Goal: Task Accomplishment & Management: Complete application form

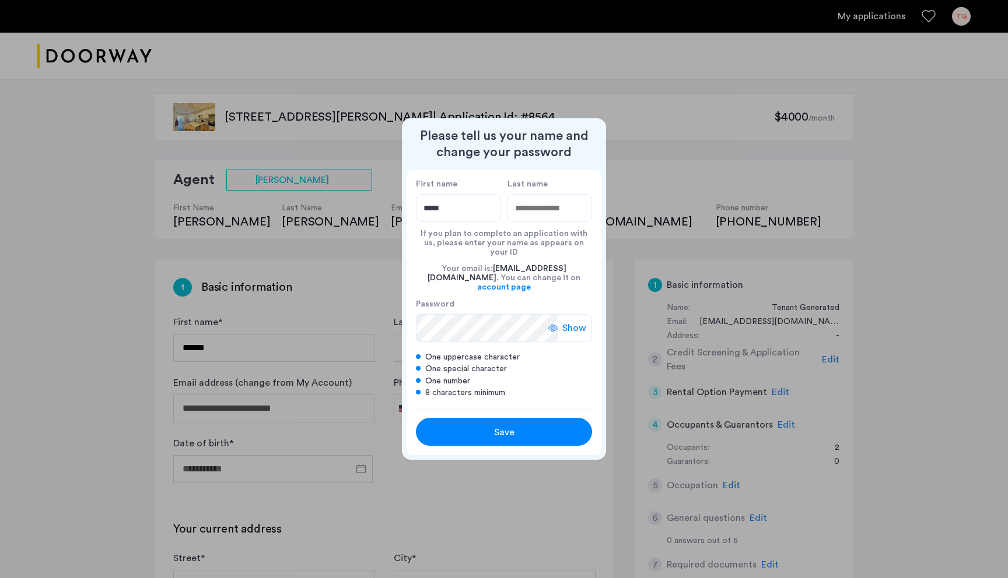
type input "*****"
type input "*******"
click at [426, 408] on span "Save" at bounding box center [504, 433] width 20 height 14
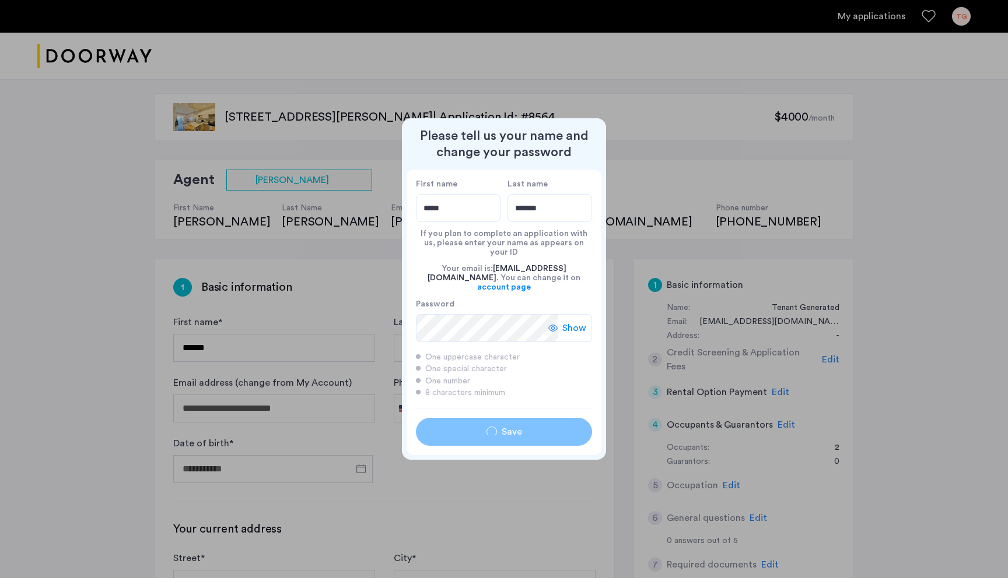
type input "*****"
type input "*******"
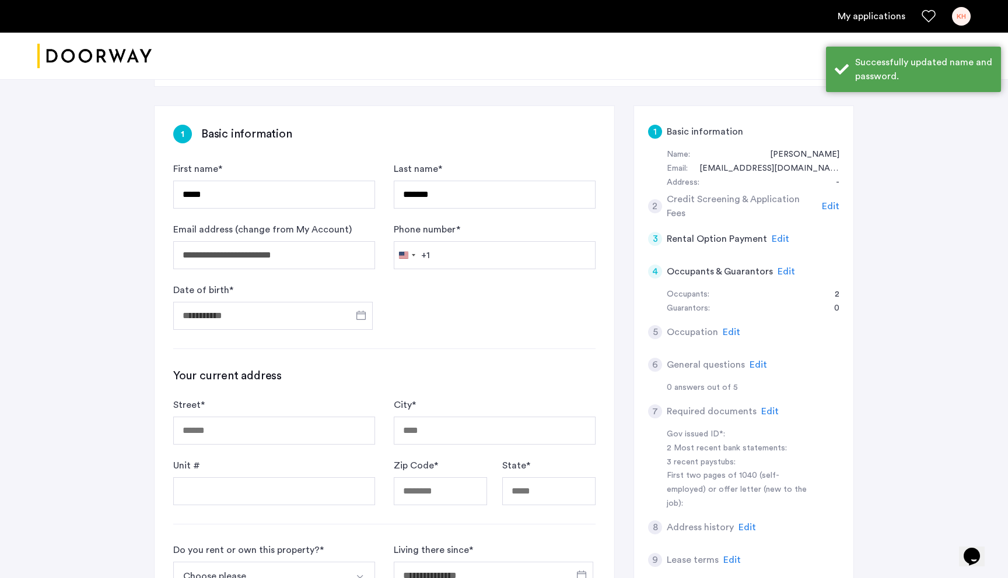
scroll to position [167, 0]
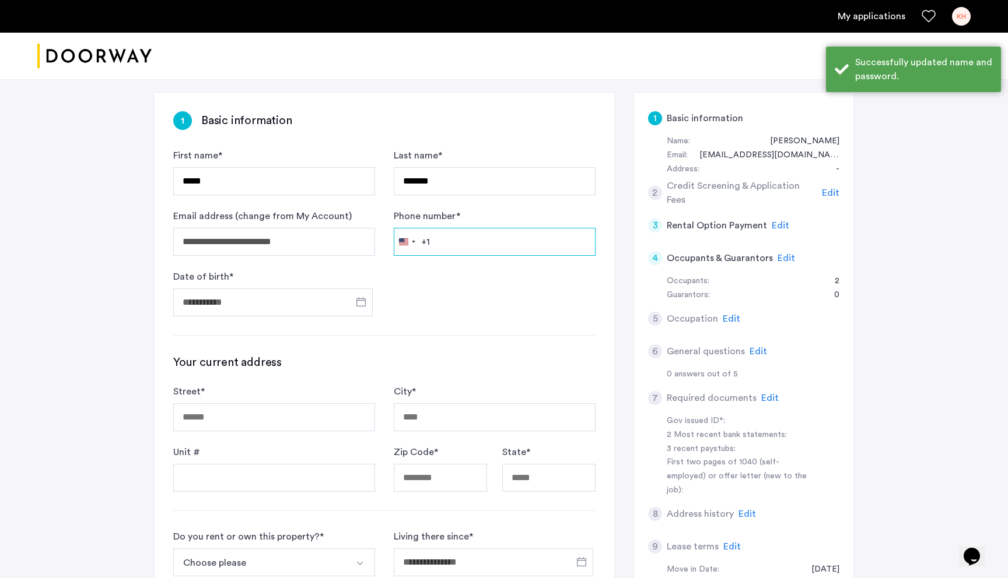
click at [426, 251] on input "Phone number *" at bounding box center [495, 242] width 202 height 28
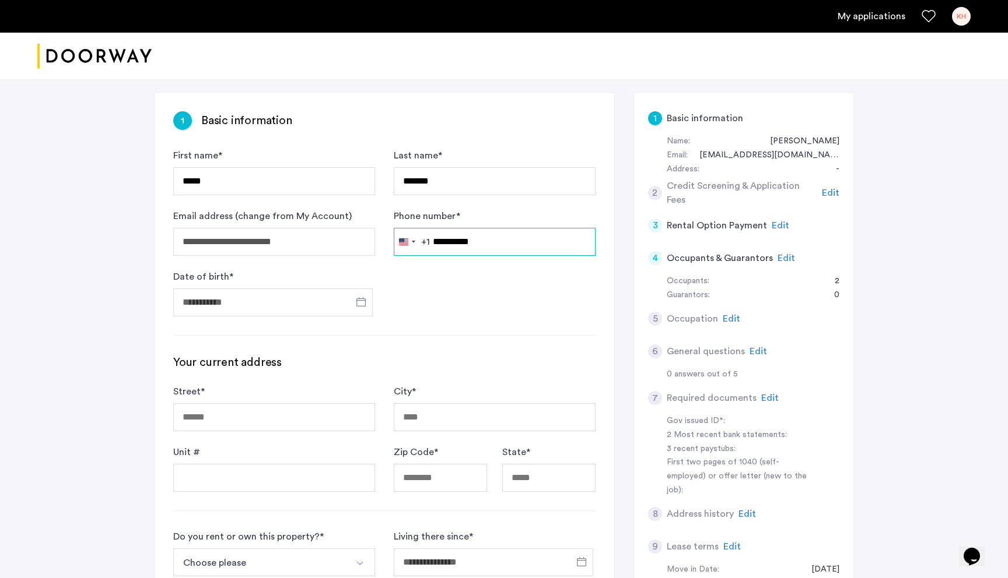
type input "**********"
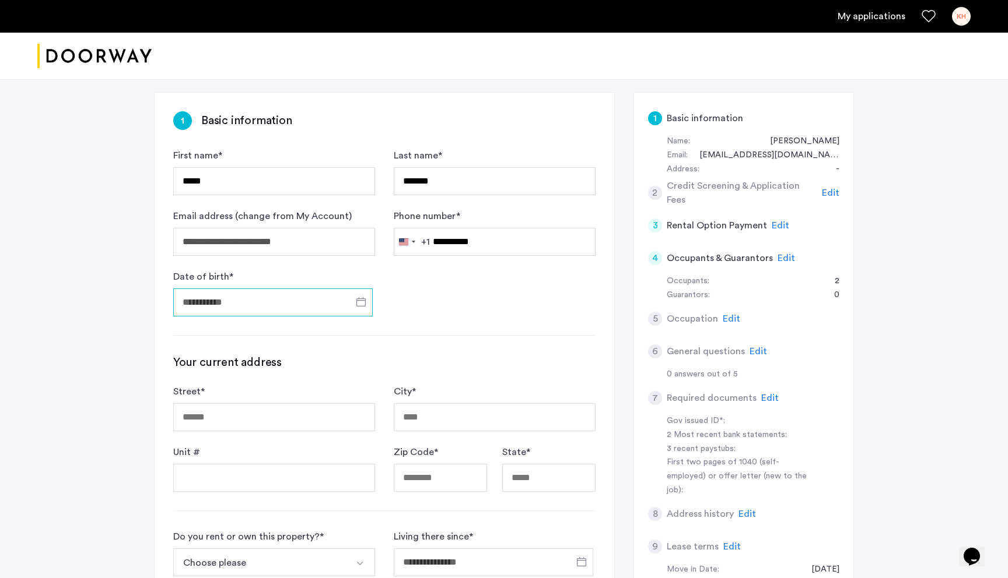
click at [267, 308] on input "Date of birth *" at bounding box center [272, 303] width 199 height 28
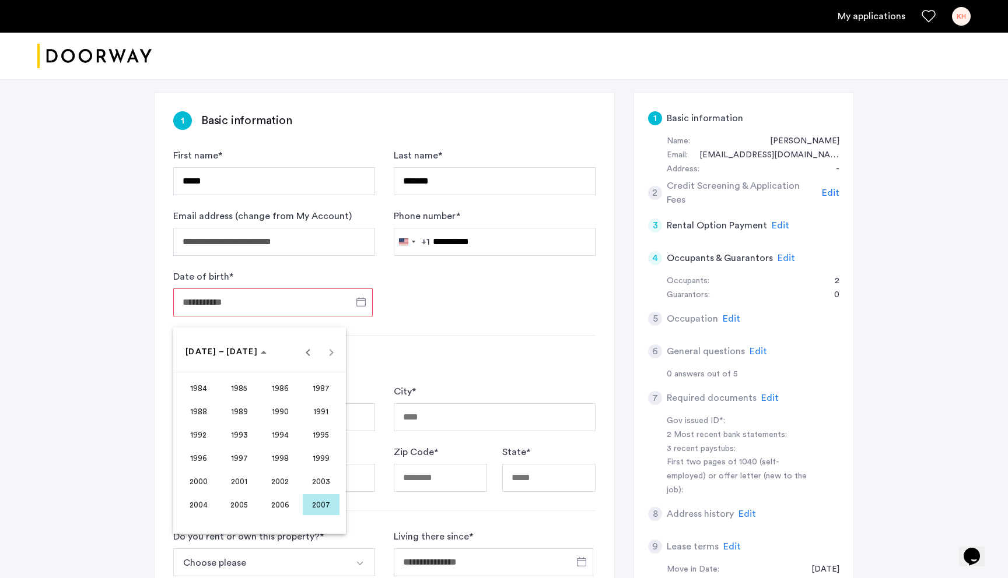
click at [238, 408] on span "1997" at bounding box center [239, 458] width 37 height 21
click at [339, 408] on button "DEC" at bounding box center [320, 458] width 41 height 23
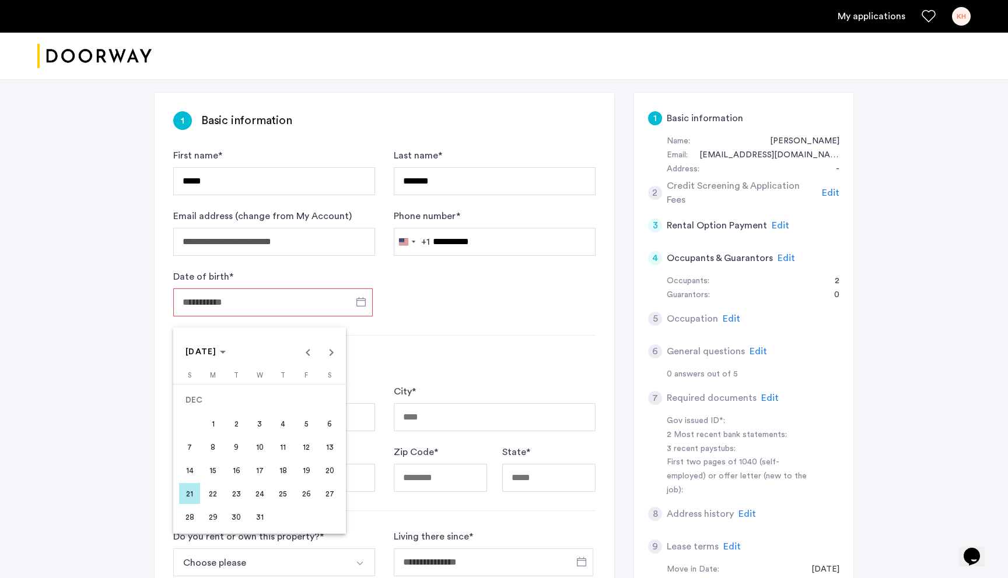
click at [301, 408] on span "19" at bounding box center [306, 470] width 21 height 21
type input "**********"
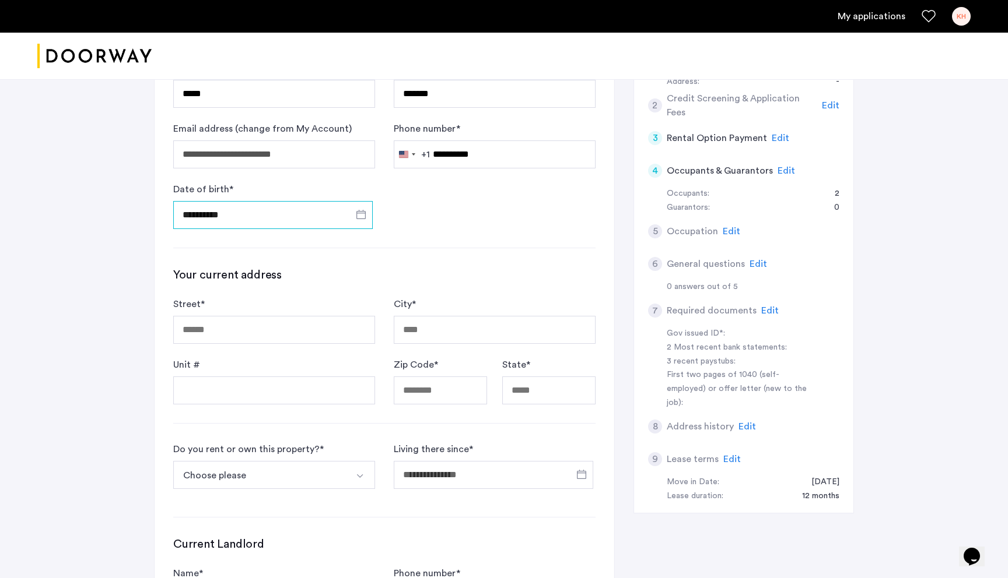
scroll to position [277, 0]
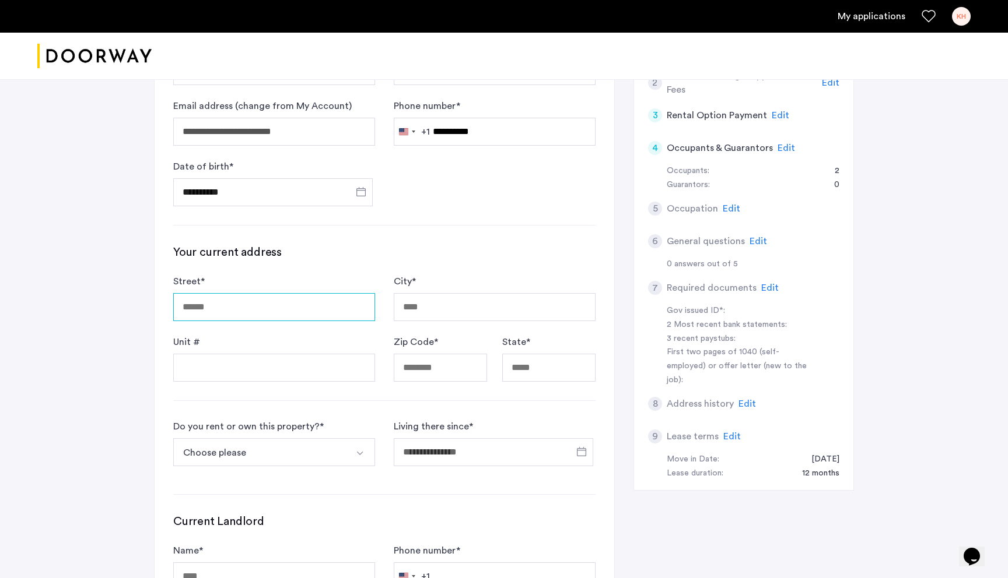
click at [308, 306] on input "Street *" at bounding box center [274, 307] width 202 height 28
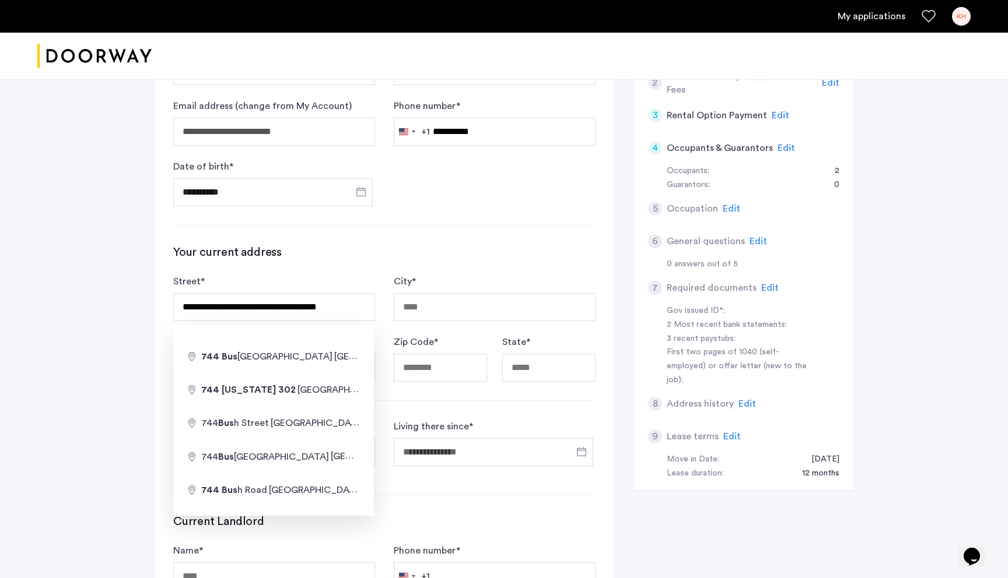
type input "**********"
type input "********"
type input "*****"
type input "**"
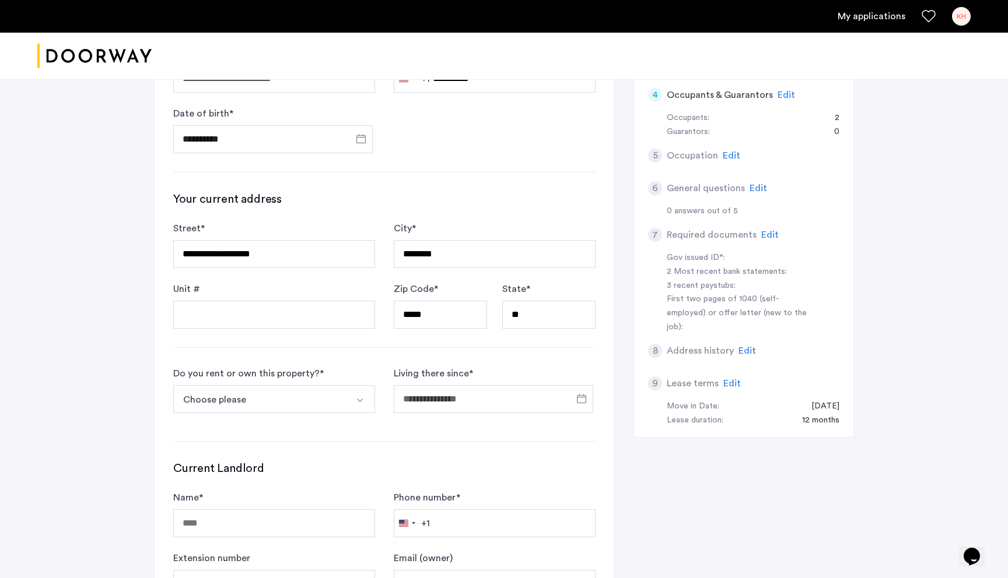
scroll to position [331, 0]
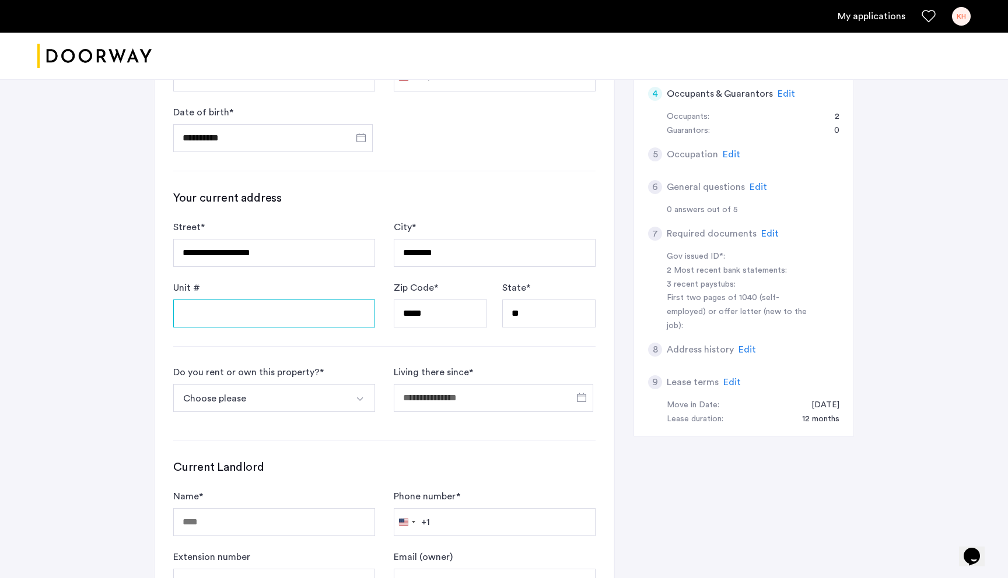
click at [297, 322] on input "Unit #" at bounding box center [274, 314] width 202 height 28
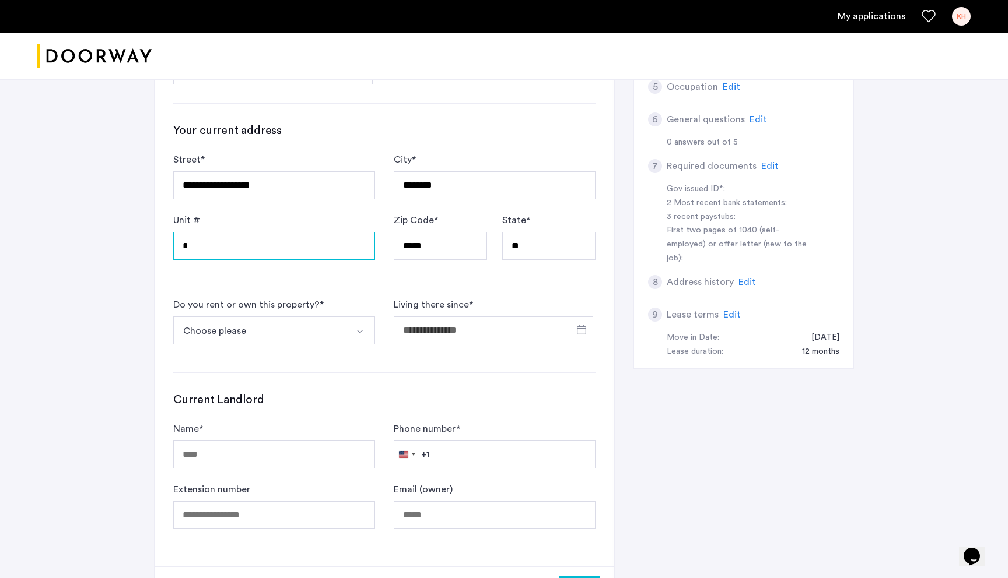
scroll to position [404, 0]
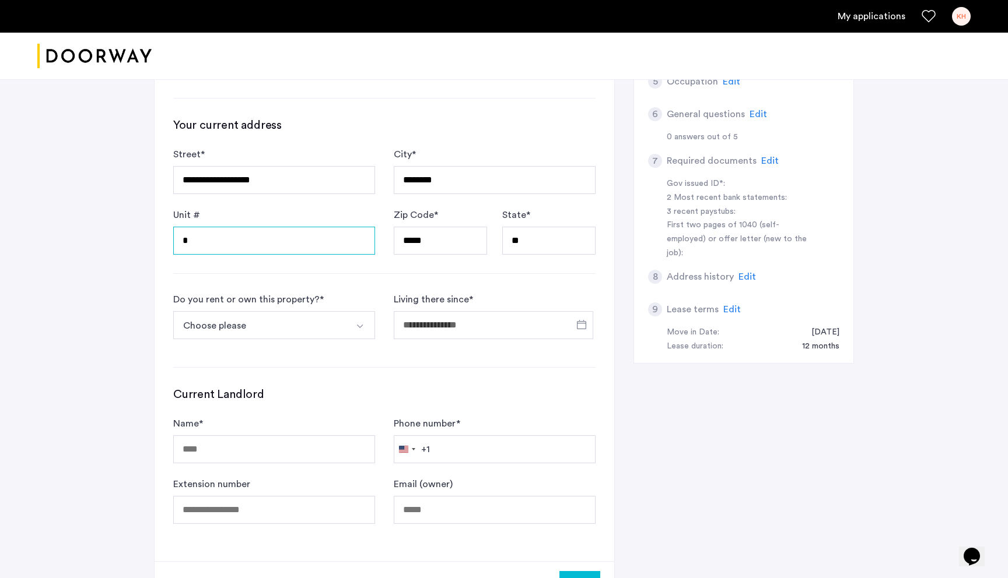
type input "*"
click at [327, 326] on button "Choose please" at bounding box center [260, 325] width 174 height 28
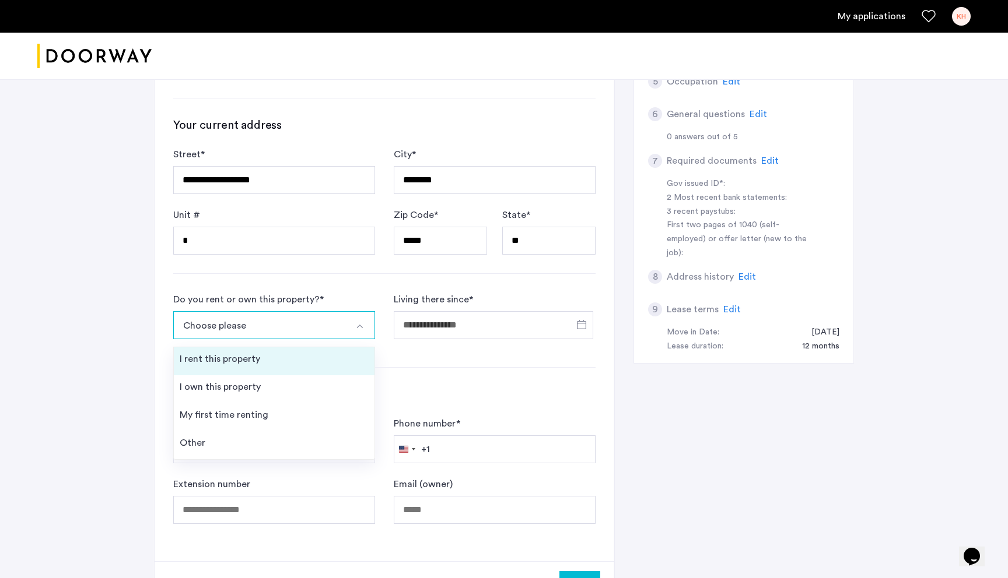
click at [306, 365] on li "I rent this property" at bounding box center [274, 362] width 201 height 28
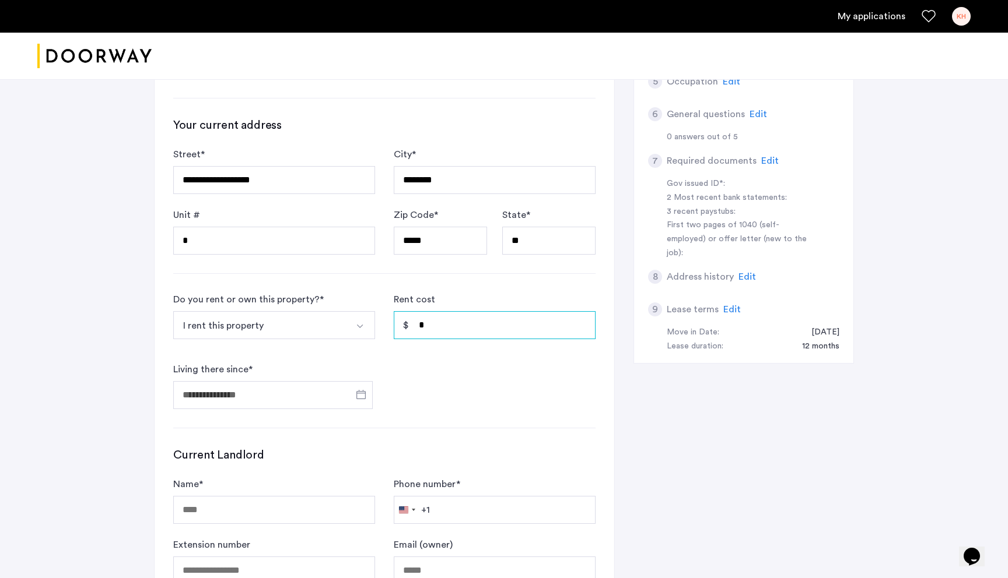
click at [426, 328] on input "*" at bounding box center [495, 325] width 202 height 28
drag, startPoint x: 463, startPoint y: 324, endPoint x: 402, endPoint y: 324, distance: 61.2
click at [402, 324] on input "******" at bounding box center [495, 325] width 202 height 28
click at [312, 396] on input "Living there since *" at bounding box center [272, 395] width 199 height 28
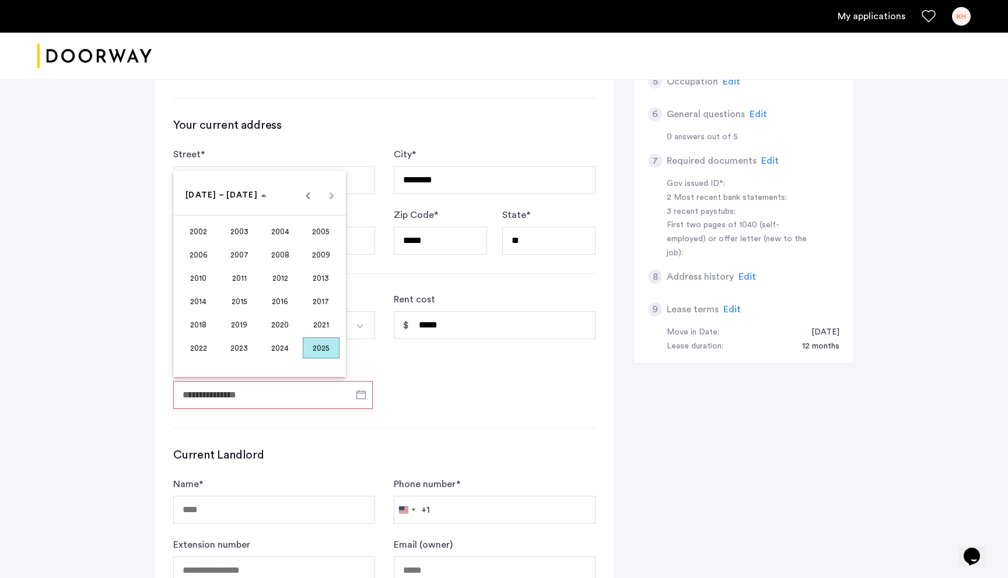
click at [416, 358] on div at bounding box center [504, 289] width 1008 height 578
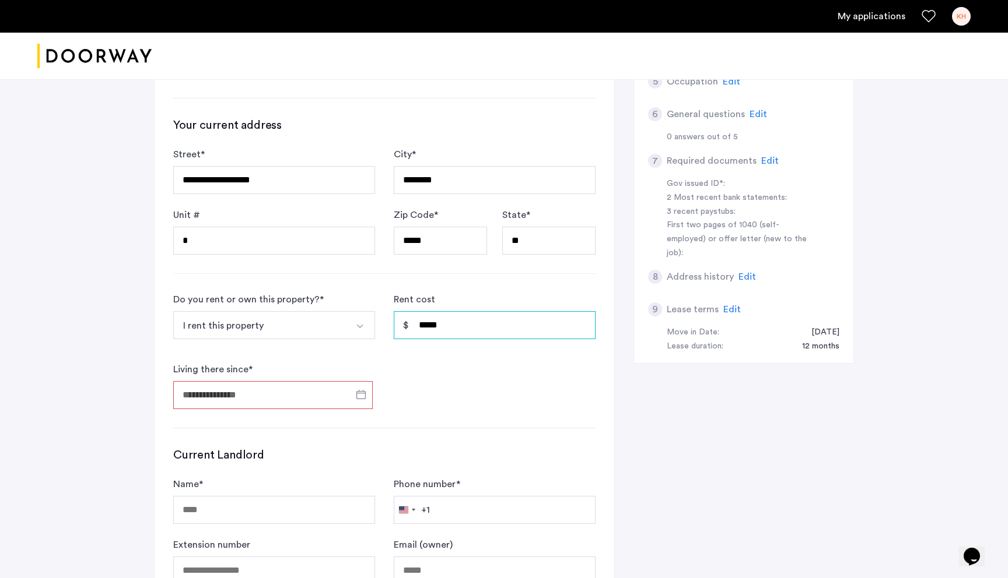
click at [426, 322] on input "*****" at bounding box center [495, 325] width 202 height 28
type input "*****"
click at [293, 404] on input "Living there since *" at bounding box center [272, 395] width 199 height 28
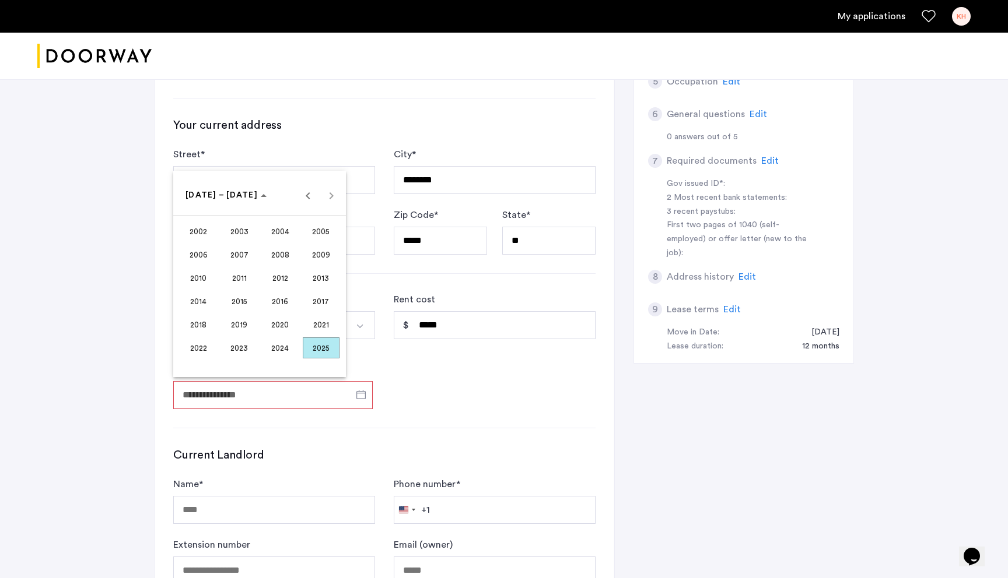
click at [289, 348] on span "2024" at bounding box center [280, 348] width 37 height 21
click at [197, 296] on span "SEP" at bounding box center [198, 301] width 37 height 21
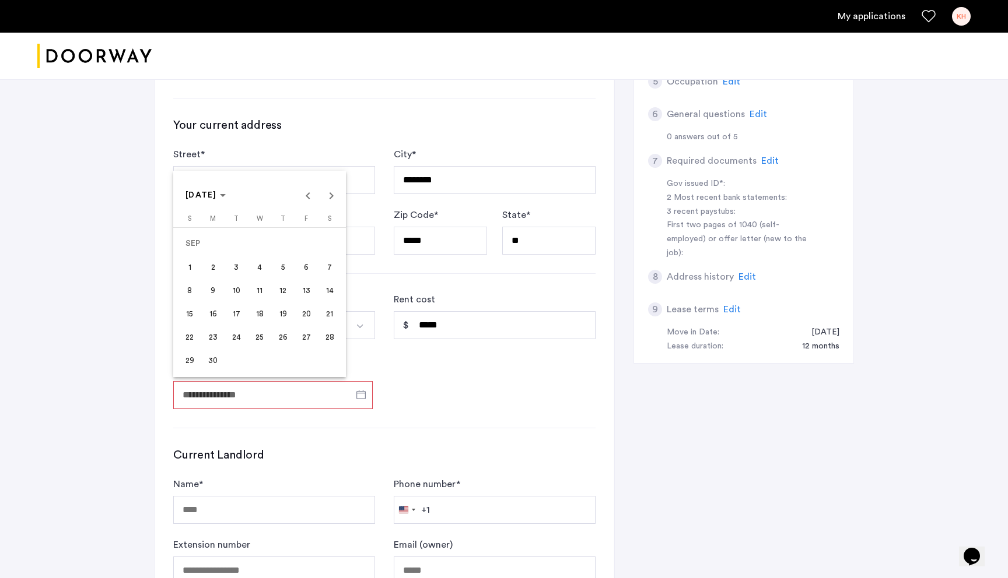
click at [190, 261] on span "1" at bounding box center [189, 267] width 21 height 21
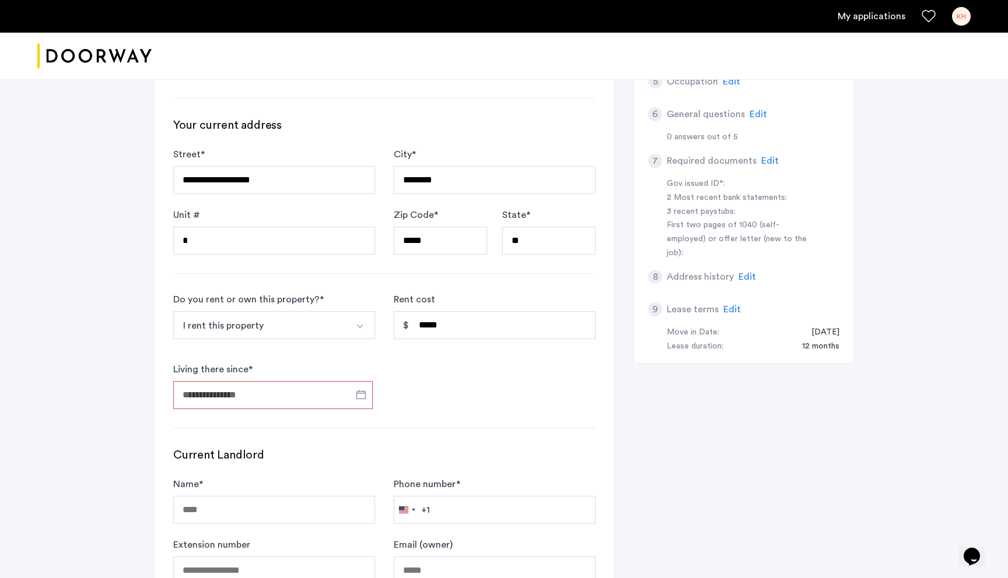
type input "**********"
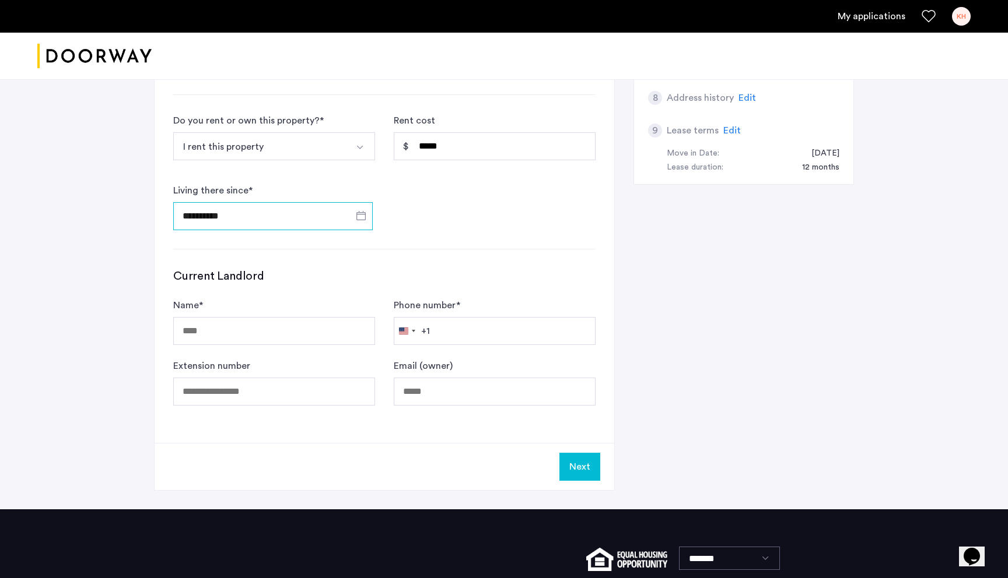
scroll to position [584, 0]
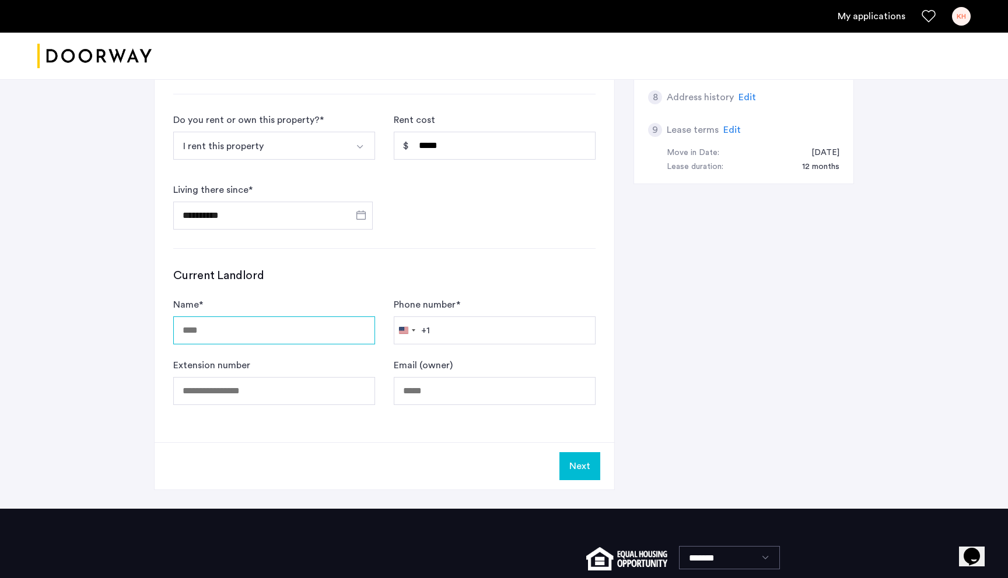
click at [278, 333] on input "Name *" at bounding box center [274, 331] width 202 height 28
type input "**********"
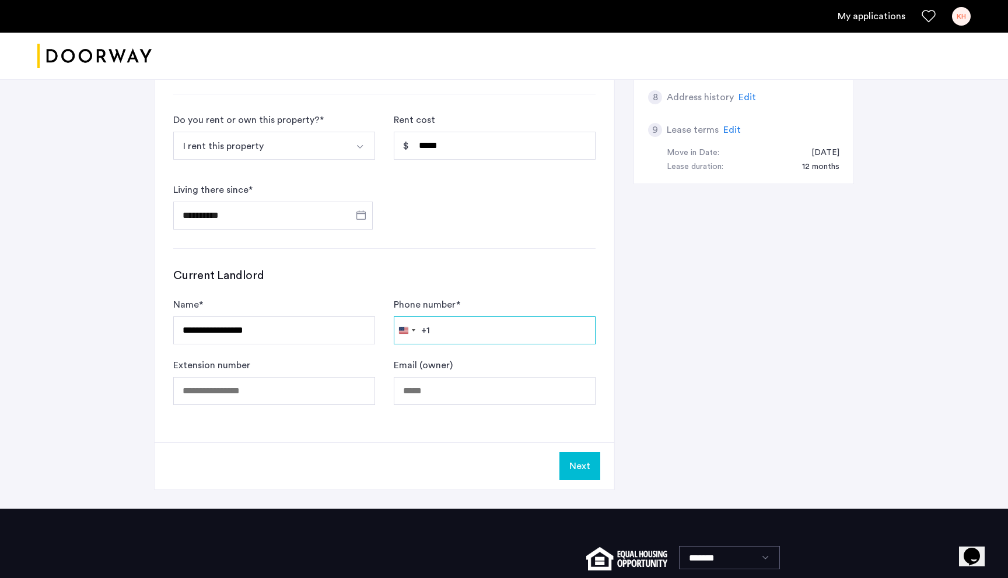
click at [426, 333] on input "Phone number *" at bounding box center [495, 331] width 202 height 28
paste input "**********"
type input "**********"
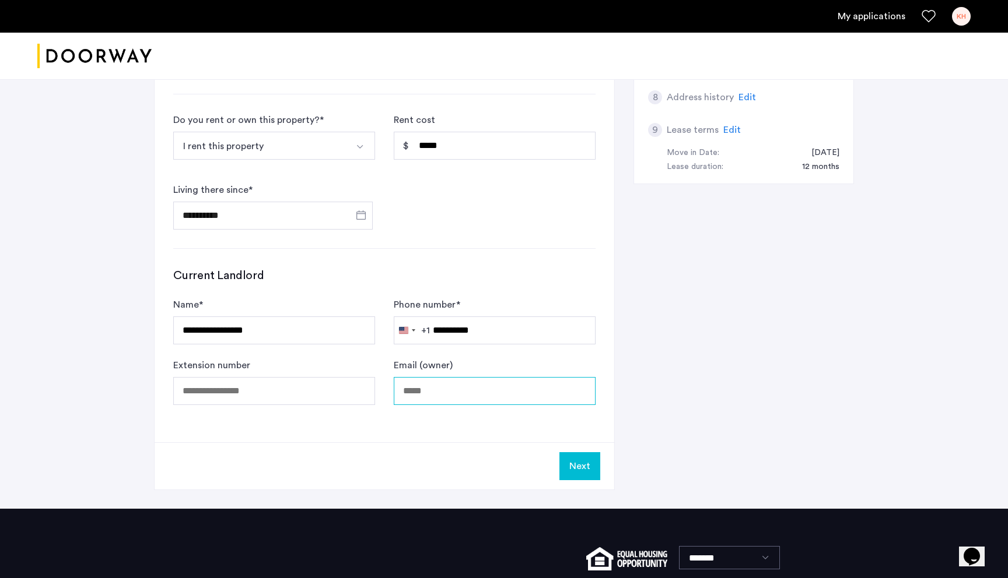
click at [426, 391] on input "Email (owner)" at bounding box center [495, 391] width 202 height 28
click at [426, 408] on button "Next" at bounding box center [579, 467] width 41 height 28
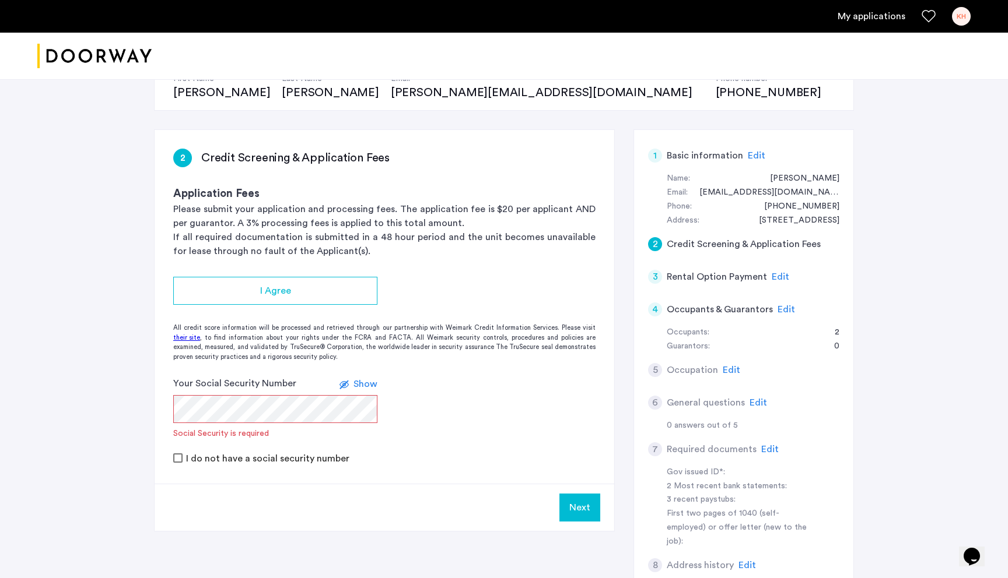
scroll to position [134, 0]
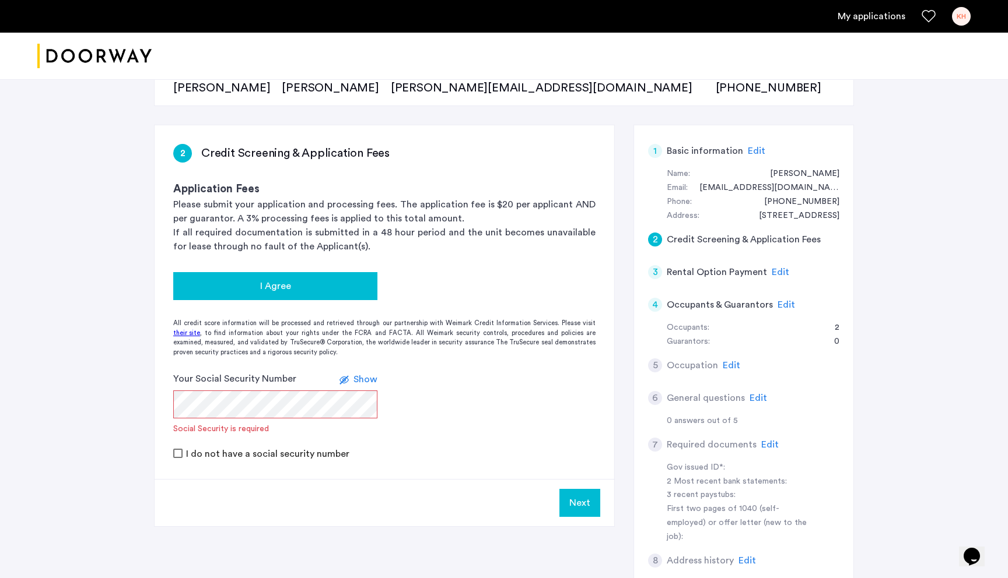
click at [348, 279] on div "I Agree" at bounding box center [275, 286] width 185 height 14
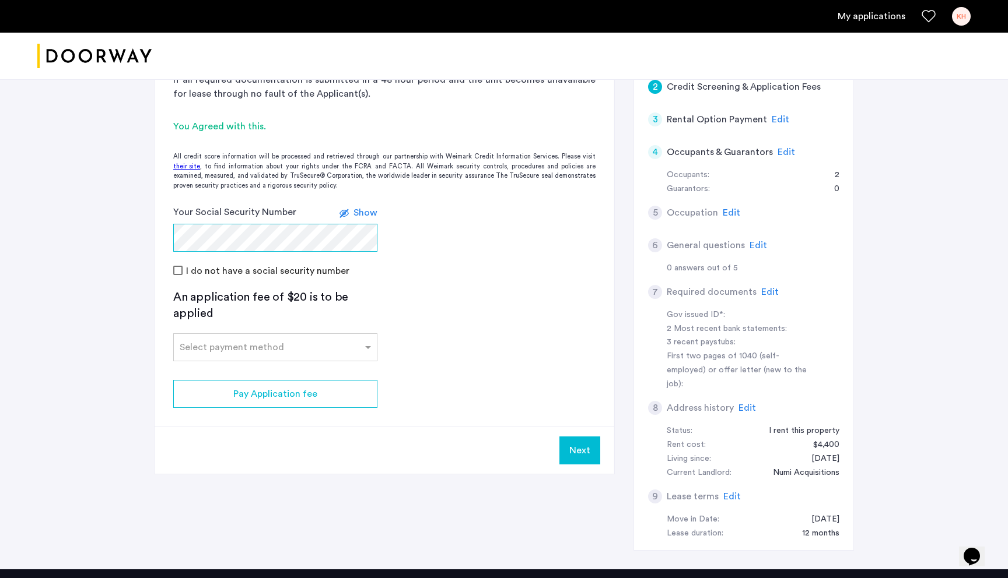
scroll to position [299, 0]
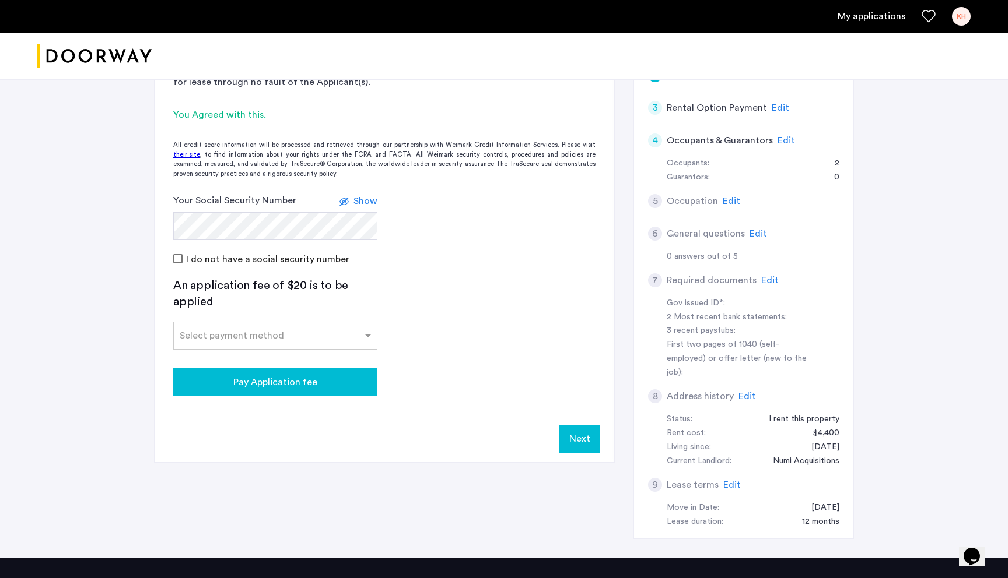
click at [350, 380] on div "Pay Application fee" at bounding box center [275, 383] width 185 height 14
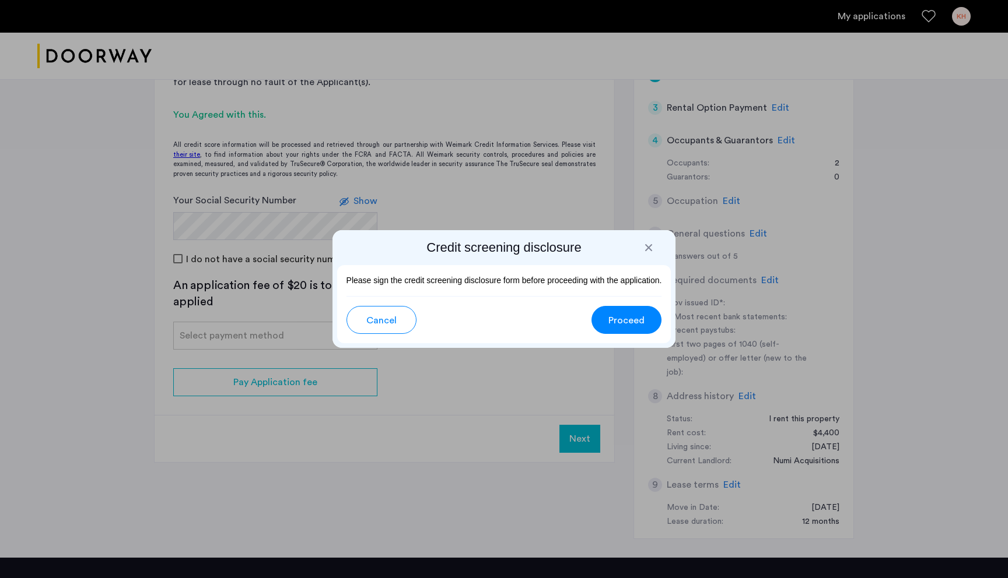
click at [426, 313] on button "Proceed" at bounding box center [626, 320] width 70 height 28
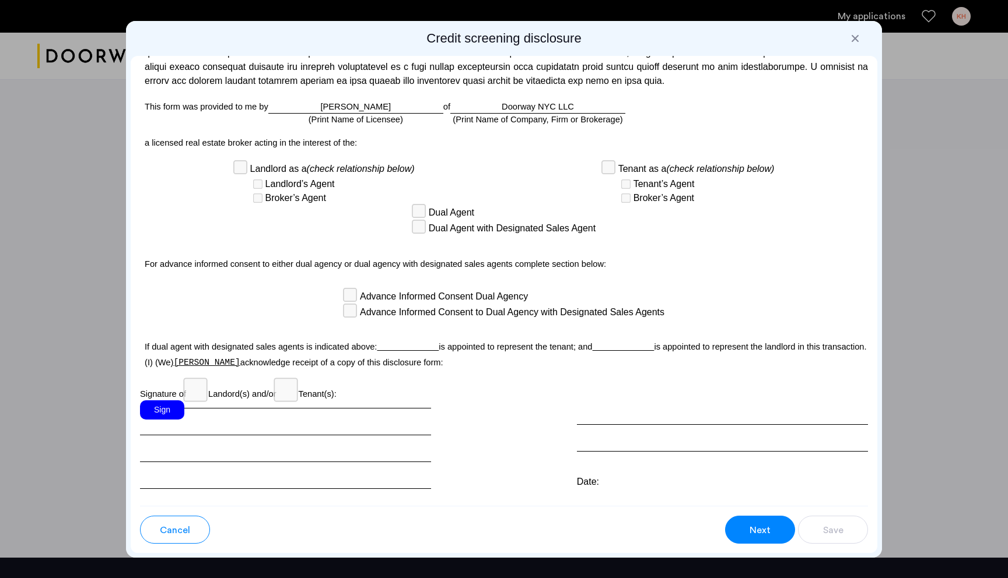
scroll to position [3000, 0]
click at [175, 400] on div "Sign" at bounding box center [162, 409] width 44 height 19
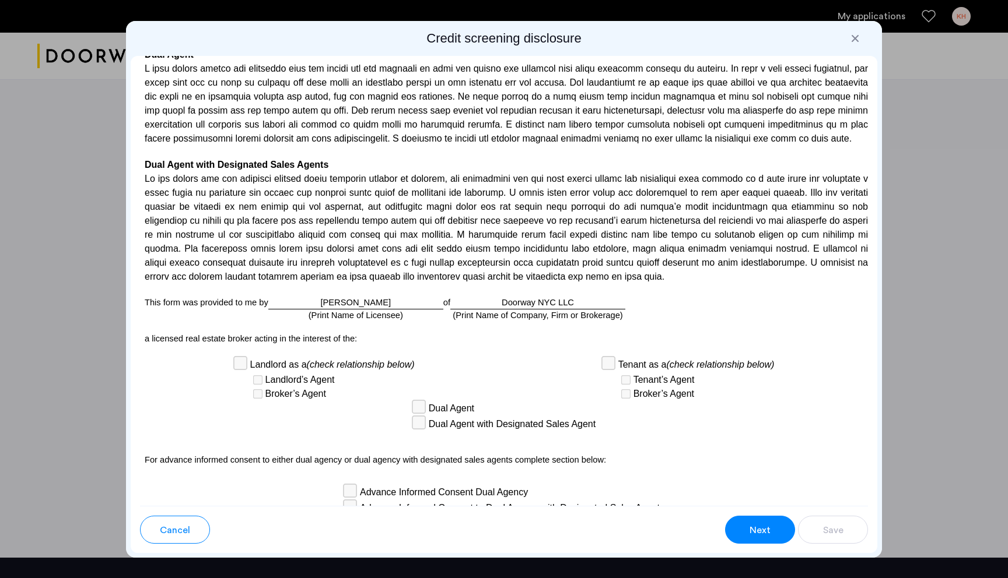
scroll to position [2798, 0]
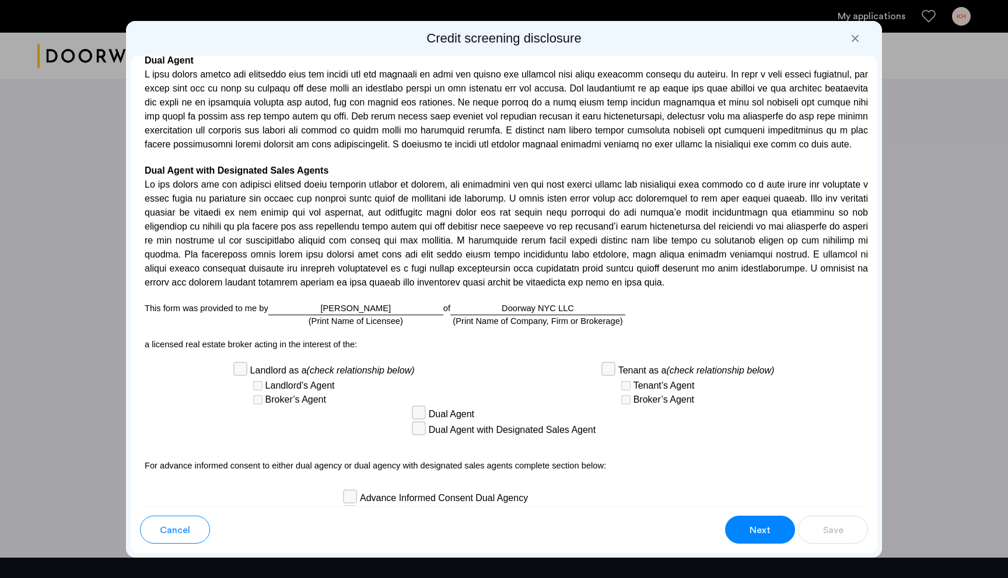
click at [426, 408] on button "Next" at bounding box center [760, 530] width 70 height 28
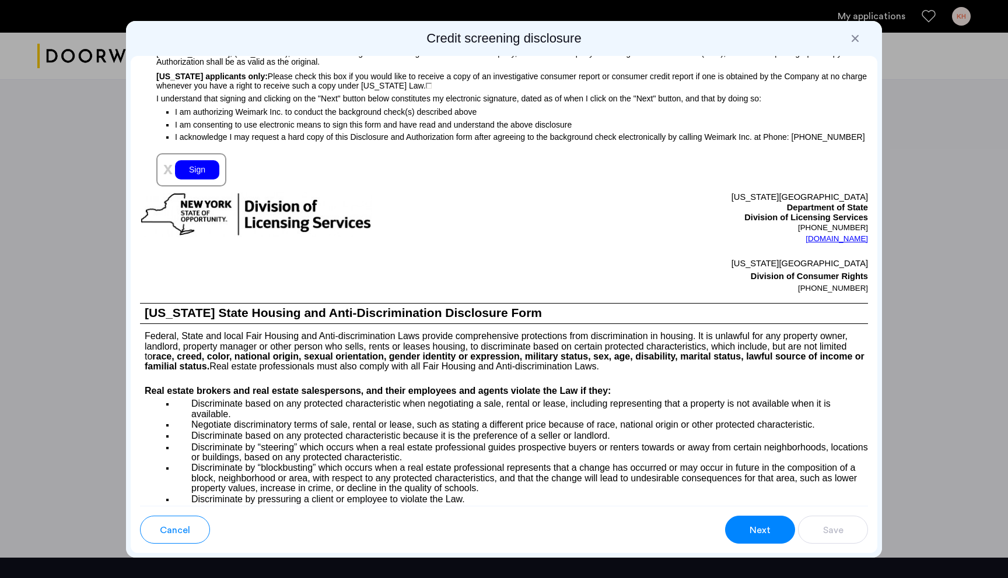
scroll to position [1253, 0]
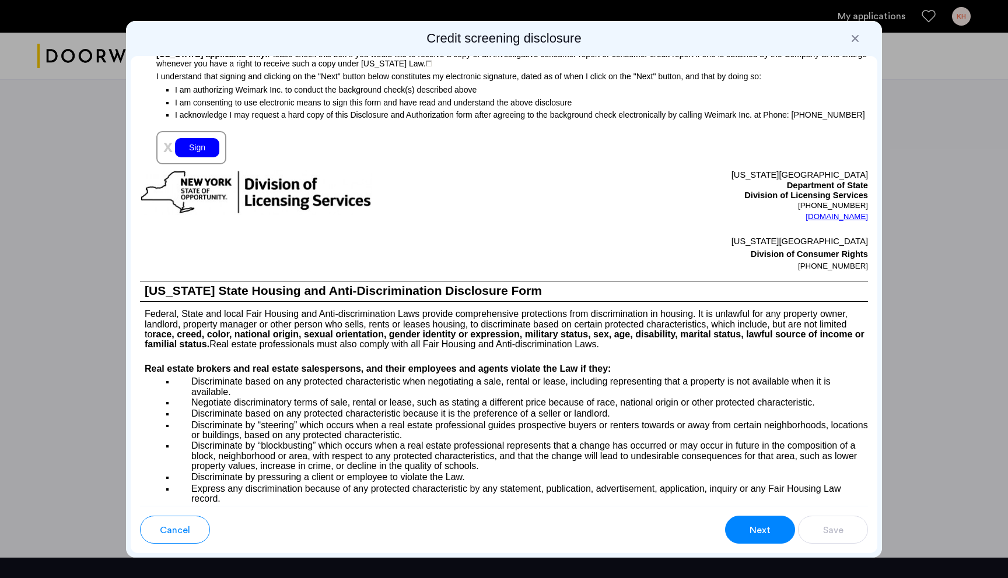
click at [205, 148] on div "Sign" at bounding box center [197, 147] width 44 height 19
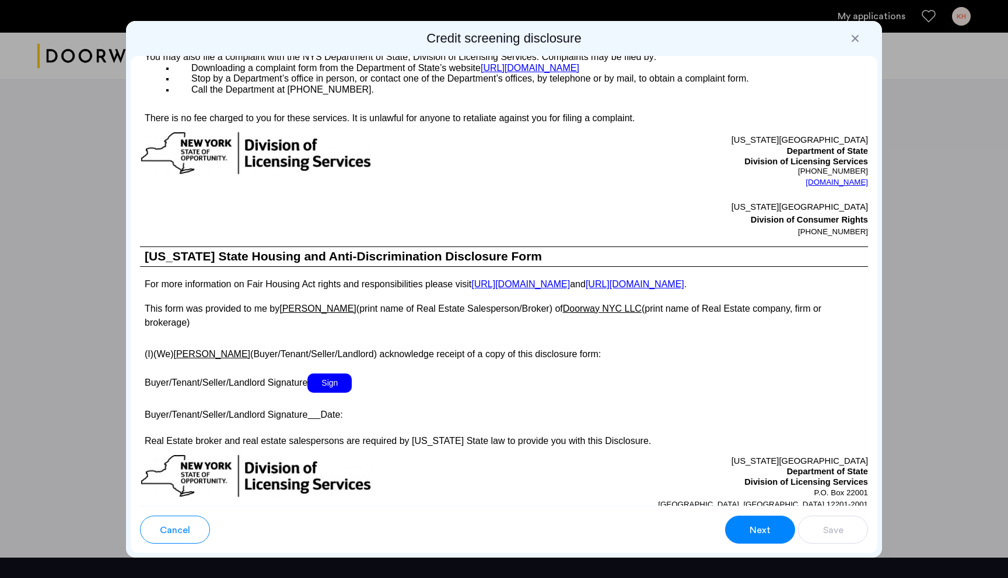
scroll to position [1827, 0]
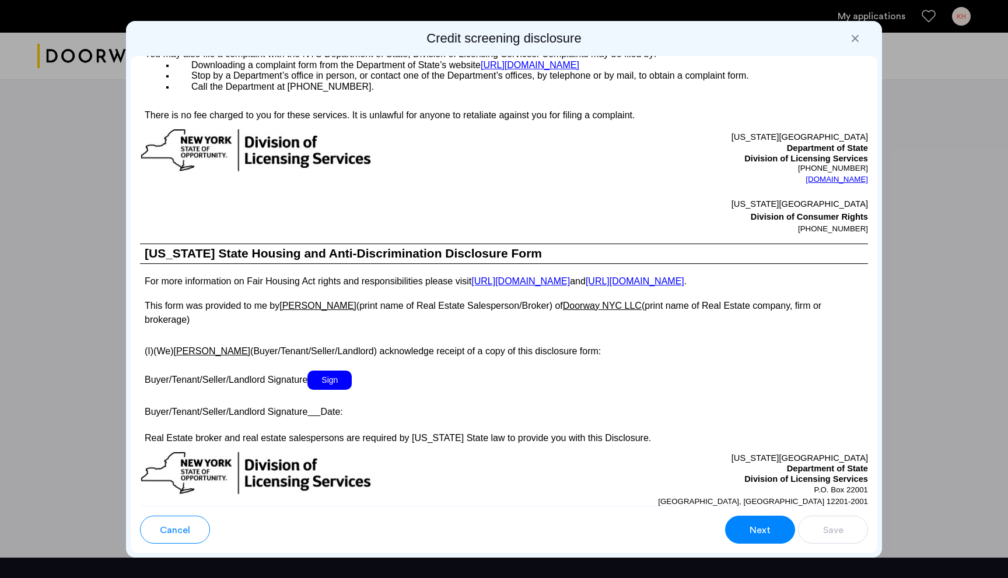
click at [328, 373] on span "Sign" at bounding box center [329, 380] width 44 height 19
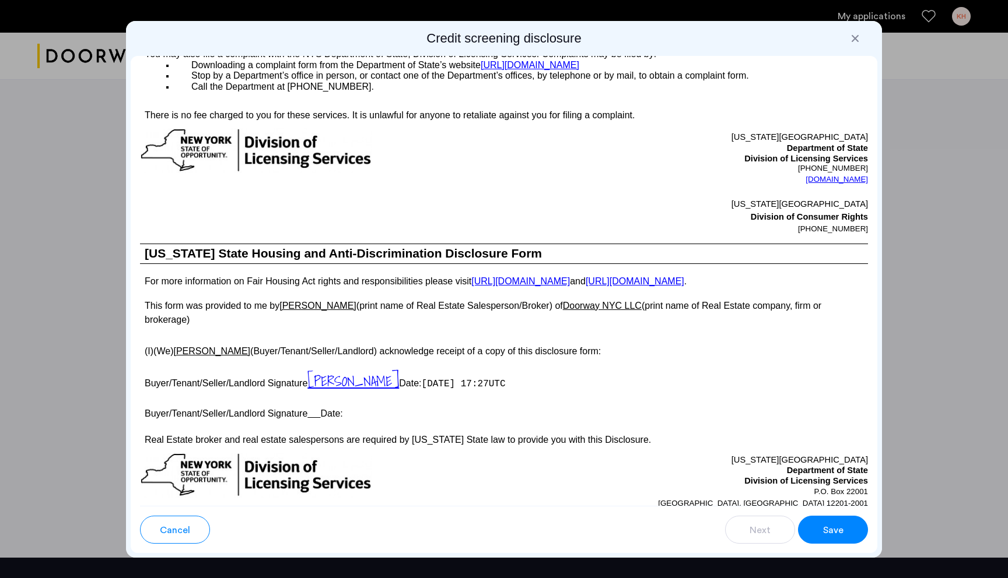
click at [426, 408] on button "Save" at bounding box center [833, 530] width 70 height 28
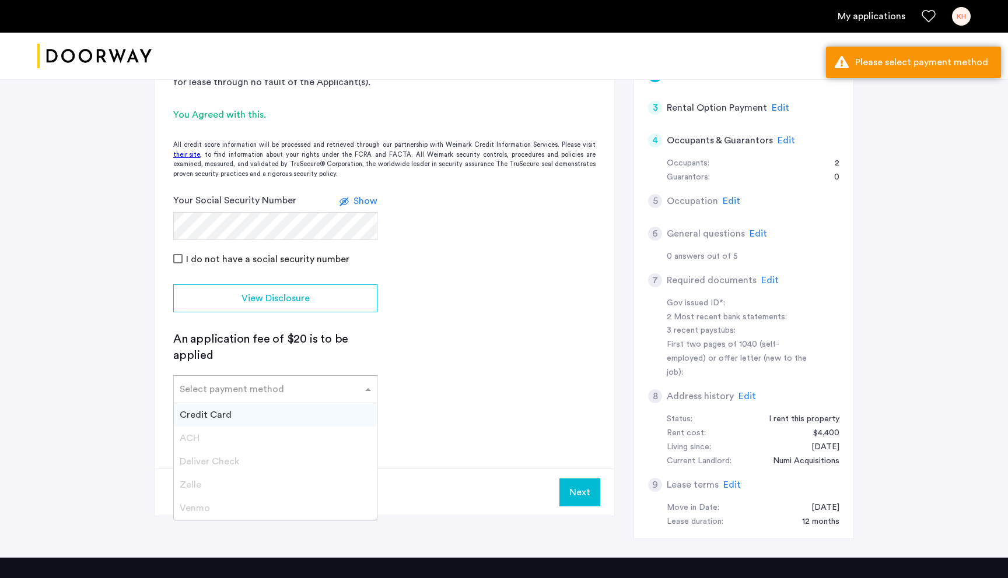
click at [271, 398] on div "Select payment method" at bounding box center [275, 390] width 204 height 28
click at [268, 408] on div "Credit Card" at bounding box center [275, 415] width 203 height 23
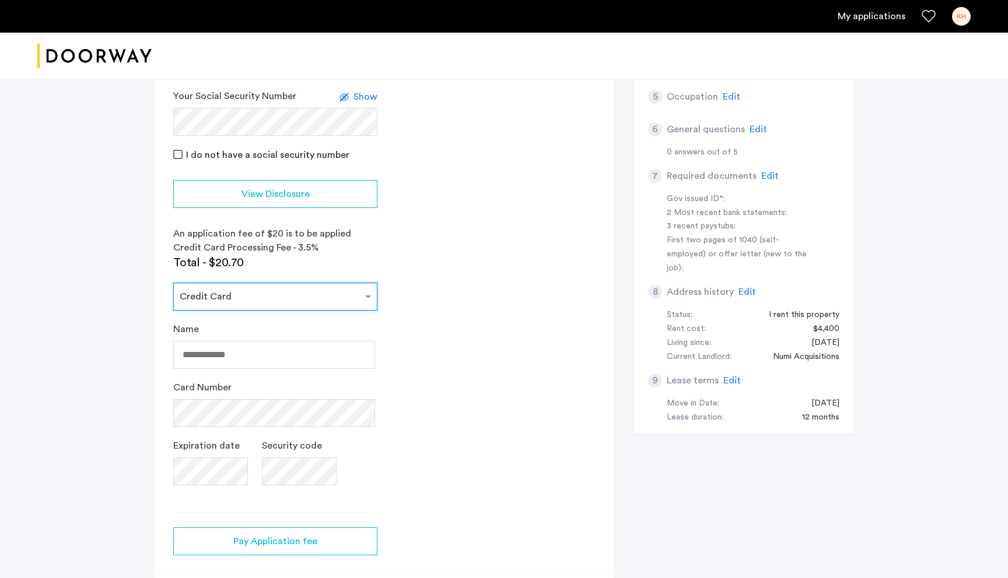
scroll to position [434, 0]
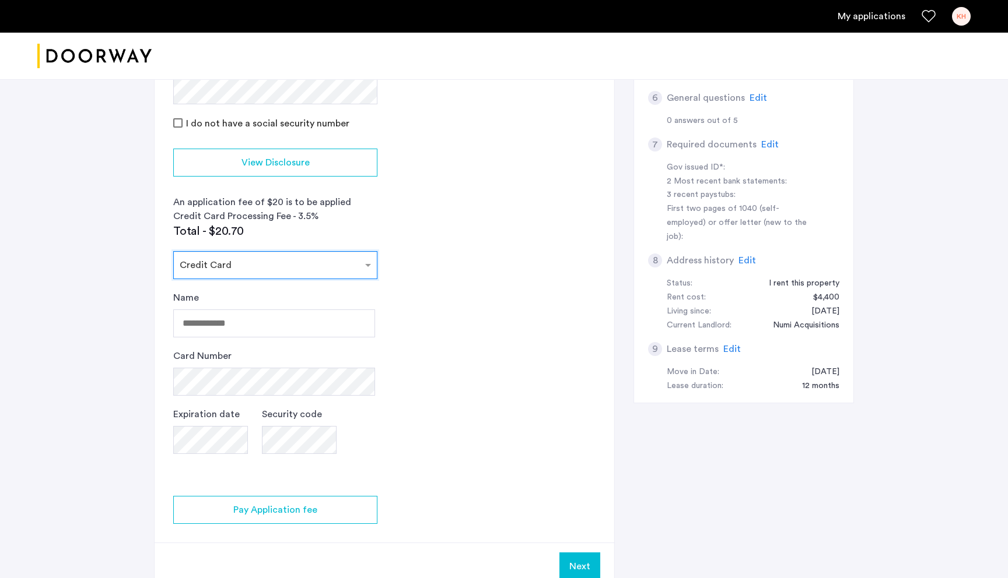
click at [241, 338] on div "Name Card Number Expiration date Security code" at bounding box center [274, 384] width 202 height 187
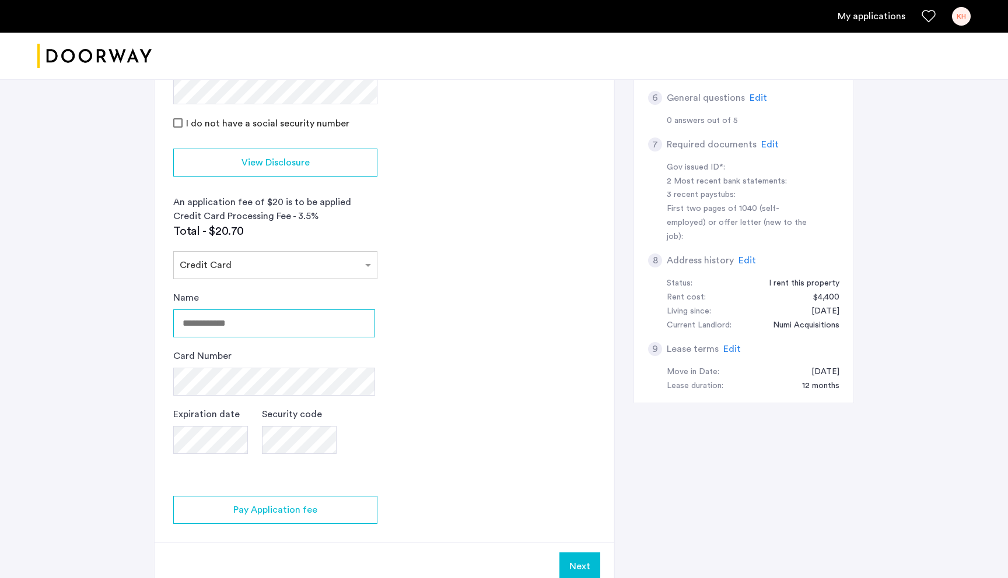
click at [241, 328] on input "Name" at bounding box center [274, 324] width 202 height 28
type input "**********"
click at [253, 396] on div "**********" at bounding box center [274, 384] width 202 height 187
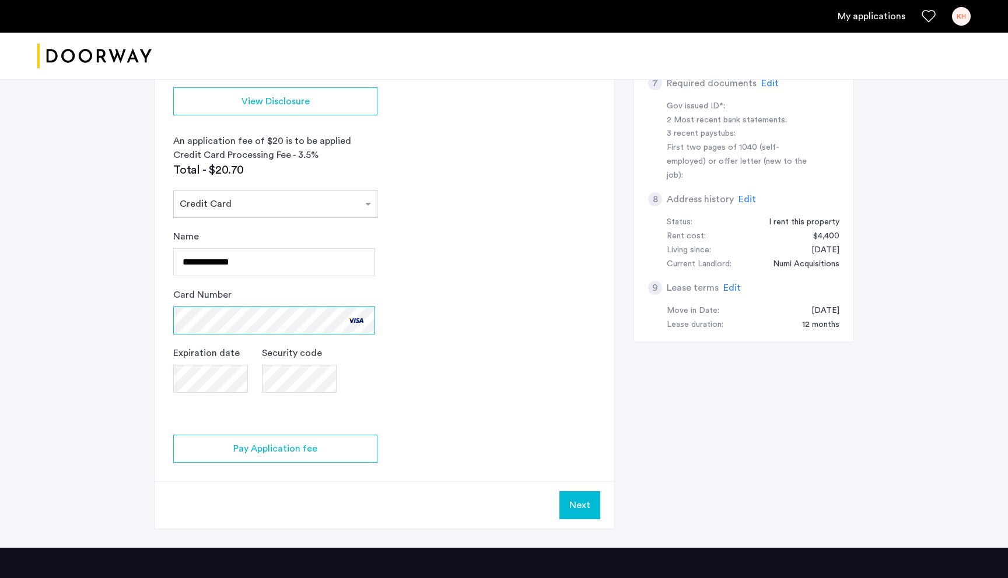
scroll to position [525, 0]
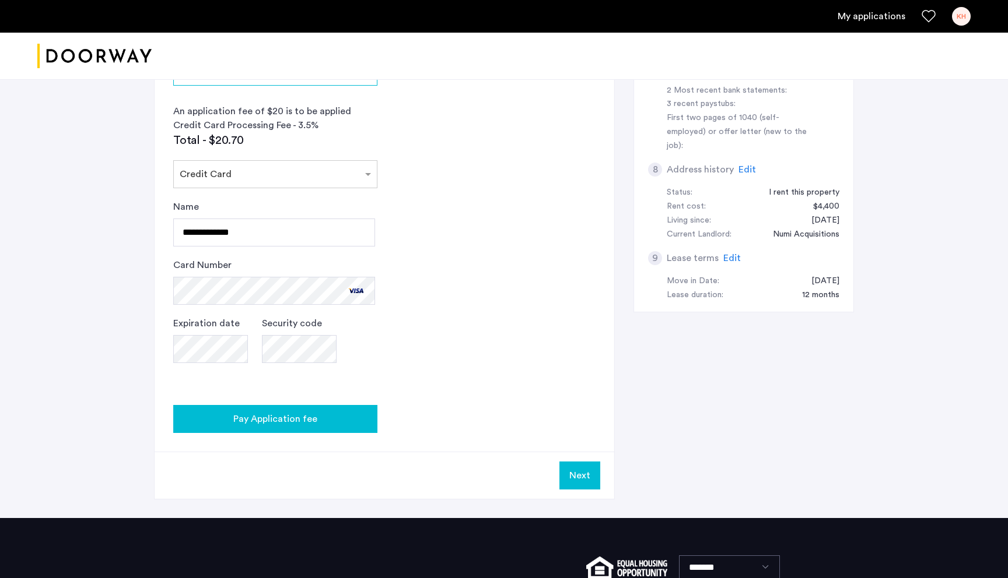
click at [357, 408] on div "Pay Application fee" at bounding box center [275, 419] width 185 height 14
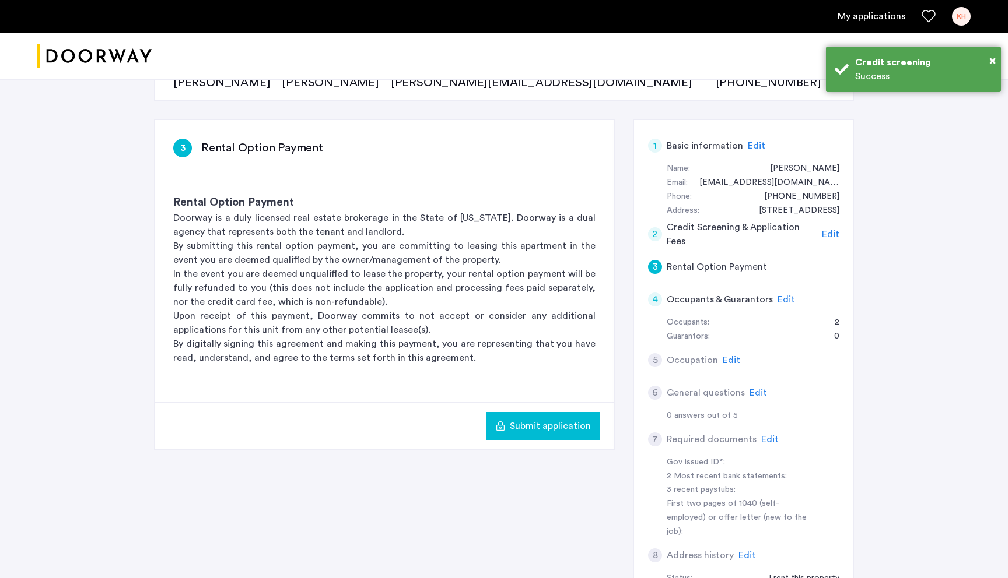
scroll to position [142, 0]
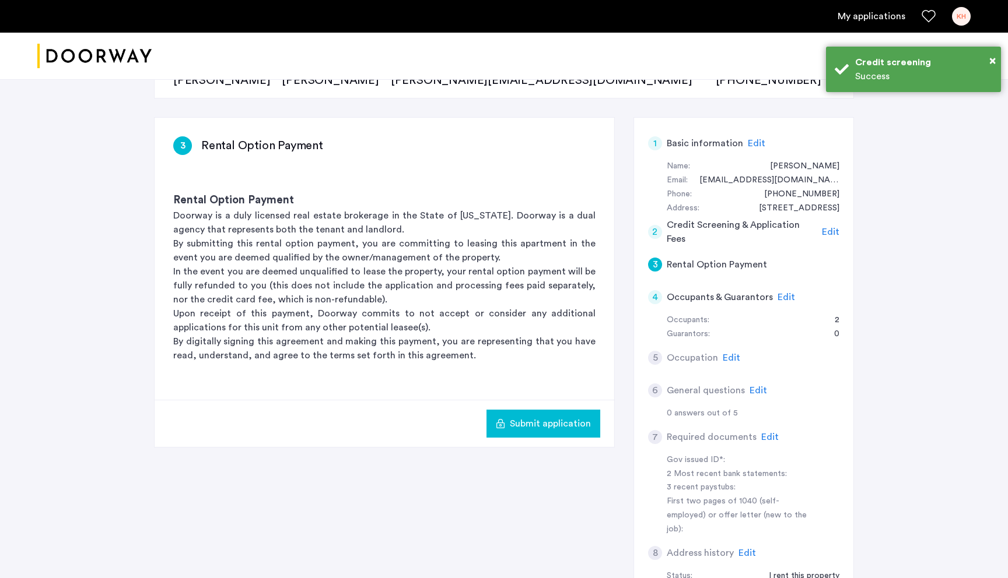
click at [426, 408] on span "Submit application" at bounding box center [550, 424] width 81 height 14
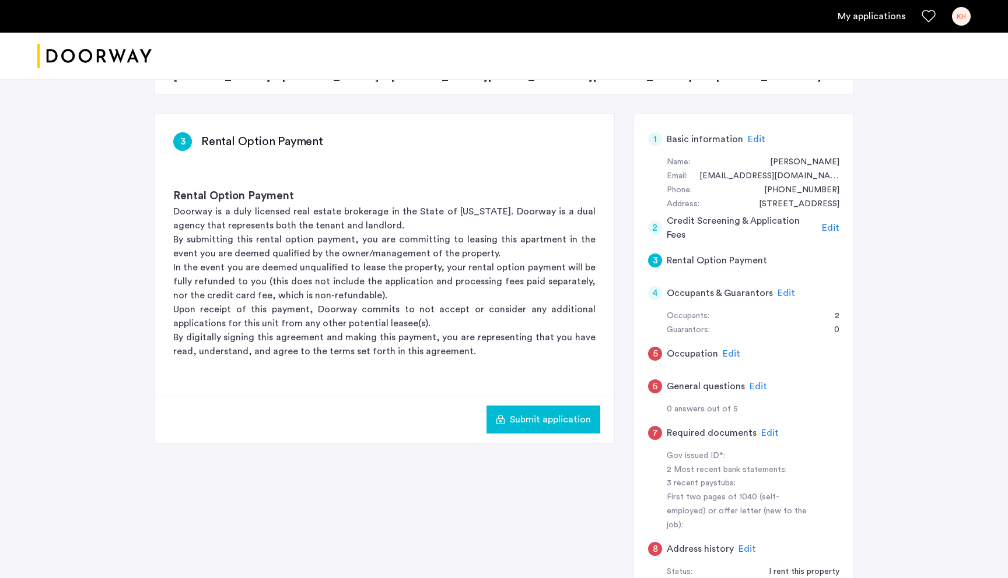
scroll to position [147, 0]
click at [426, 408] on button "Submit application" at bounding box center [543, 419] width 114 height 28
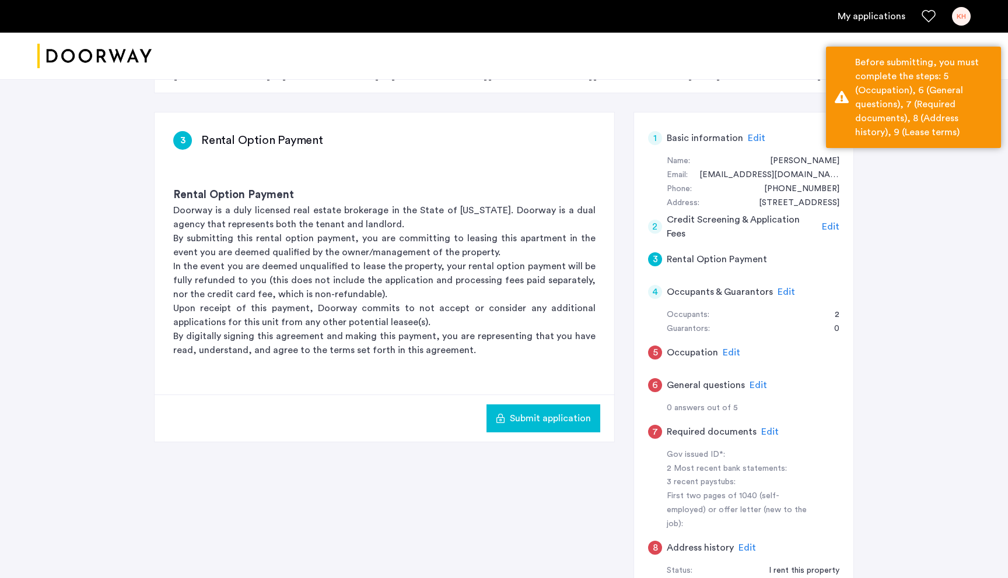
click at [426, 350] on span "Edit" at bounding box center [731, 352] width 17 height 9
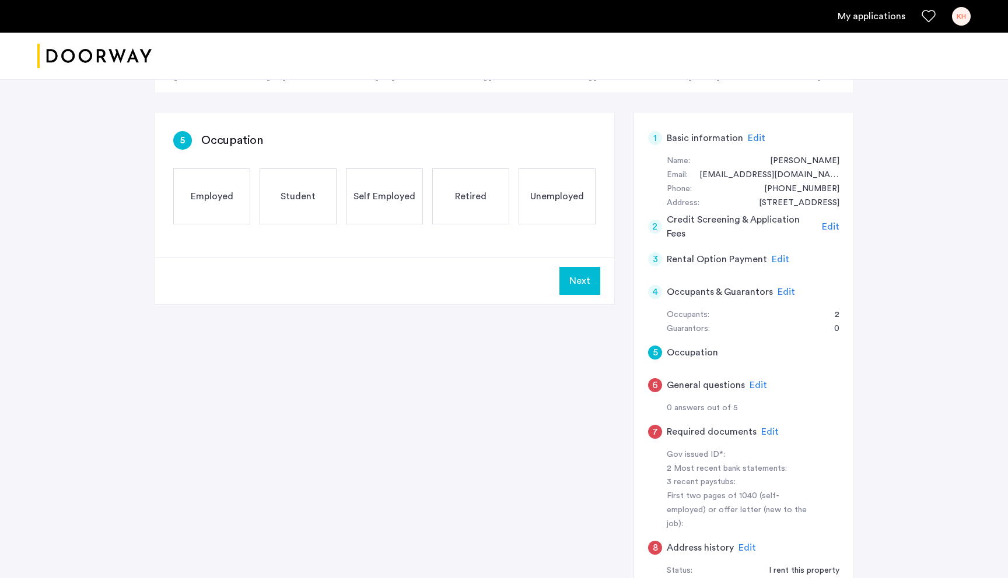
click at [216, 212] on div "Employed" at bounding box center [211, 197] width 77 height 56
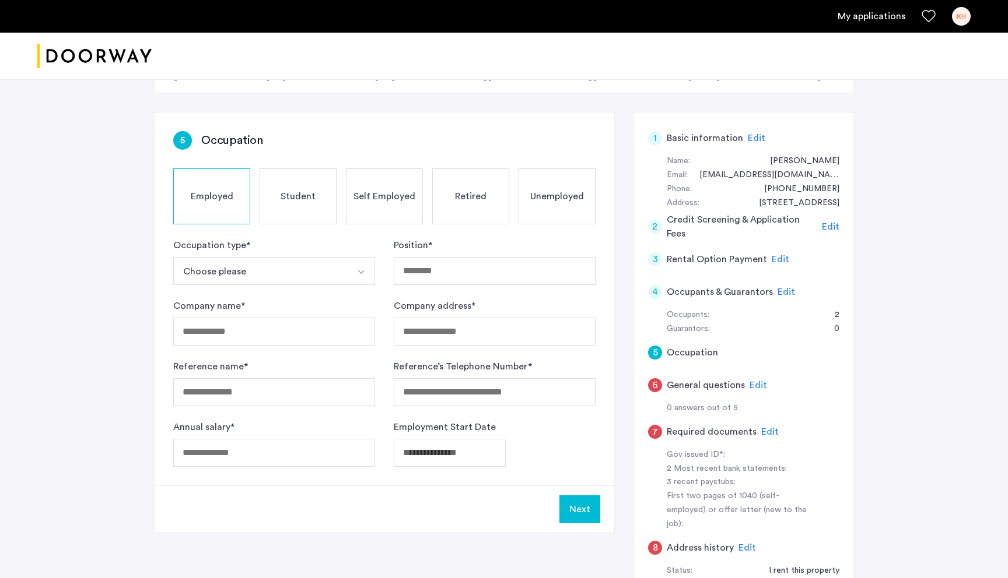
click at [250, 268] on button "Choose please" at bounding box center [260, 271] width 174 height 28
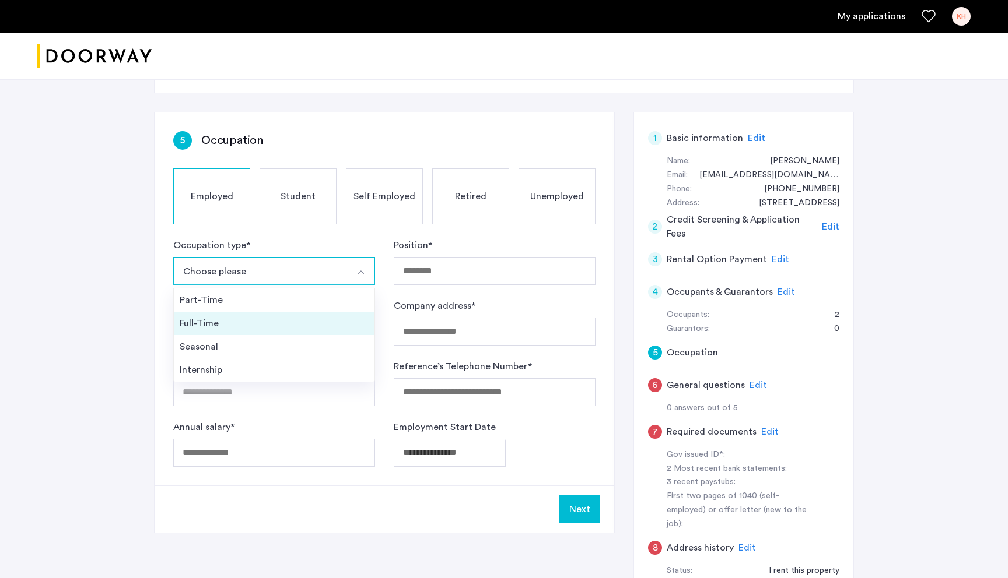
click at [265, 327] on div "Full-Time" at bounding box center [274, 324] width 189 height 14
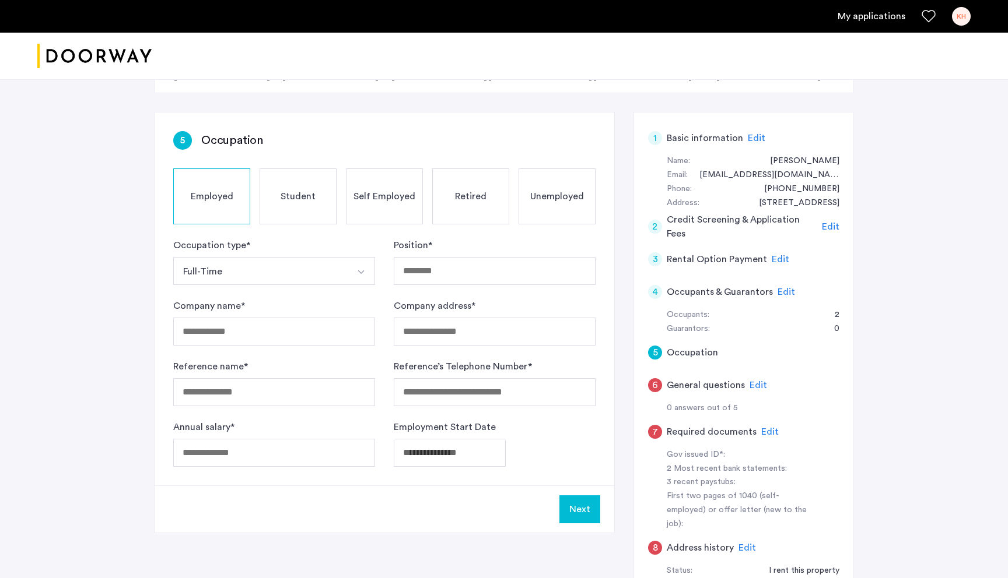
click at [426, 255] on div "Position *" at bounding box center [495, 262] width 202 height 47
click at [426, 270] on input "Position *" at bounding box center [495, 271] width 202 height 28
type input "**********"
click at [293, 337] on input "Company name *" at bounding box center [274, 332] width 202 height 28
type input "*****"
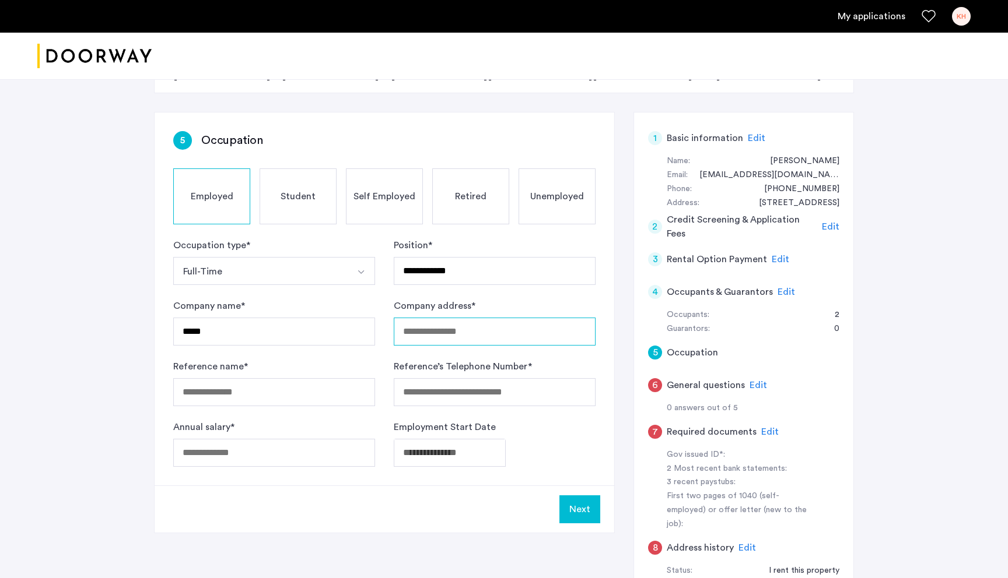
click at [426, 329] on input "Company address *" at bounding box center [495, 332] width 202 height 28
type input "**********"
click at [307, 389] on input "Reference name *" at bounding box center [274, 392] width 202 height 28
type input "**********"
click at [426, 399] on input "Reference’s Telephone Number *" at bounding box center [495, 392] width 202 height 28
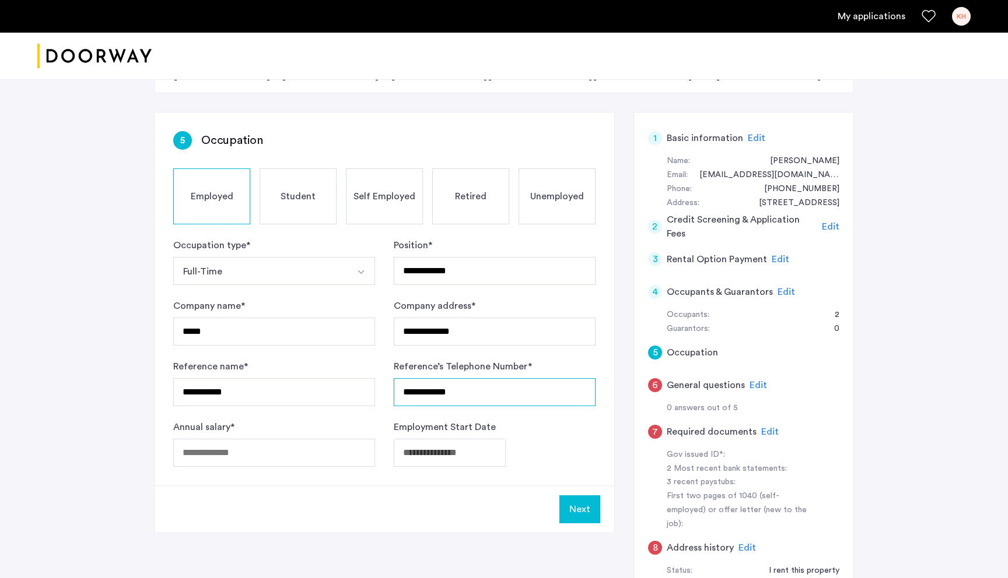
type input "**********"
click at [306, 408] on input "Annual salary *" at bounding box center [274, 453] width 202 height 28
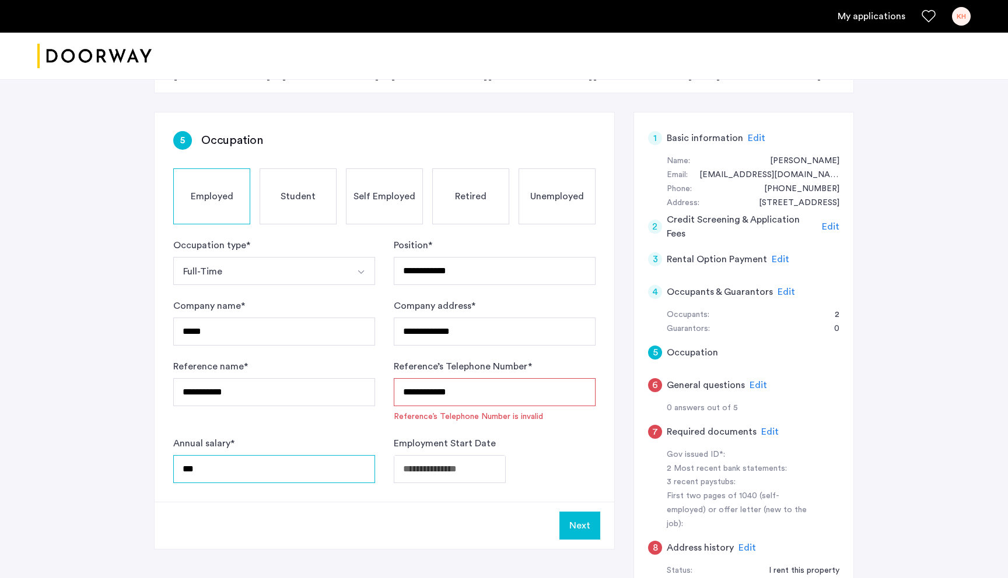
type input "***"
click at [423, 394] on input "**********" at bounding box center [495, 392] width 202 height 28
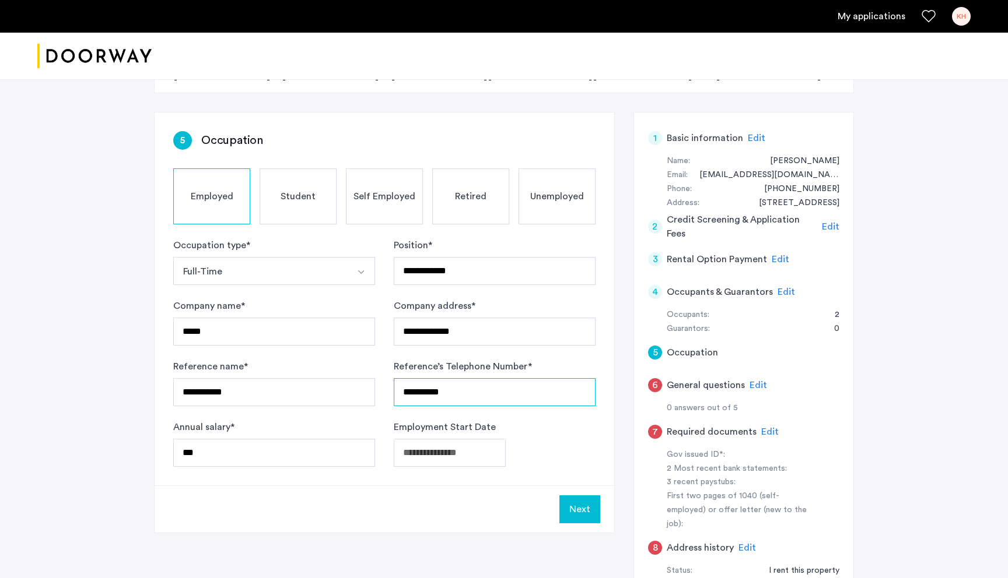
type input "**********"
click at [276, 408] on input "***" at bounding box center [274, 453] width 202 height 28
type input "******"
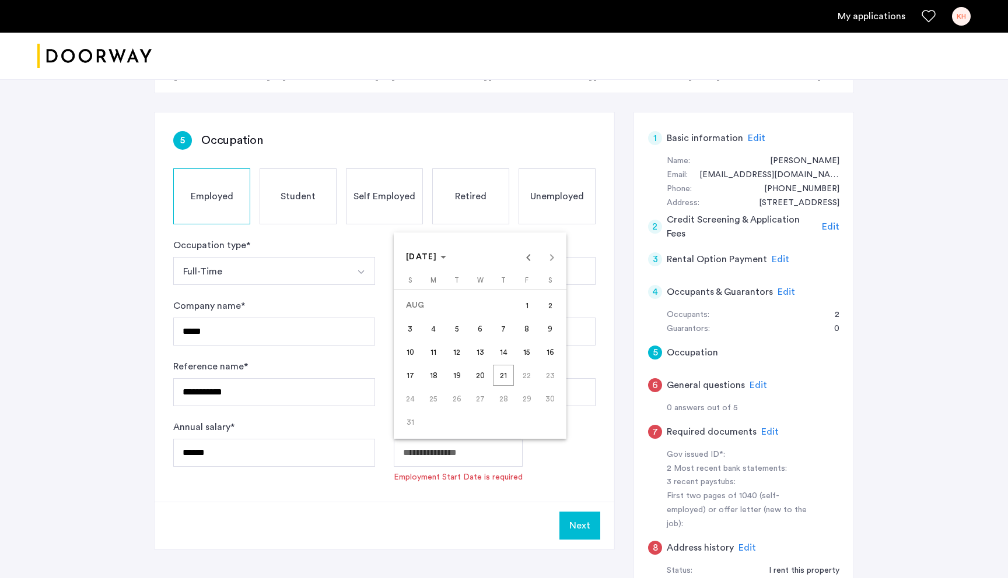
click at [426, 408] on body "**********" at bounding box center [504, 142] width 1008 height 578
click at [426, 258] on span "Previous month" at bounding box center [528, 257] width 23 height 23
click at [426, 259] on span "Previous month" at bounding box center [528, 257] width 23 height 23
click at [426, 381] on span "24" at bounding box center [549, 375] width 21 height 21
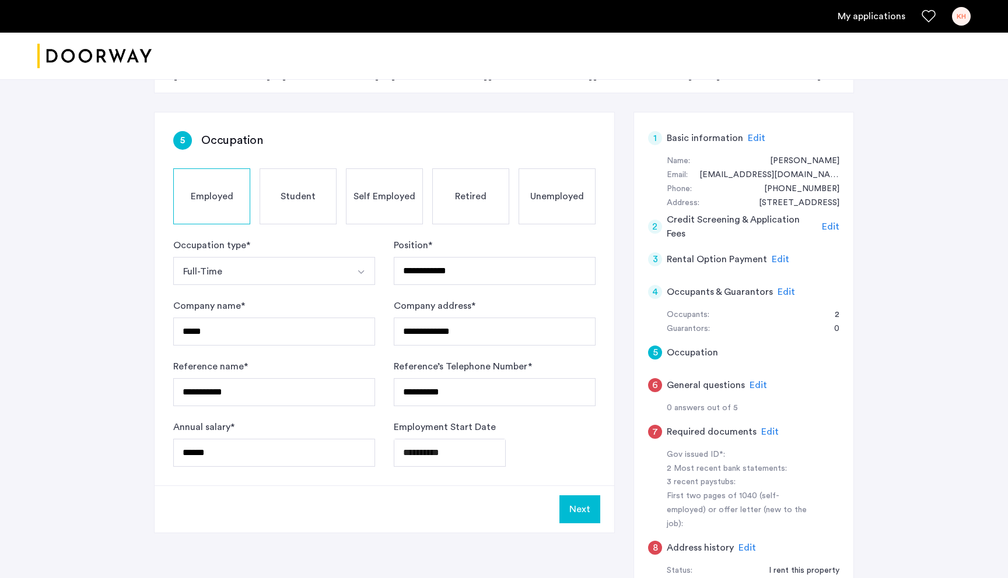
click at [426, 408] on body "**********" at bounding box center [504, 142] width 1008 height 578
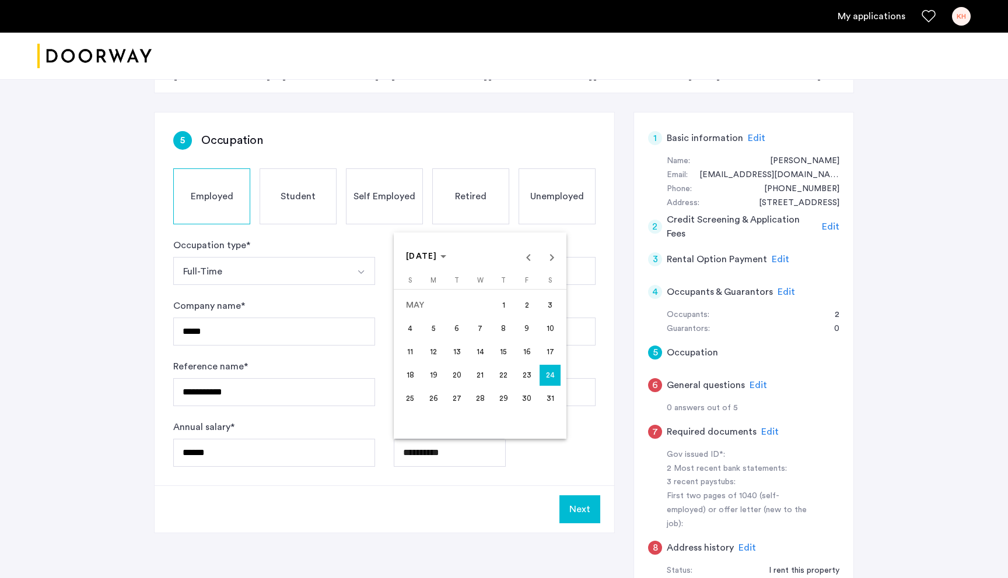
click at [426, 401] on span "26" at bounding box center [433, 398] width 21 height 21
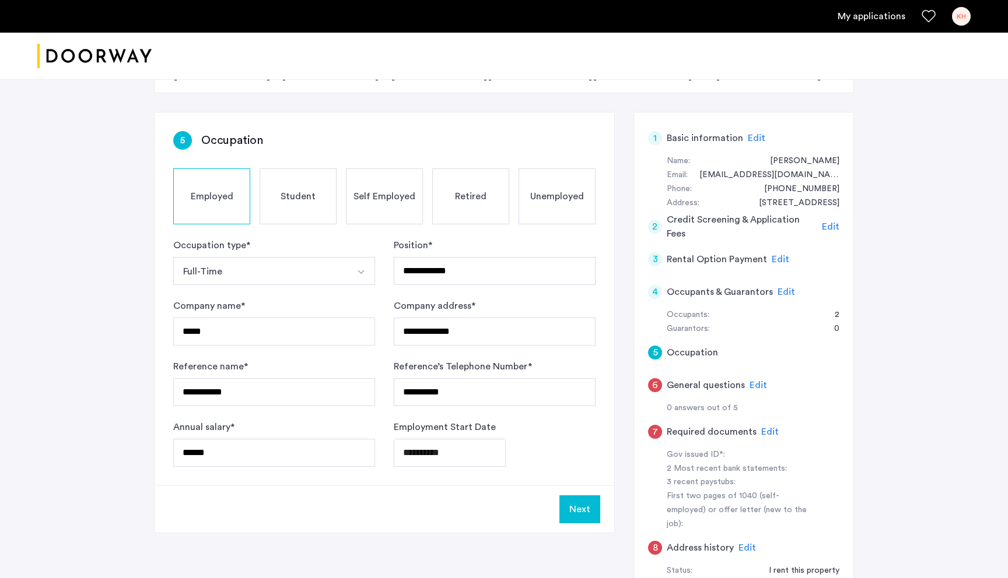
type input "**********"
click at [426, 408] on button "Next" at bounding box center [579, 510] width 41 height 28
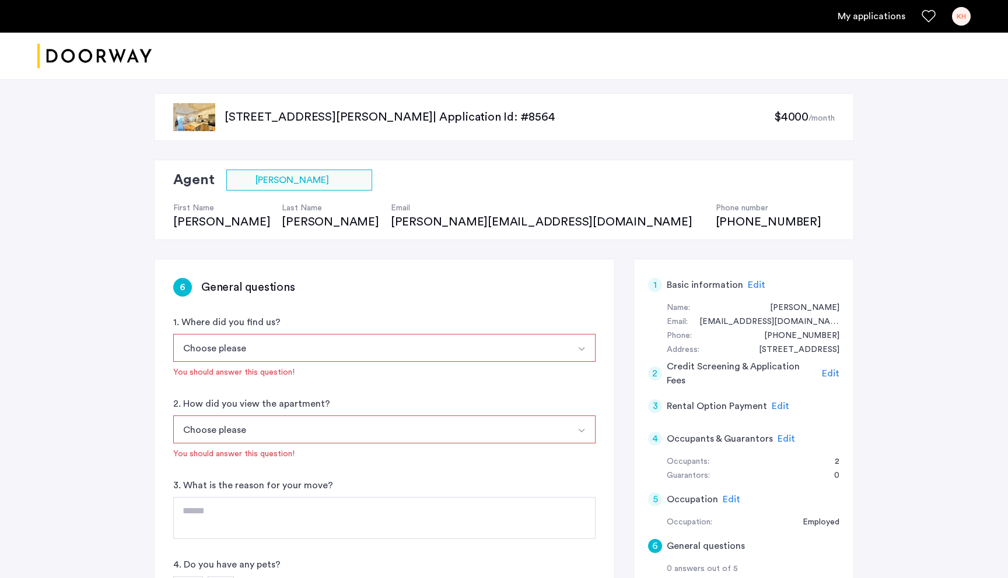
click at [426, 341] on button "Choose please" at bounding box center [370, 348] width 395 height 28
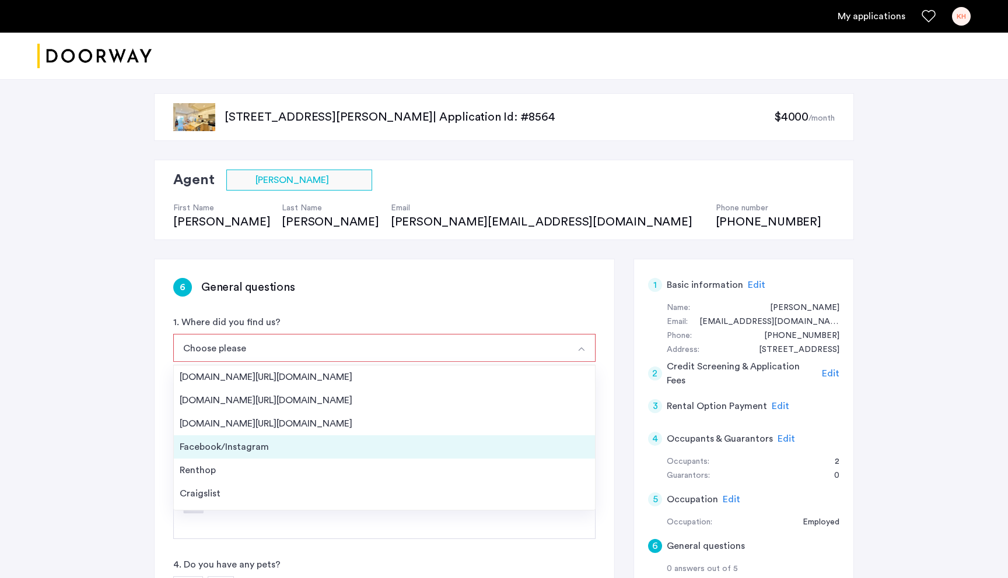
scroll to position [19, 0]
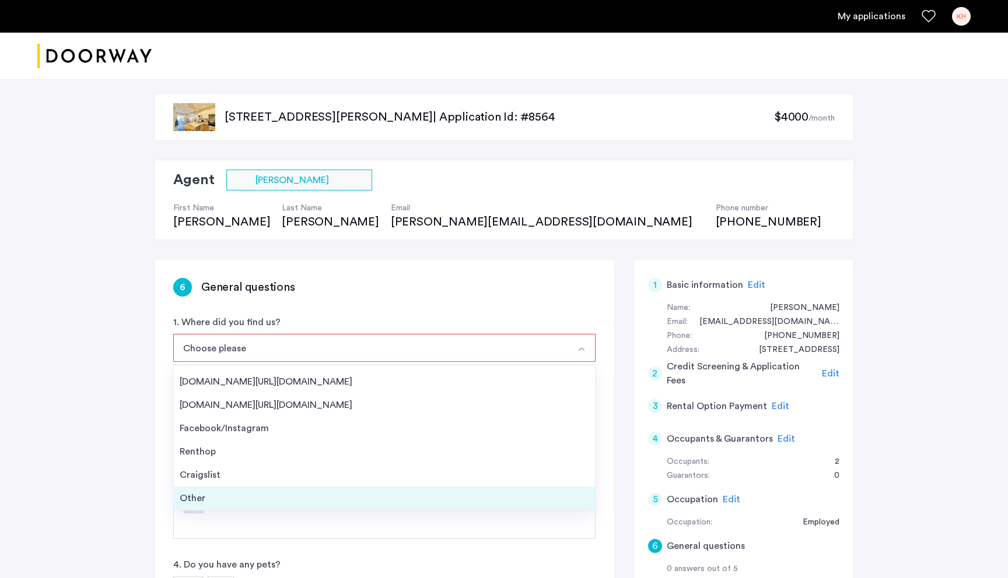
click at [318, 408] on div "Other" at bounding box center [384, 499] width 409 height 14
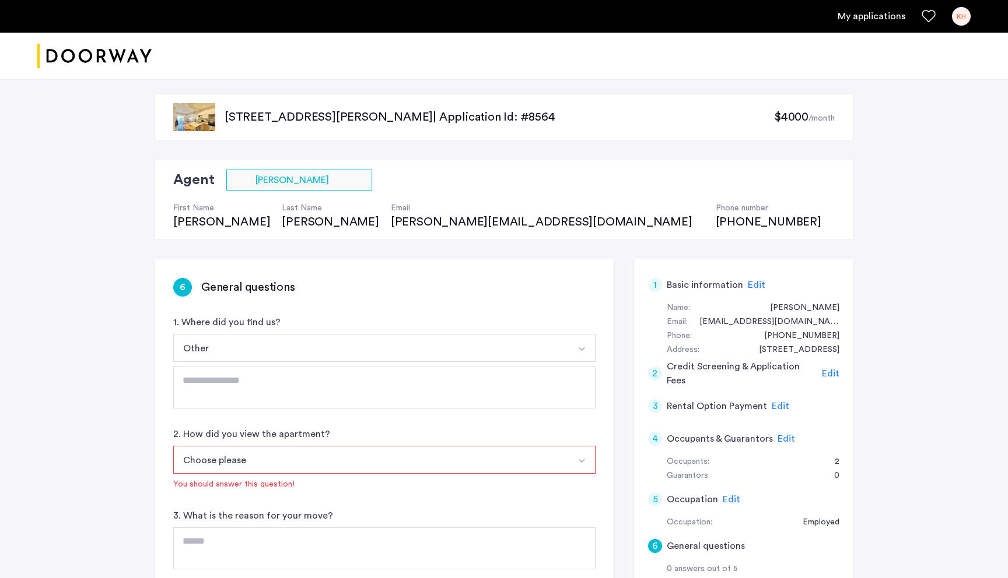
scroll to position [17, 0]
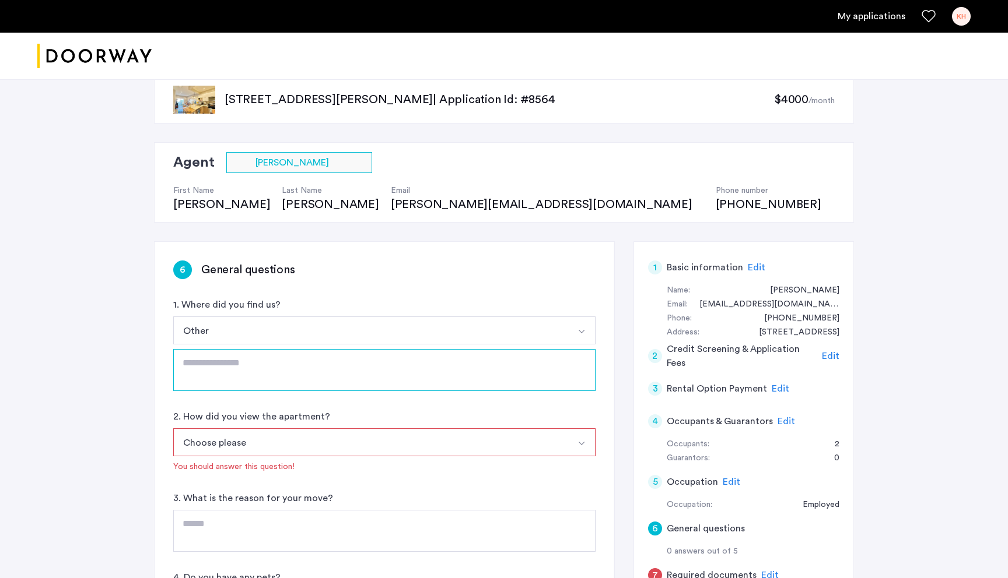
click at [287, 372] on textarea at bounding box center [384, 370] width 422 height 42
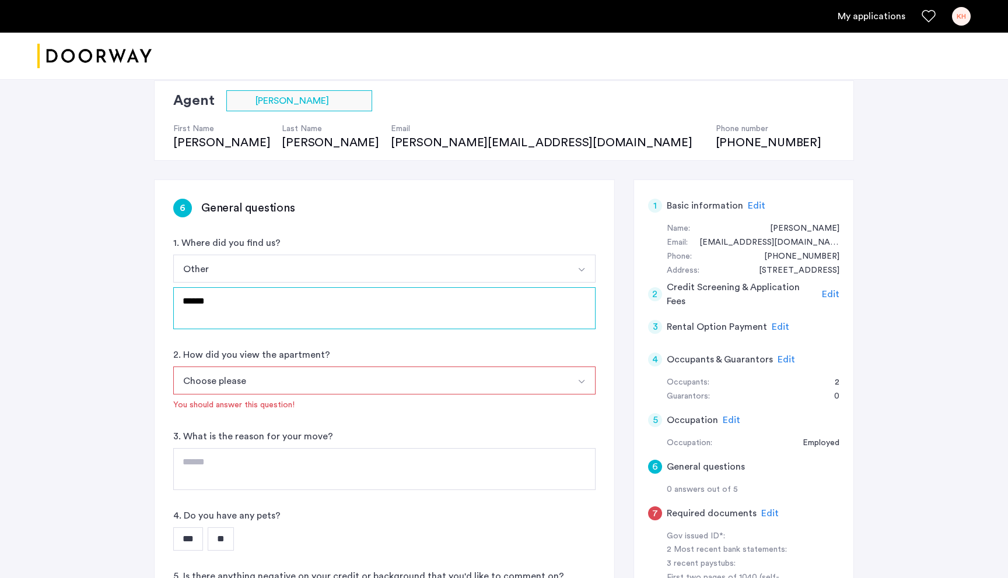
scroll to position [95, 0]
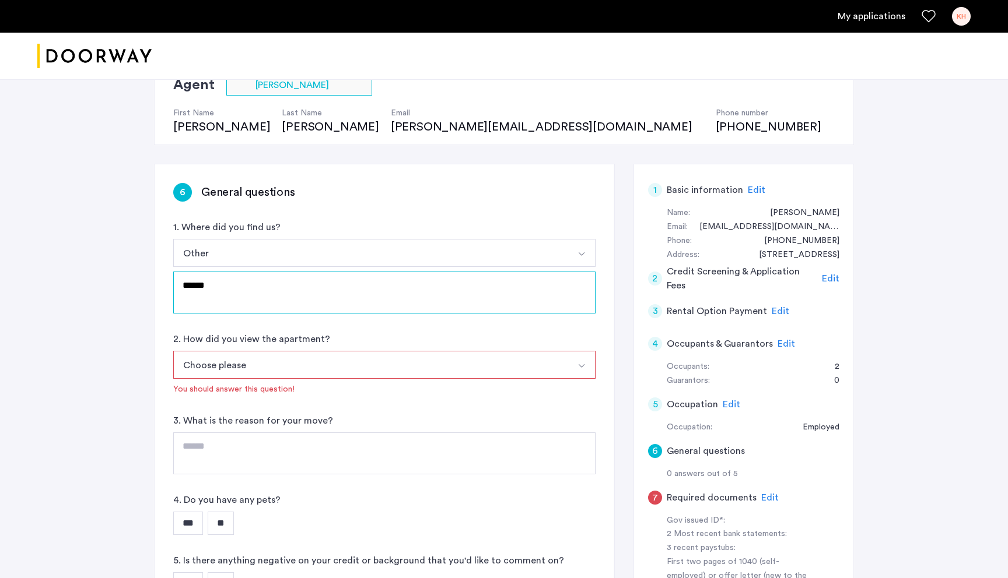
type textarea "******"
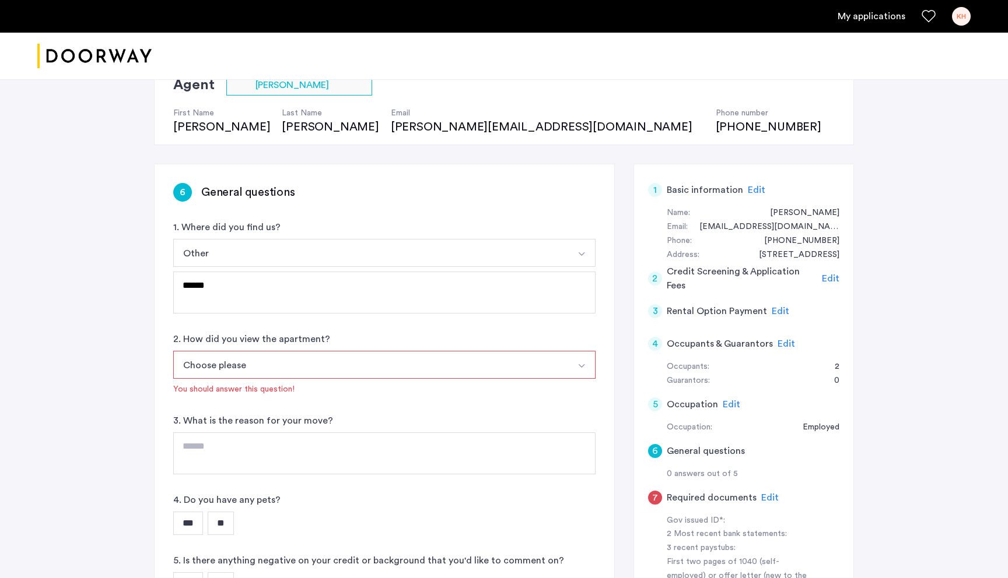
click at [273, 362] on button "Choose please" at bounding box center [370, 365] width 395 height 28
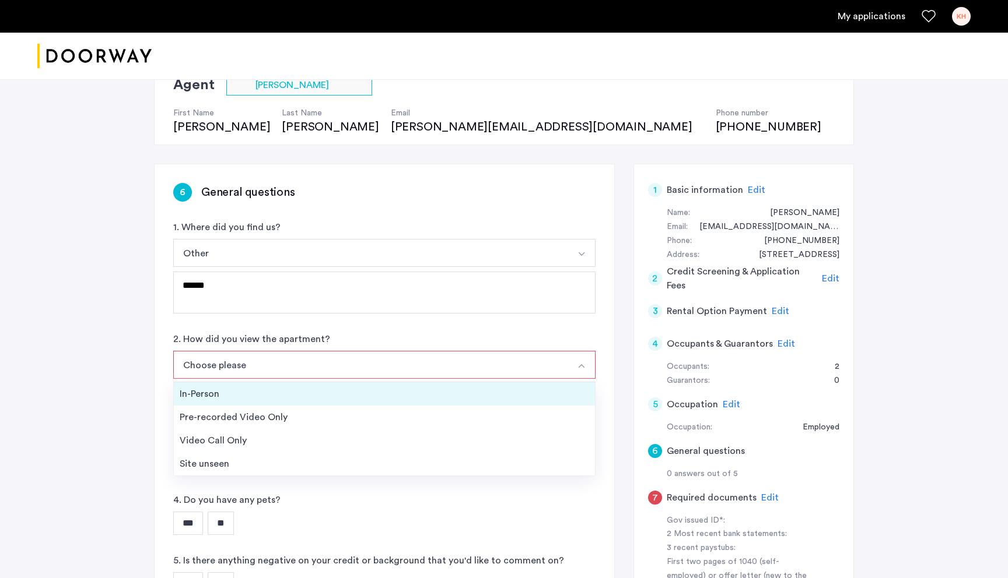
click at [275, 396] on div "In-Person" at bounding box center [384, 394] width 409 height 14
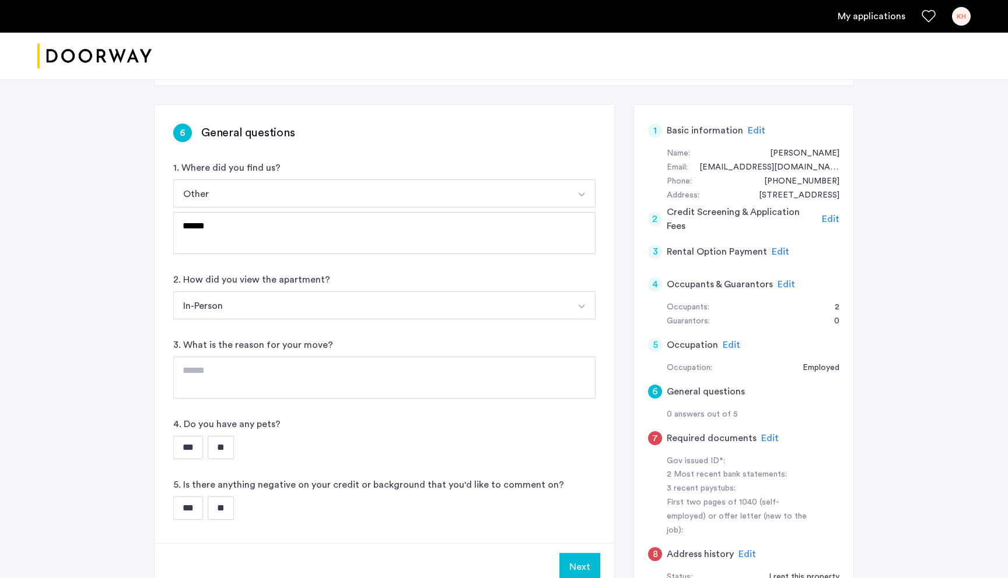
scroll to position [166, 0]
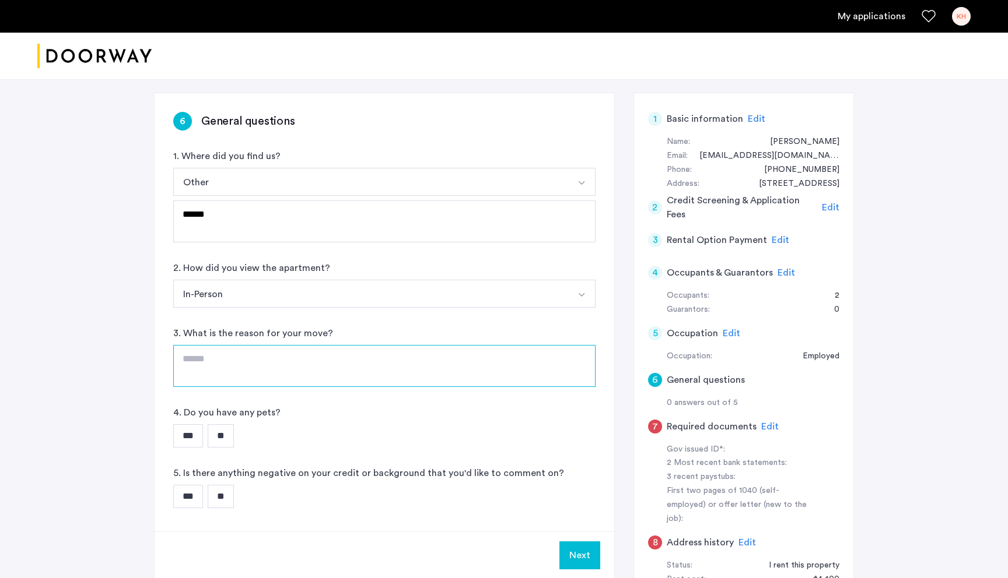
click at [265, 369] on textarea at bounding box center [384, 366] width 422 height 42
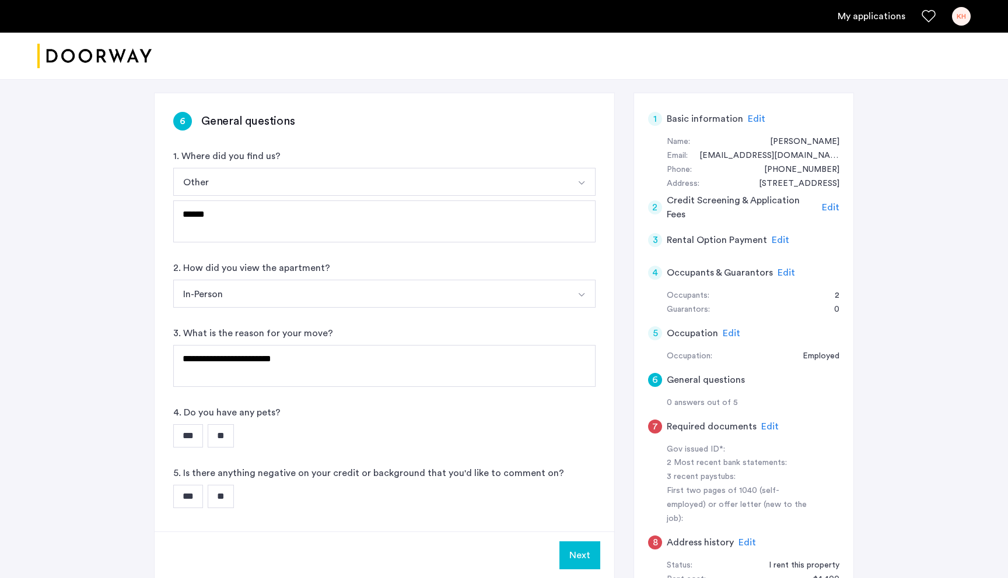
click at [233, 408] on input "**" at bounding box center [221, 436] width 26 height 23
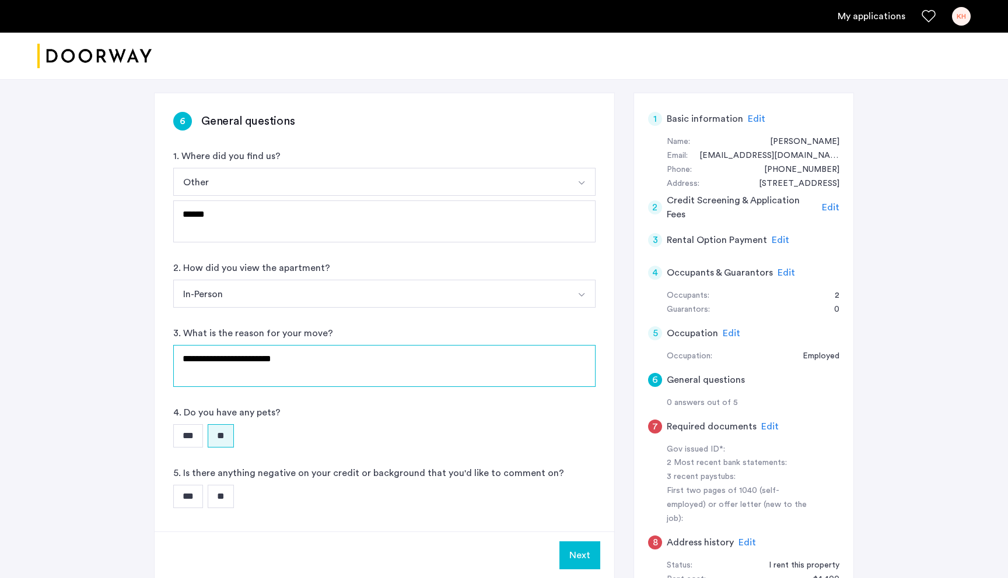
click at [317, 360] on textarea "**********" at bounding box center [384, 366] width 422 height 42
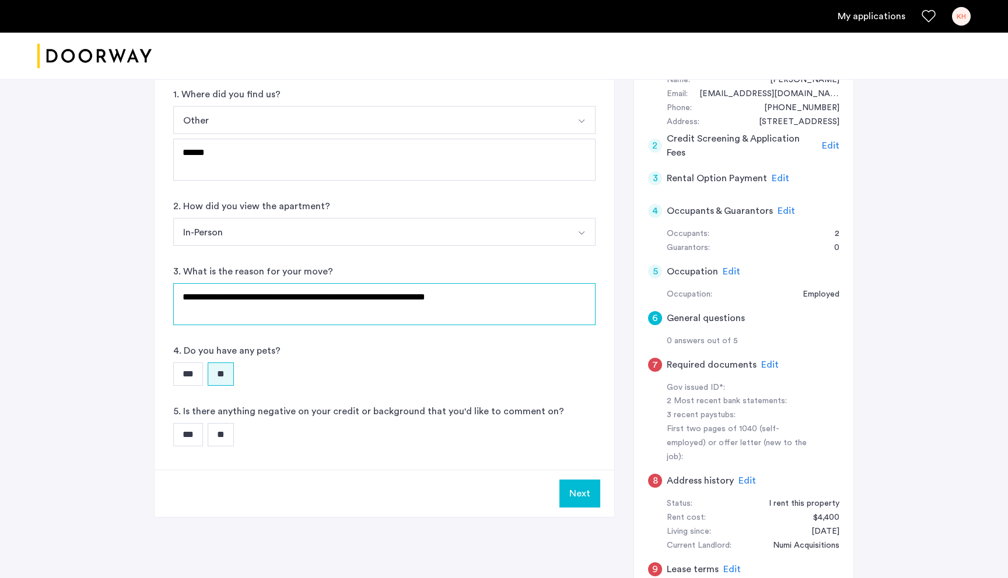
scroll to position [250, 0]
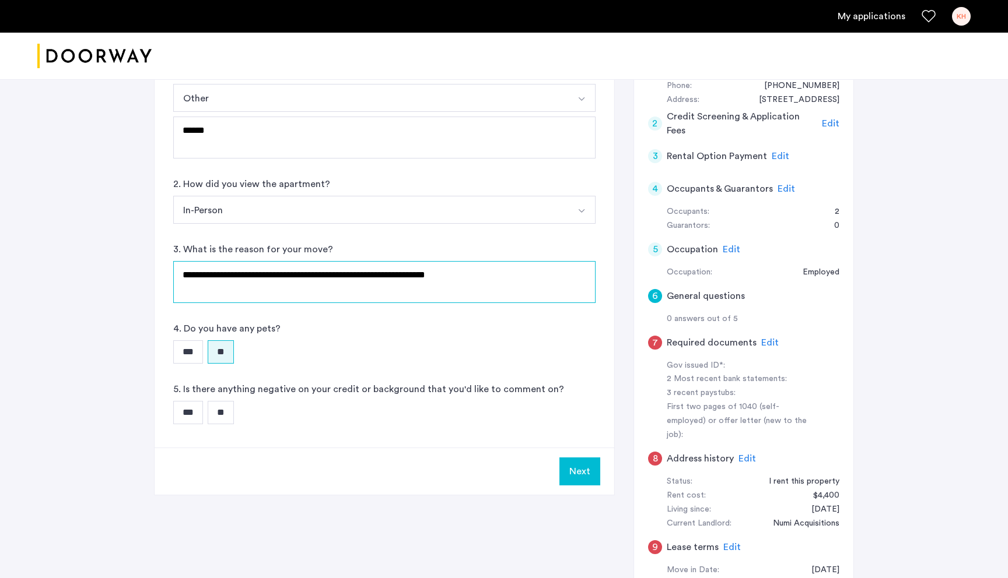
type textarea "**********"
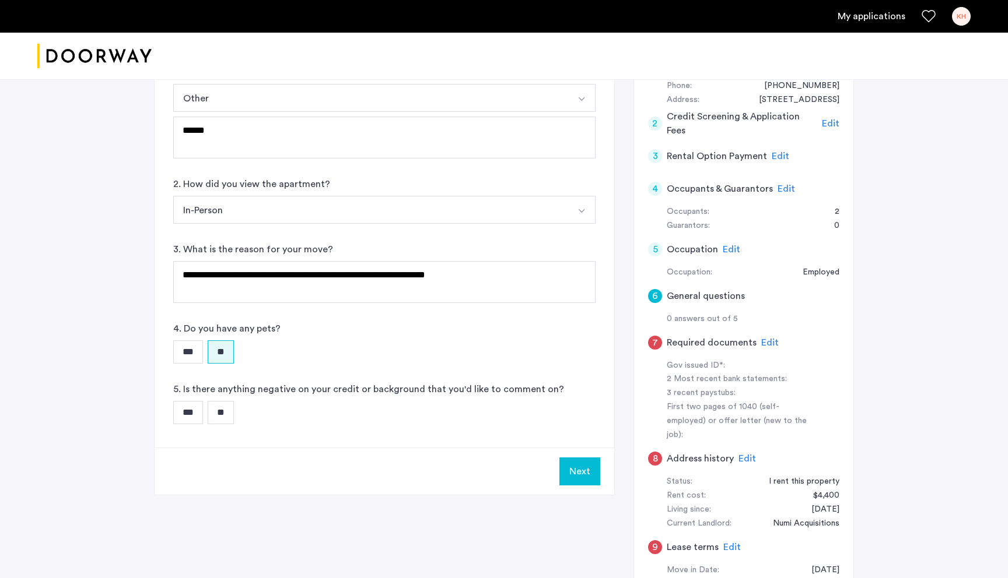
click at [195, 407] on input "***" at bounding box center [188, 412] width 30 height 23
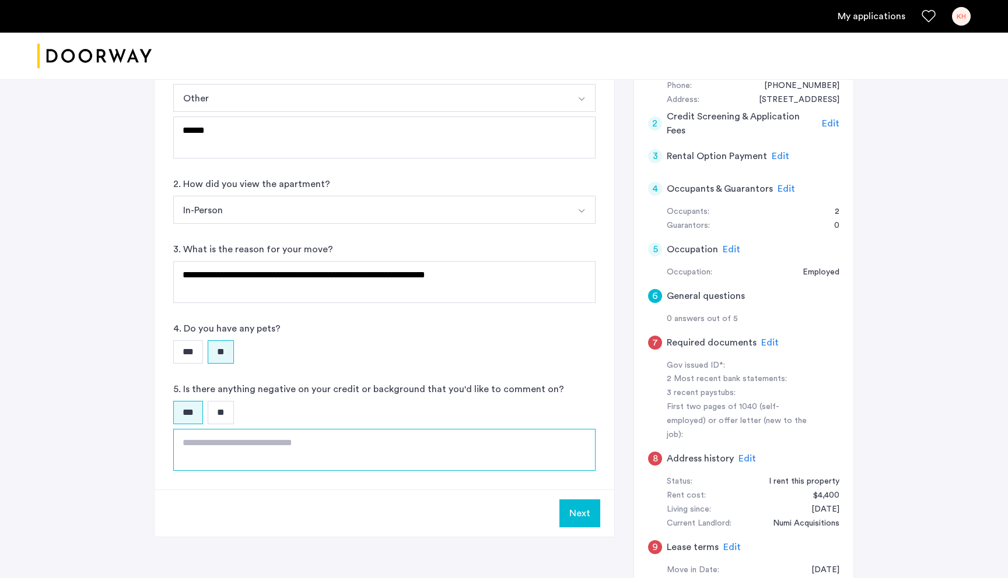
click at [222, 408] on textarea at bounding box center [384, 450] width 422 height 42
type textarea "*"
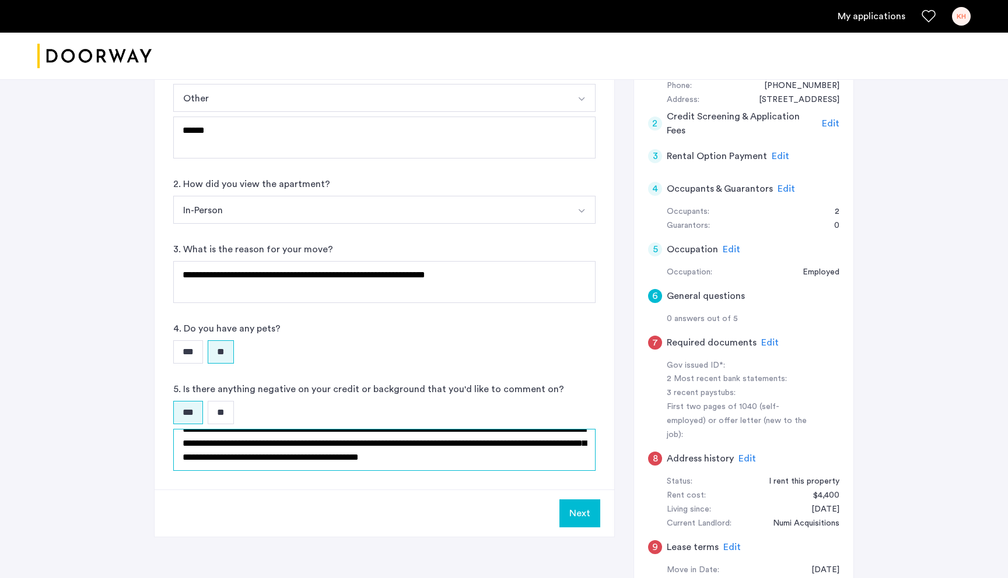
scroll to position [14, 0]
drag, startPoint x: 589, startPoint y: 465, endPoint x: 486, endPoint y: 465, distance: 103.2
click at [426, 408] on textarea "**********" at bounding box center [384, 450] width 422 height 42
drag, startPoint x: 580, startPoint y: 457, endPoint x: 495, endPoint y: 457, distance: 85.7
click at [426, 408] on textarea "**********" at bounding box center [384, 450] width 422 height 42
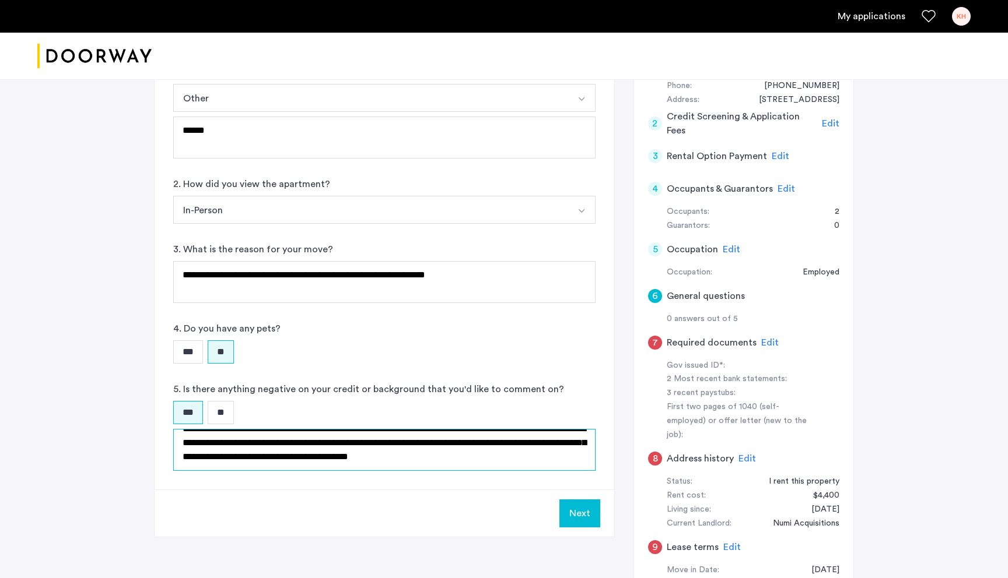
type textarea "**********"
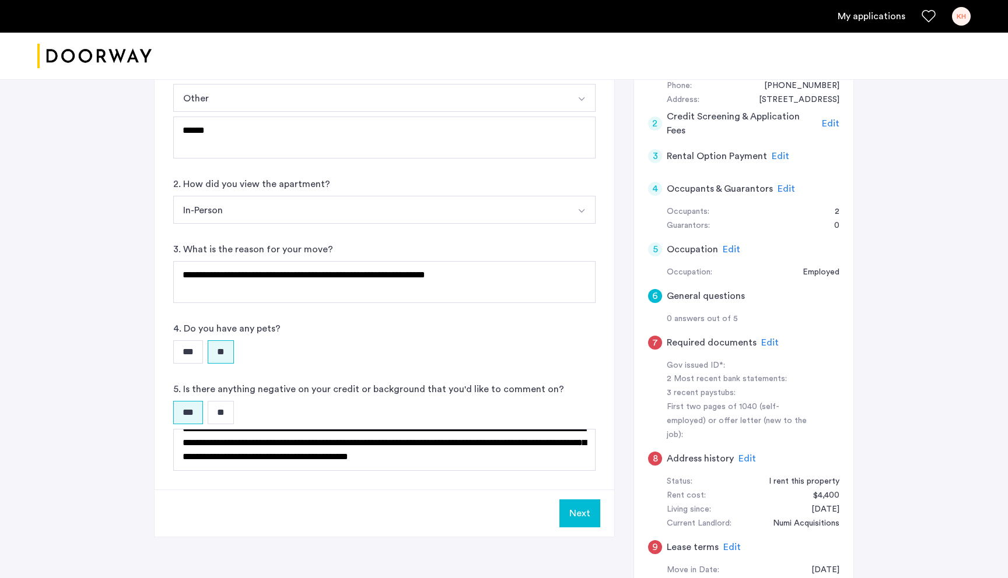
click at [426, 408] on button "Next" at bounding box center [579, 514] width 41 height 28
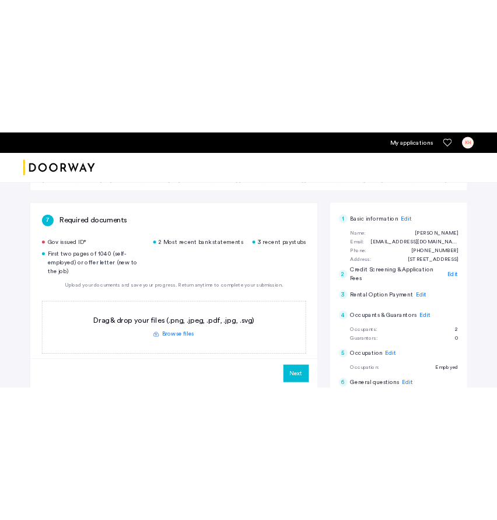
scroll to position [214, 0]
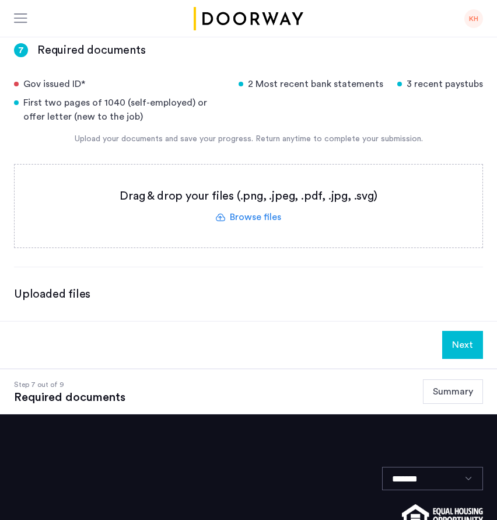
click at [224, 182] on label at bounding box center [249, 205] width 468 height 83
click at [0, 0] on input "file" at bounding box center [0, 0] width 0 height 0
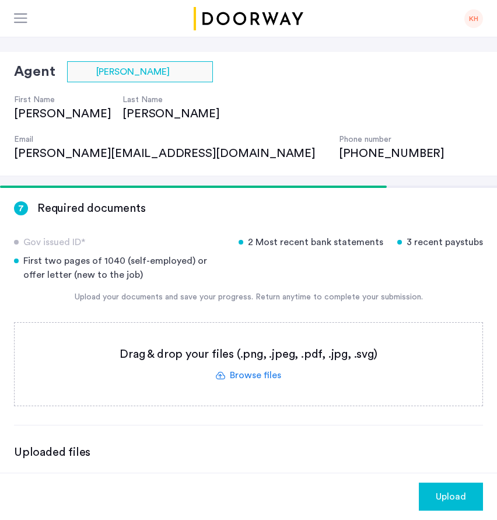
scroll to position [73, 0]
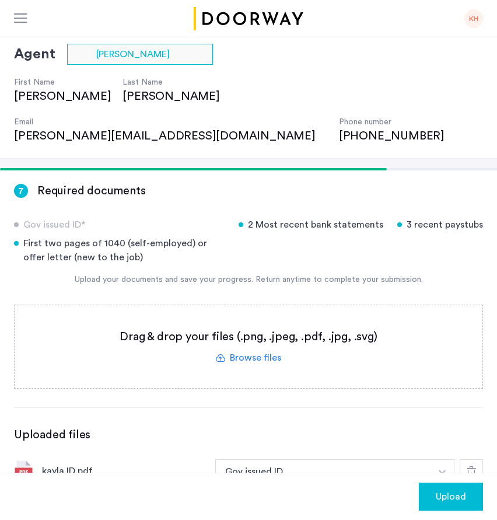
click at [241, 319] on label at bounding box center [249, 346] width 468 height 83
click at [0, 0] on input "file" at bounding box center [0, 0] width 0 height 0
click at [241, 322] on label at bounding box center [249, 346] width 468 height 83
click at [0, 0] on input "file" at bounding box center [0, 0] width 0 height 0
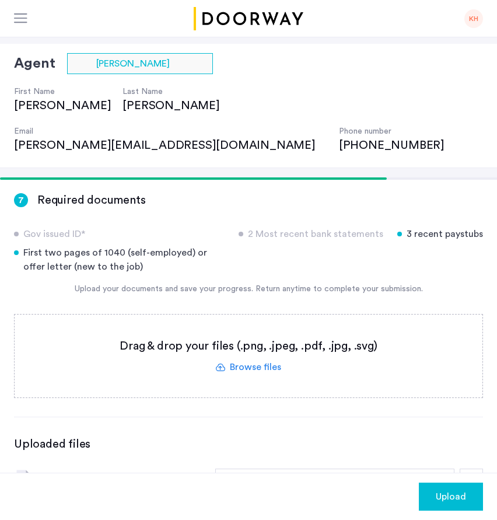
scroll to position [56, 0]
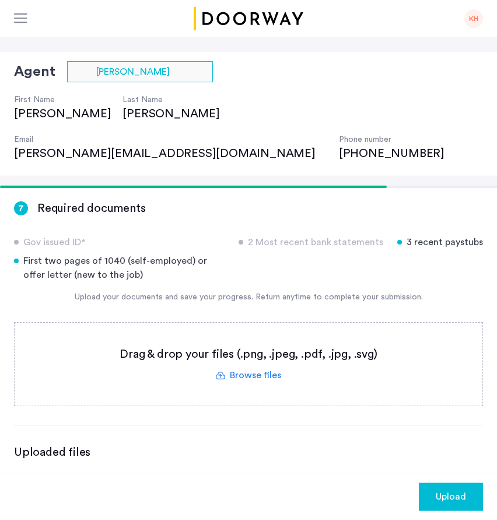
click at [221, 335] on label at bounding box center [249, 363] width 468 height 83
click at [0, 0] on input "file" at bounding box center [0, 0] width 0 height 0
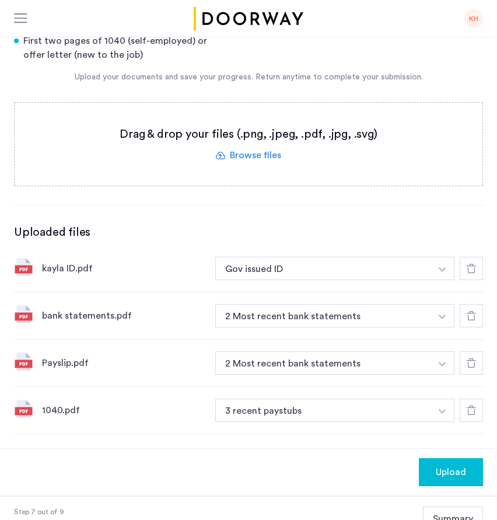
scroll to position [277, 0]
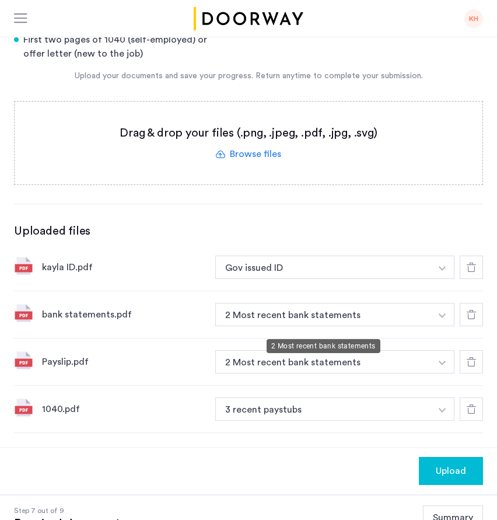
click at [283, 350] on button "2 Most recent bank statements" at bounding box center [323, 361] width 216 height 23
click at [426, 271] on img "button" at bounding box center [442, 268] width 7 height 5
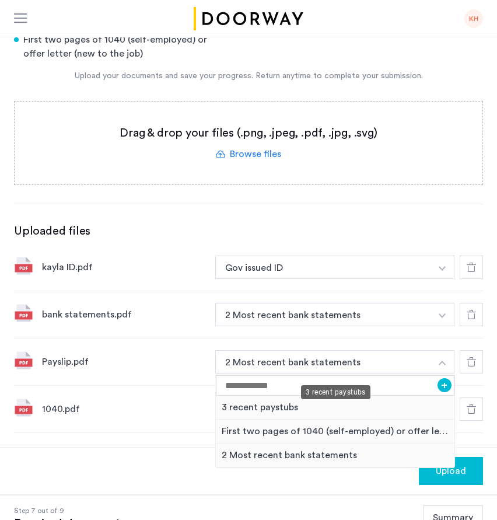
click at [336, 395] on div "3 recent paystubs" at bounding box center [335, 407] width 239 height 24
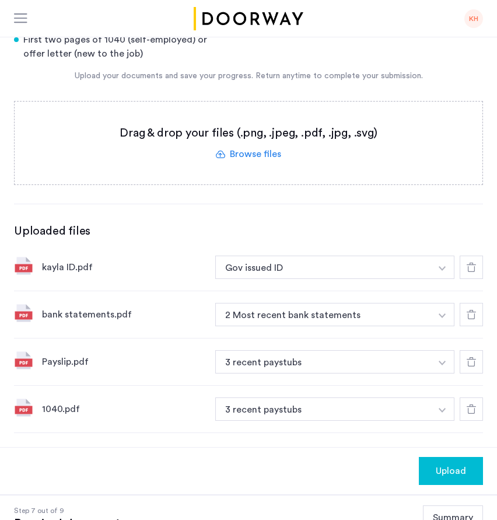
click at [347, 385] on div "1040.pdf 3 recent paystubs + 2 Most recent bank statements 3 recent paystubs Fi…" at bounding box center [248, 408] width 469 height 47
click at [426, 279] on button "button" at bounding box center [442, 266] width 24 height 23
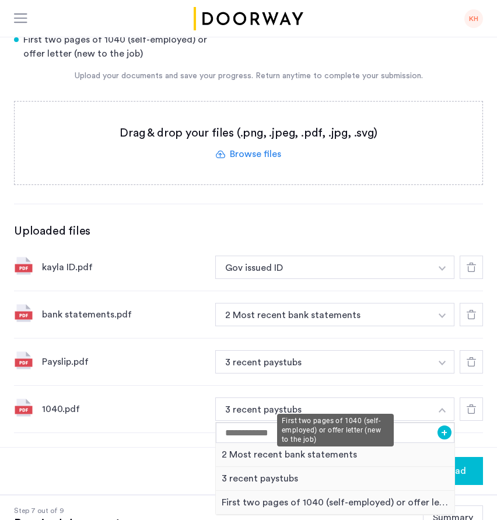
click at [339, 408] on div "First two pages of 1040 (self-employed) or offer letter (new to the job)" at bounding box center [335, 502] width 239 height 24
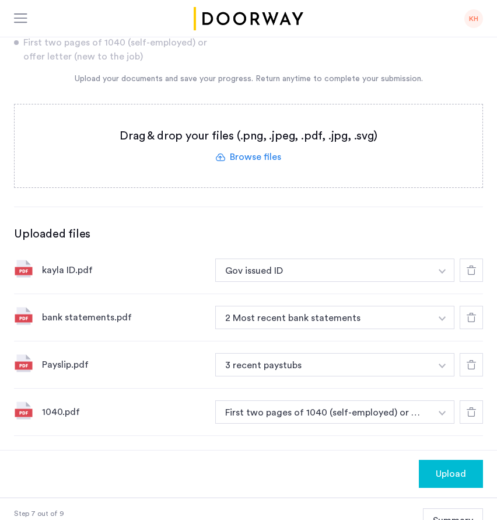
scroll to position [278, 0]
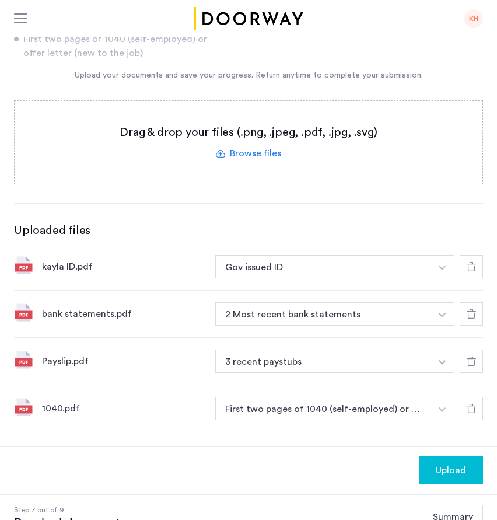
click at [426, 408] on button "Upload" at bounding box center [451, 470] width 64 height 28
click at [426, 408] on button "Next" at bounding box center [462, 470] width 41 height 28
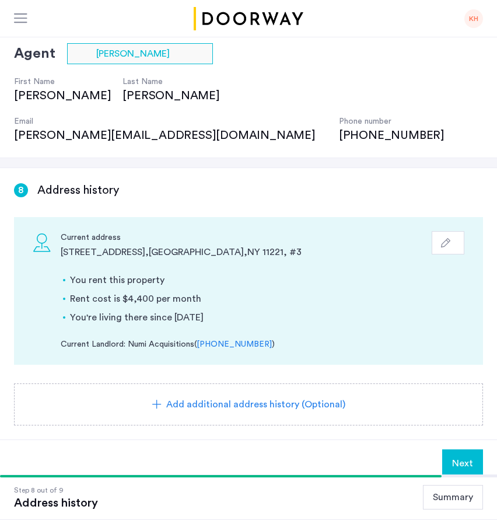
scroll to position [73, 0]
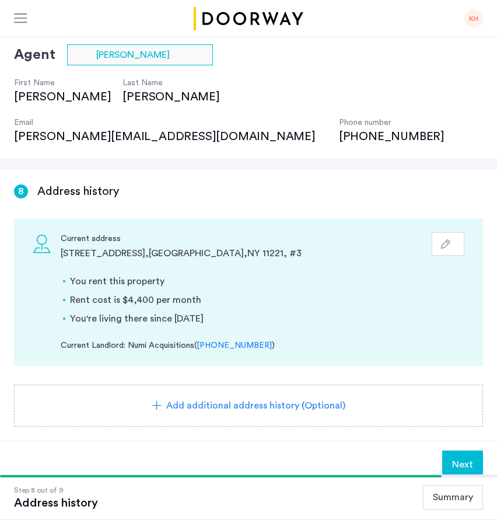
click at [426, 408] on span "Next" at bounding box center [462, 464] width 21 height 14
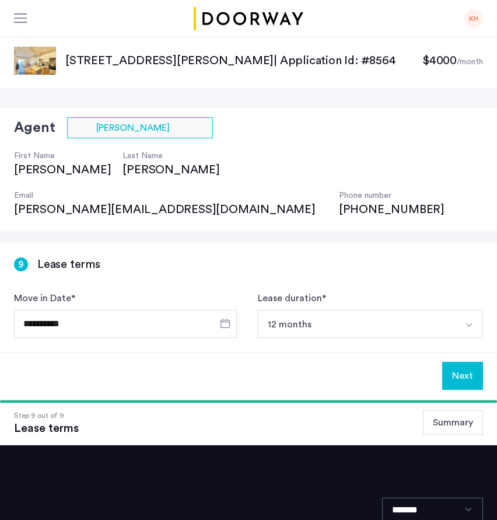
click at [426, 362] on button "Next" at bounding box center [462, 376] width 41 height 28
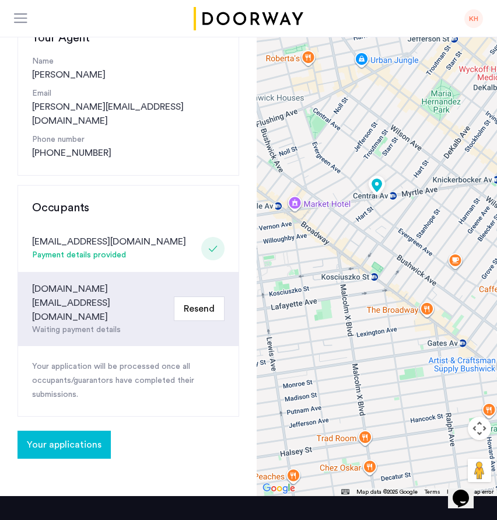
scroll to position [138, 0]
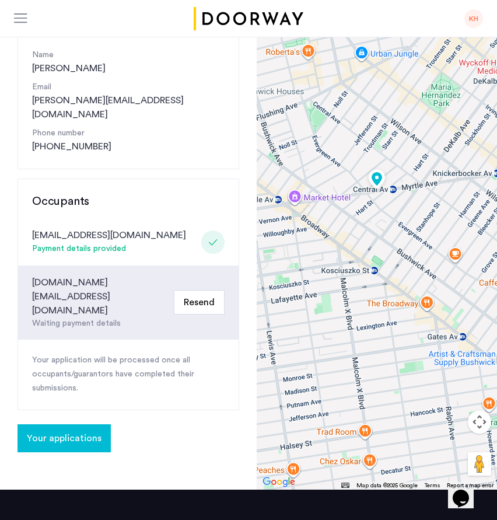
click at [102, 408] on button "Your applications" at bounding box center [63, 438] width 93 height 28
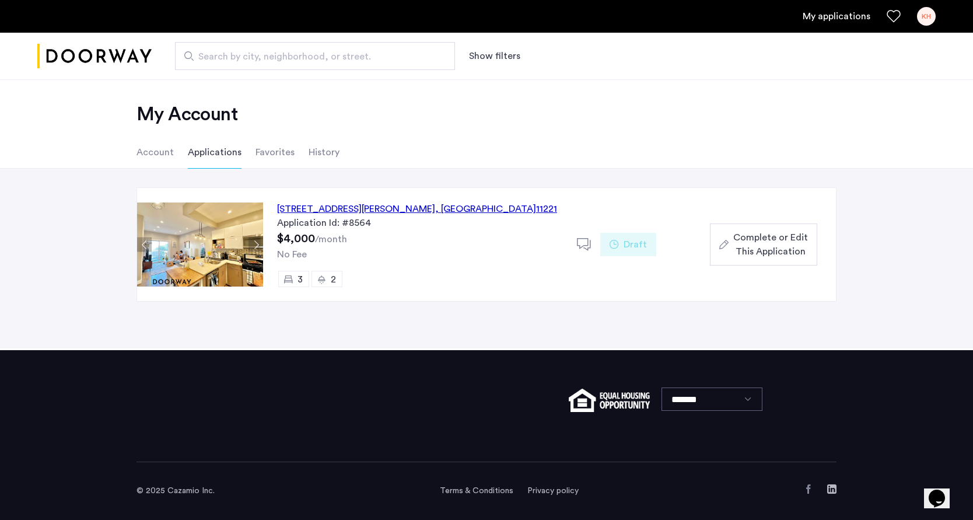
click at [426, 251] on span "Complete or Edit This Application" at bounding box center [770, 244] width 75 height 28
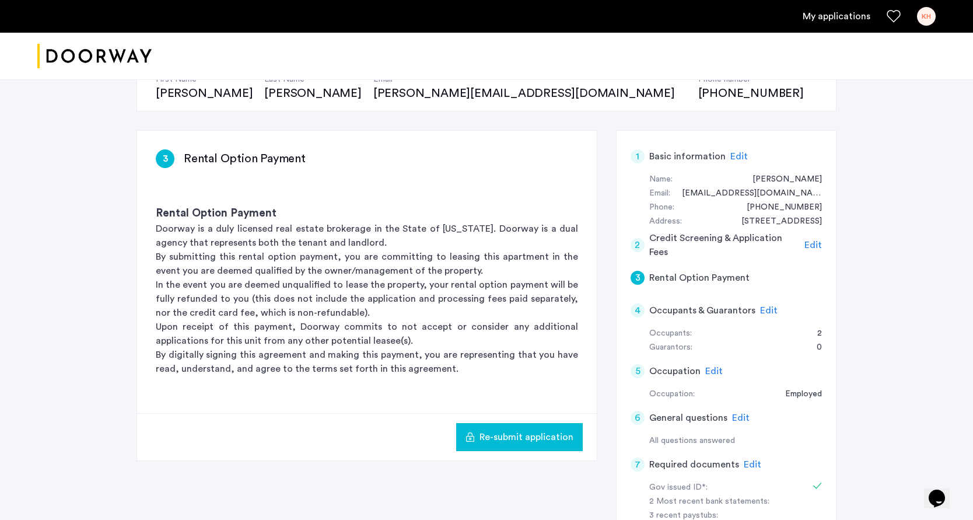
scroll to position [110, 0]
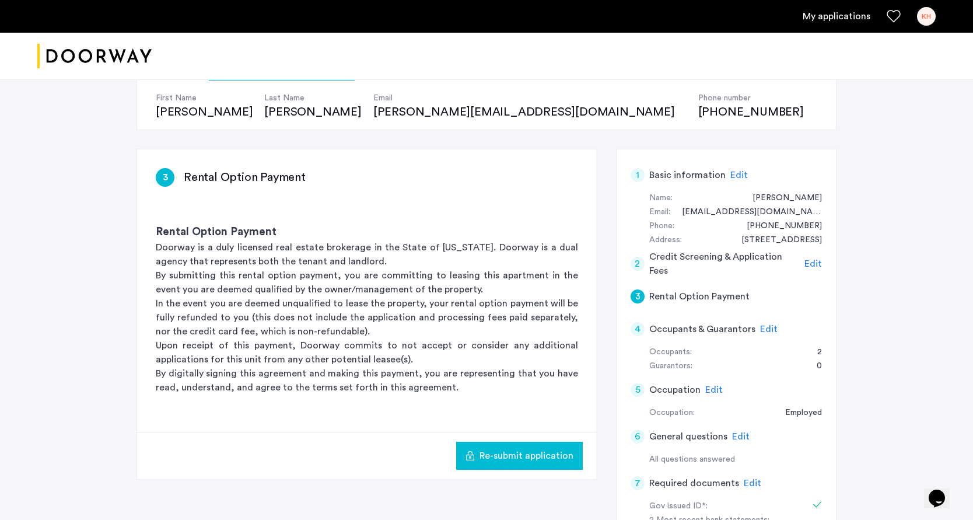
click at [426, 264] on span "Edit" at bounding box center [812, 263] width 17 height 9
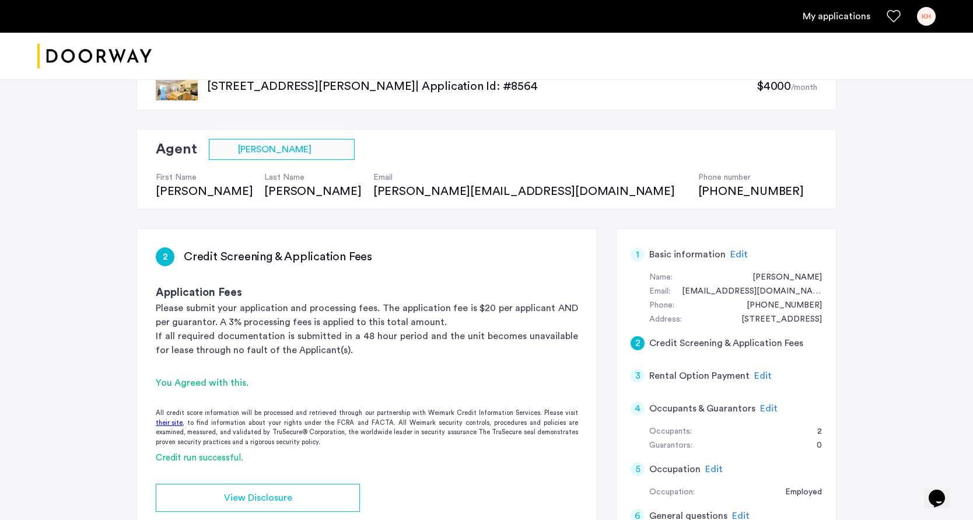
scroll to position [0, 0]
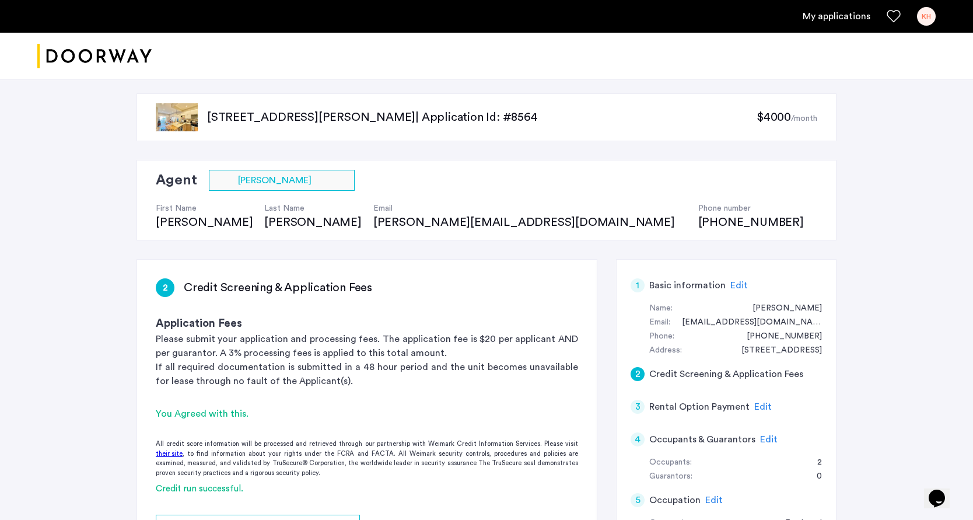
click at [426, 15] on link "My applications" at bounding box center [836, 16] width 68 height 14
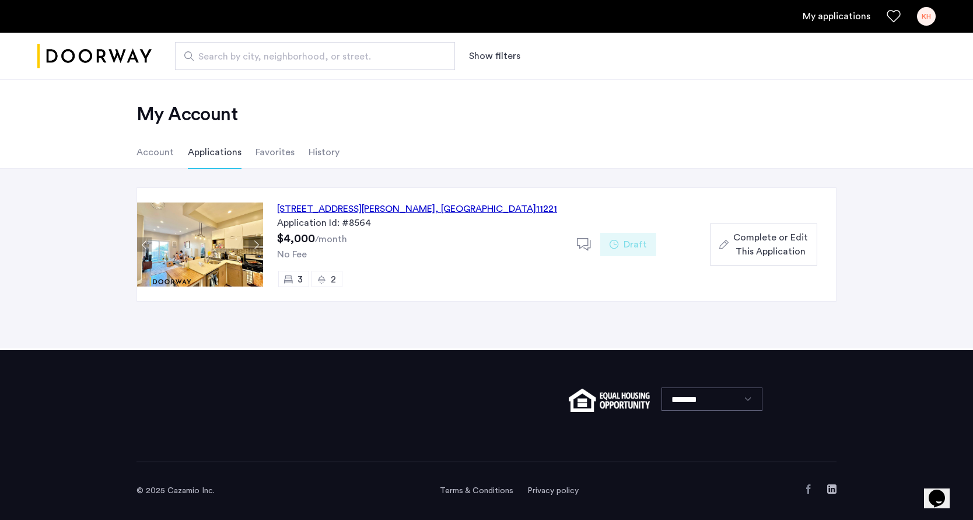
click at [149, 163] on li "Account" at bounding box center [154, 152] width 37 height 33
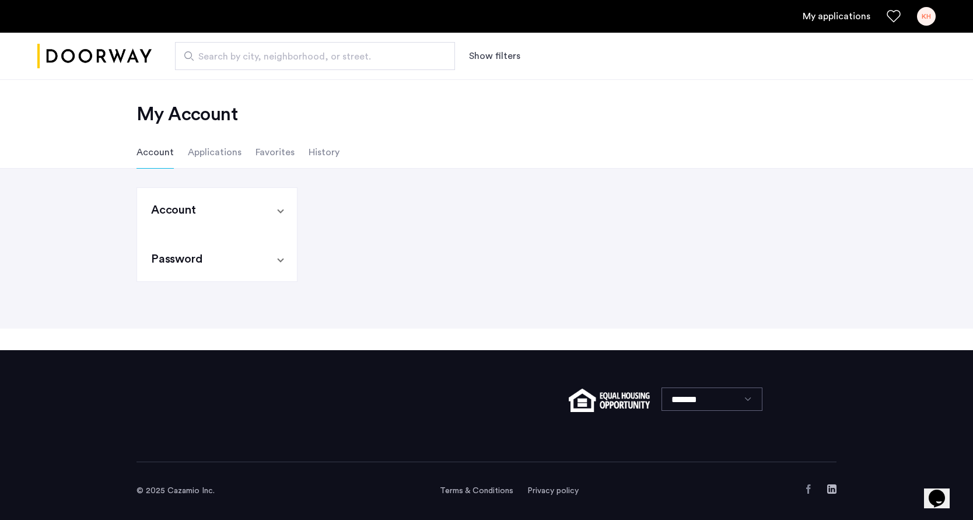
click at [220, 159] on li "Applications" at bounding box center [215, 152] width 54 height 33
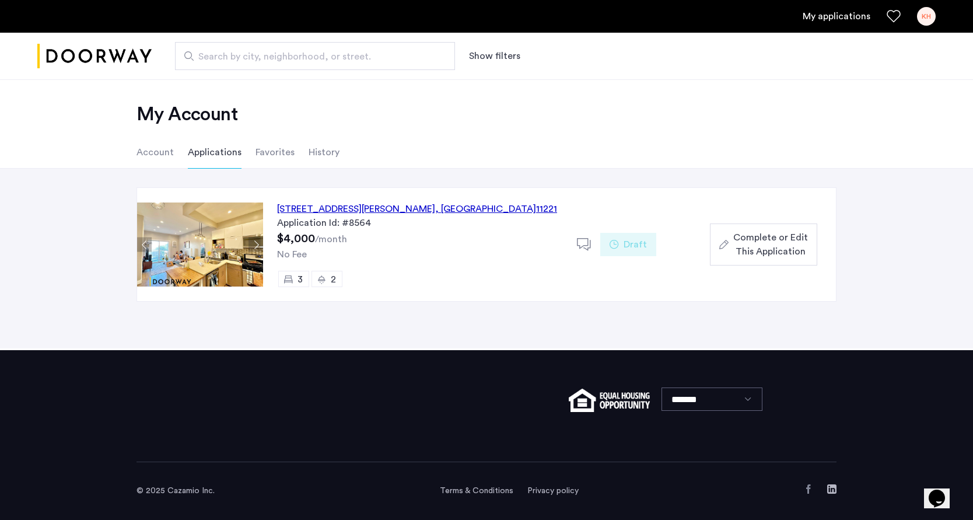
click at [426, 248] on icon at bounding box center [613, 244] width 9 height 9
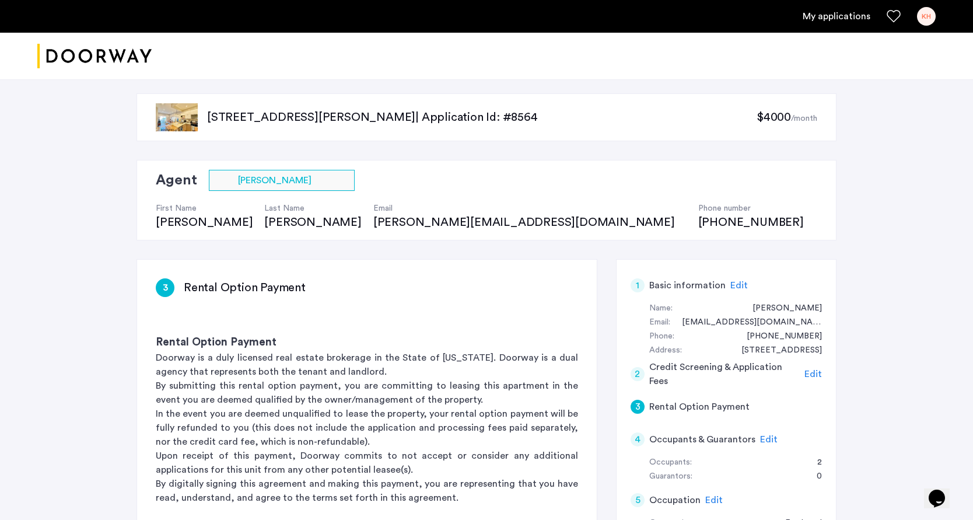
click at [329, 178] on div at bounding box center [281, 180] width 145 height 14
click at [426, 9] on link "My applications" at bounding box center [836, 16] width 68 height 14
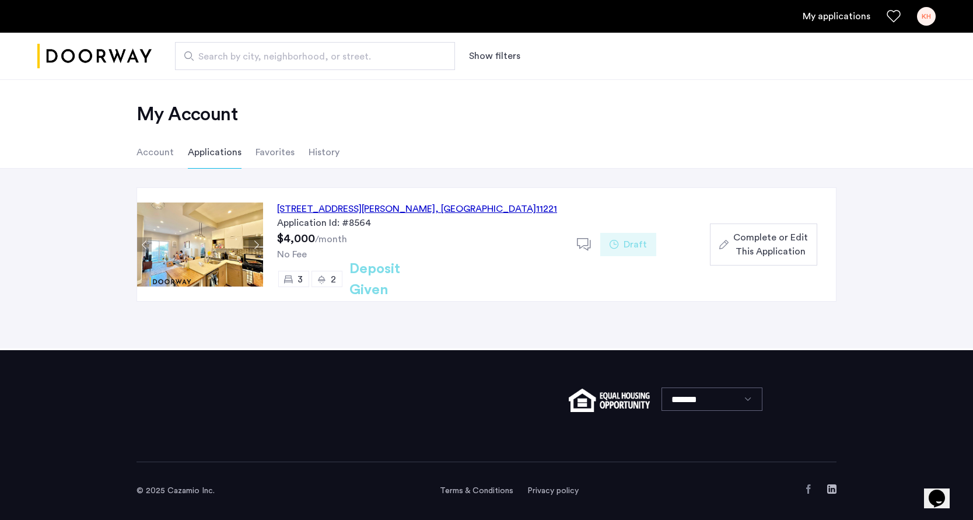
click at [426, 244] on use at bounding box center [584, 244] width 14 height 12
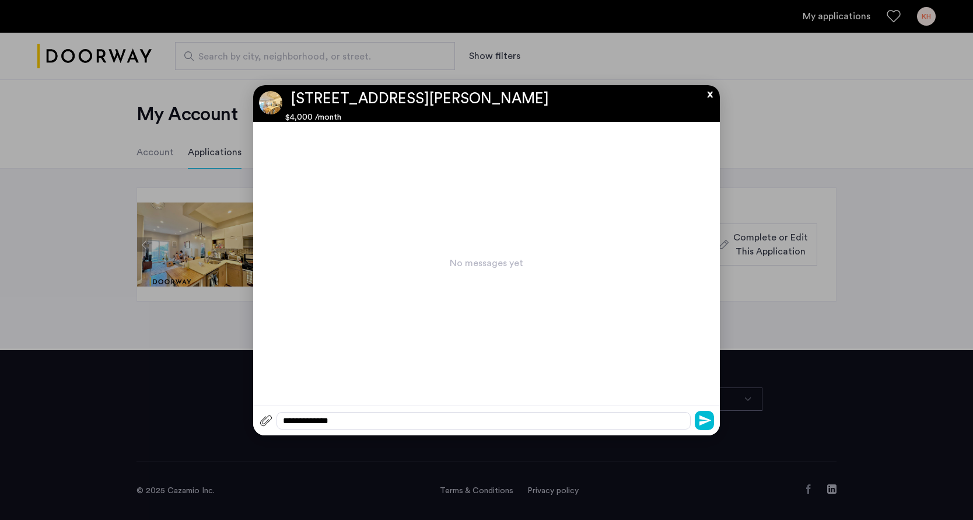
click at [426, 94] on button "x" at bounding box center [706, 91] width 17 height 13
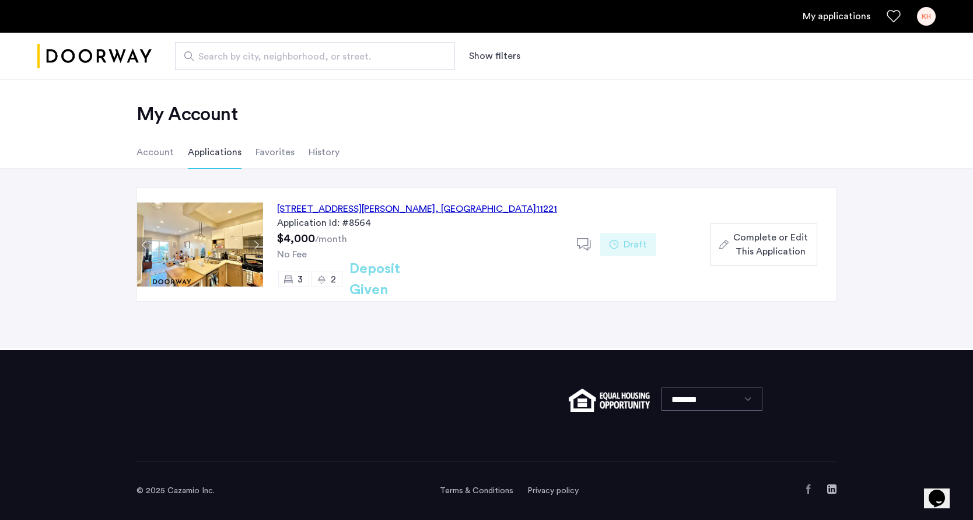
click at [359, 283] on h2 "Deposit Given" at bounding box center [395, 279] width 93 height 42
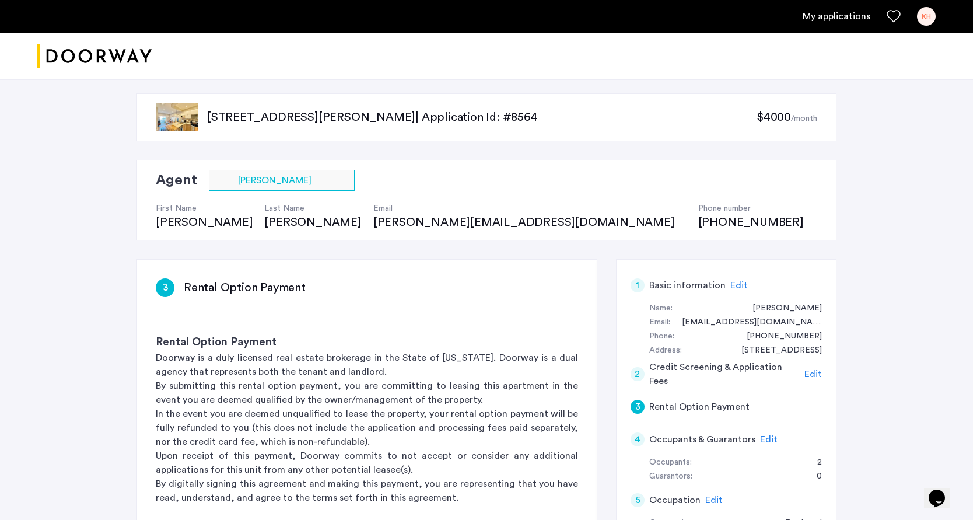
click at [426, 16] on link "My applications" at bounding box center [836, 16] width 68 height 14
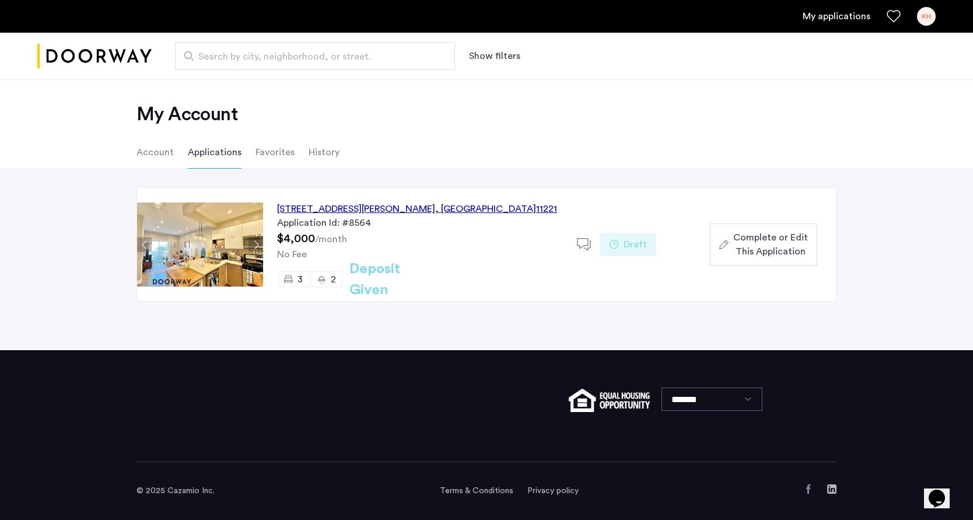
click at [163, 153] on li "Account" at bounding box center [154, 152] width 37 height 33
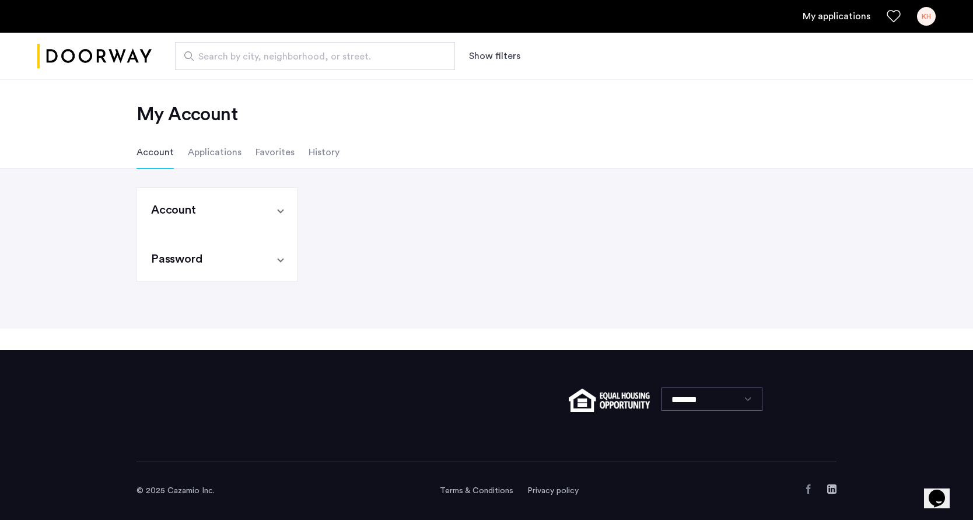
click at [208, 153] on li "Applications" at bounding box center [215, 152] width 54 height 33
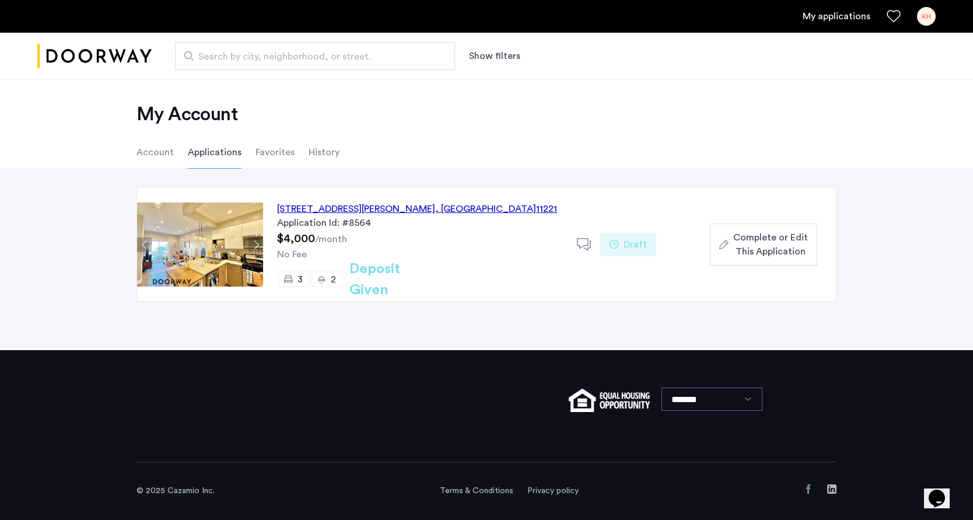
click at [324, 205] on div "591 Hart Street, Unit 3, Brooklyn , NY 11221" at bounding box center [417, 209] width 280 height 14
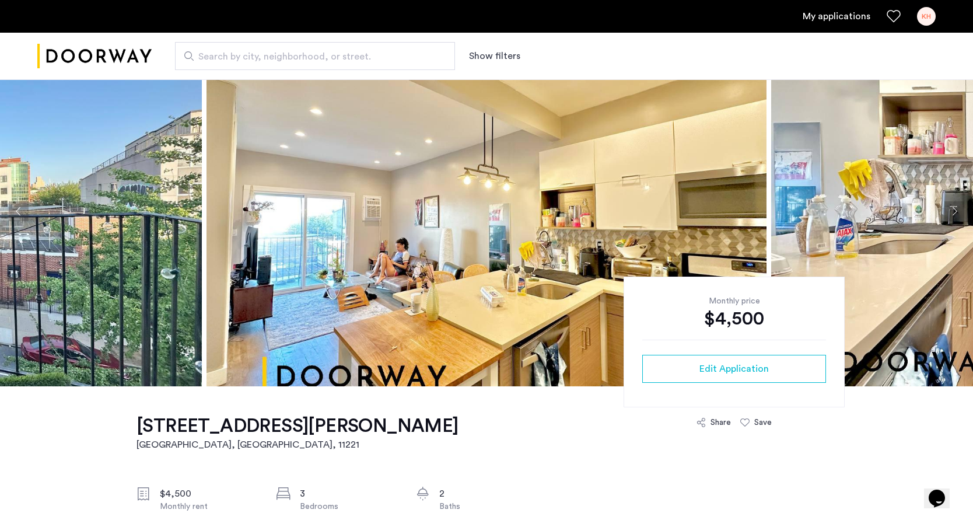
scroll to position [37, 0]
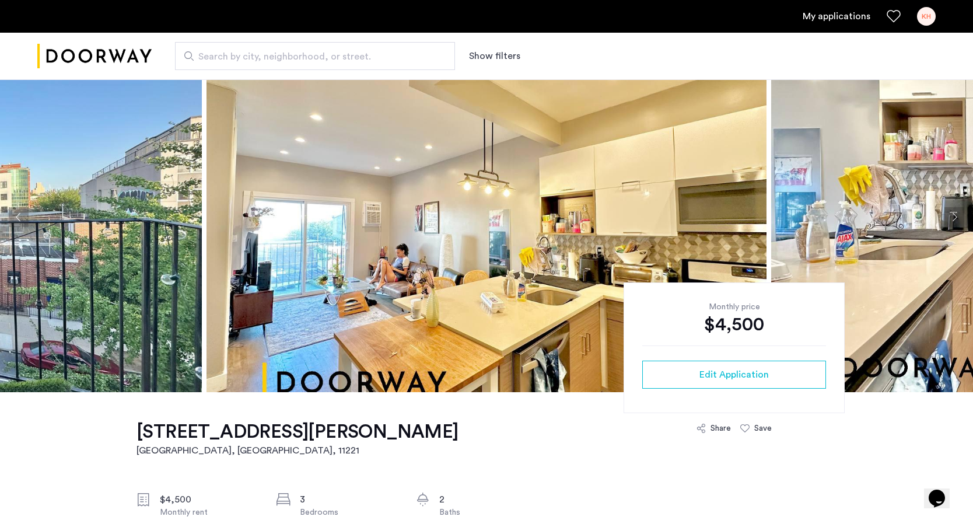
click at [401, 262] on img at bounding box center [486, 217] width 560 height 350
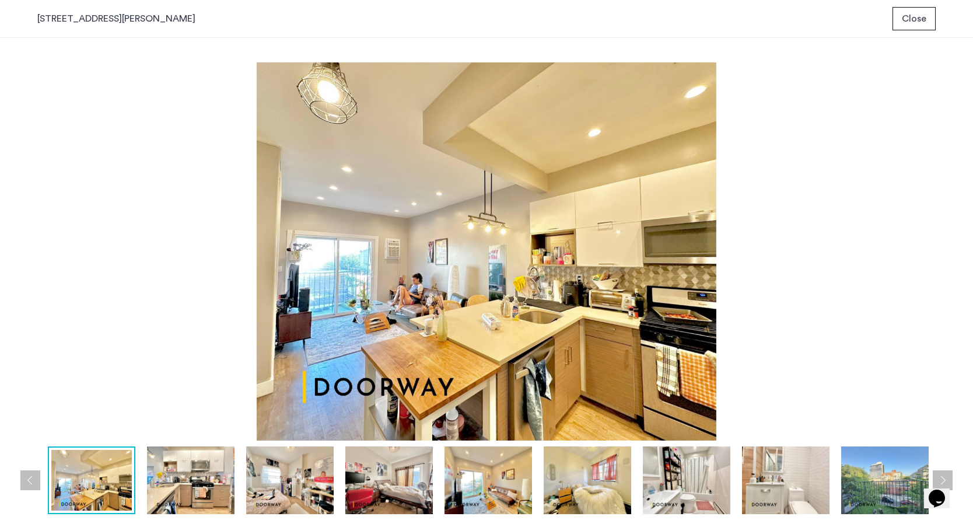
scroll to position [0, 0]
click at [213, 498] on img at bounding box center [190, 480] width 87 height 68
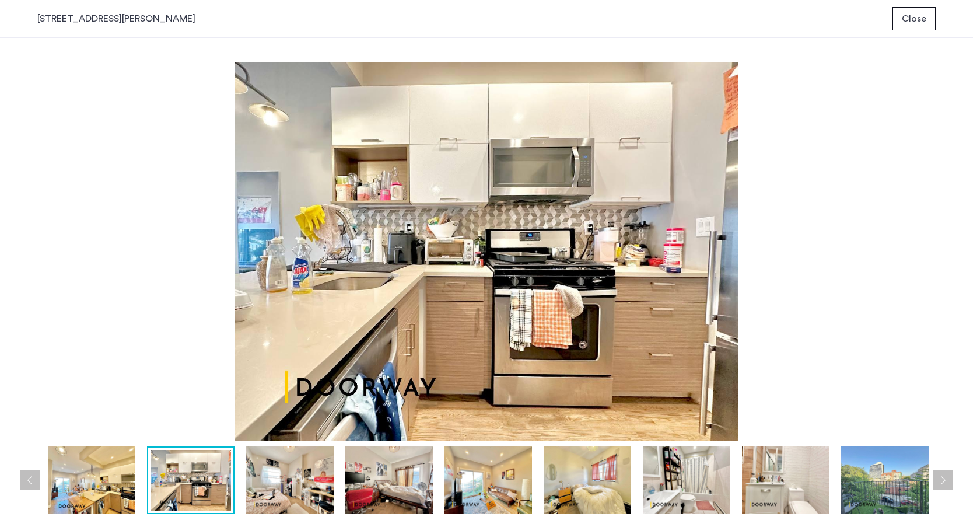
click at [290, 492] on img at bounding box center [289, 480] width 87 height 68
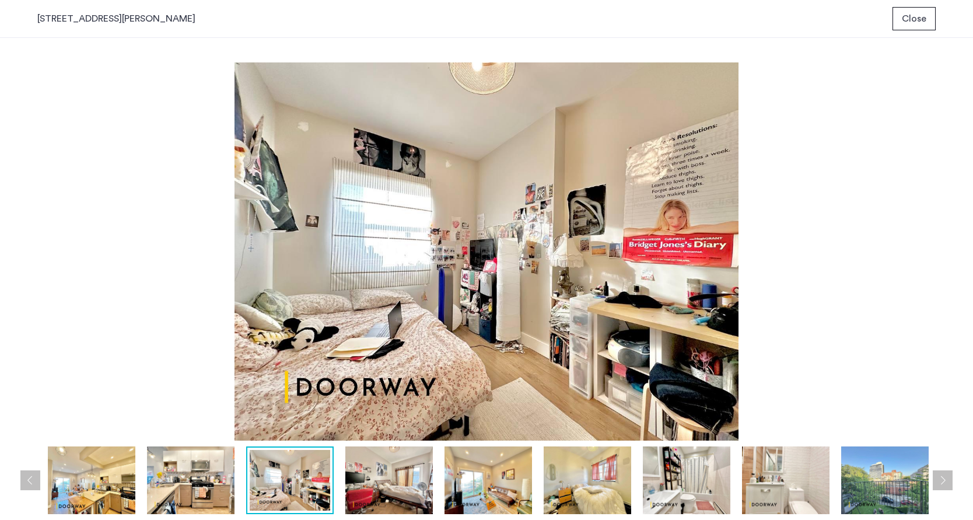
click at [380, 483] on img at bounding box center [388, 480] width 87 height 68
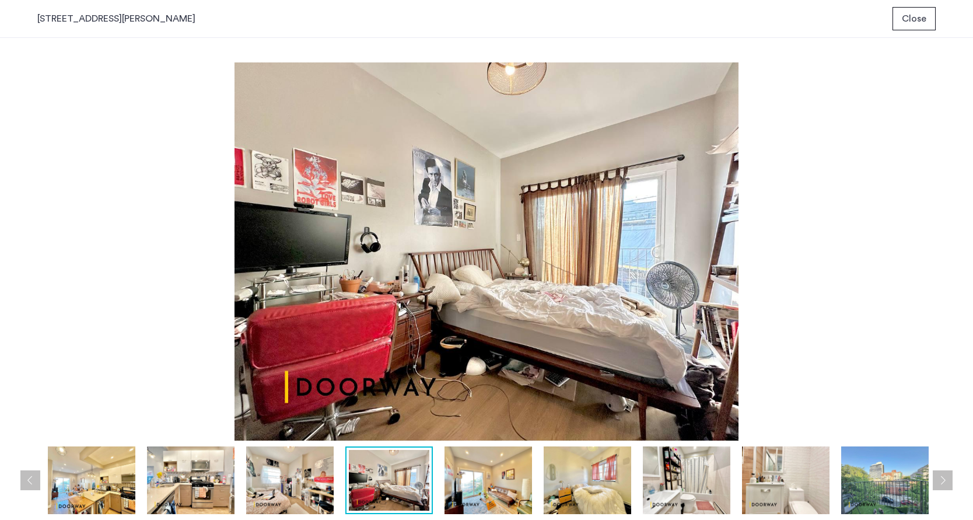
click at [464, 483] on img at bounding box center [487, 480] width 87 height 68
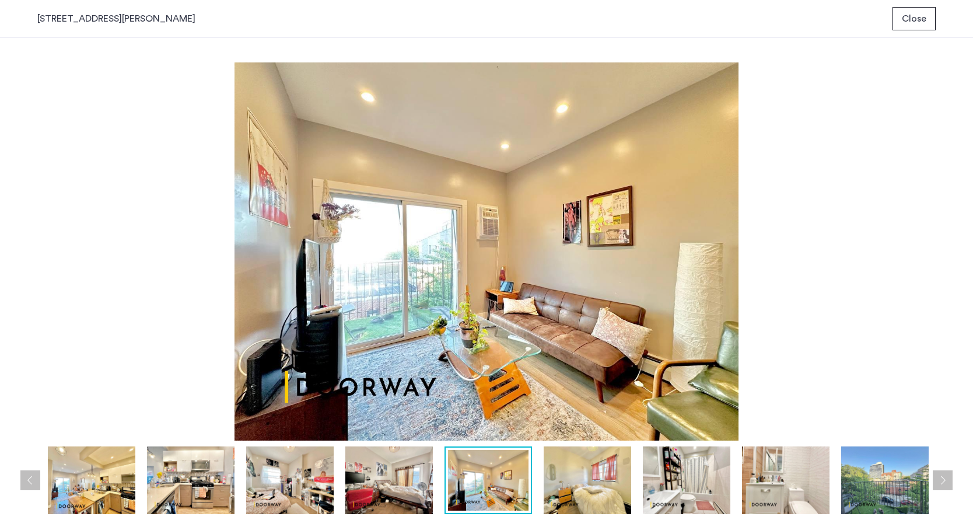
click at [546, 492] on img at bounding box center [587, 480] width 87 height 68
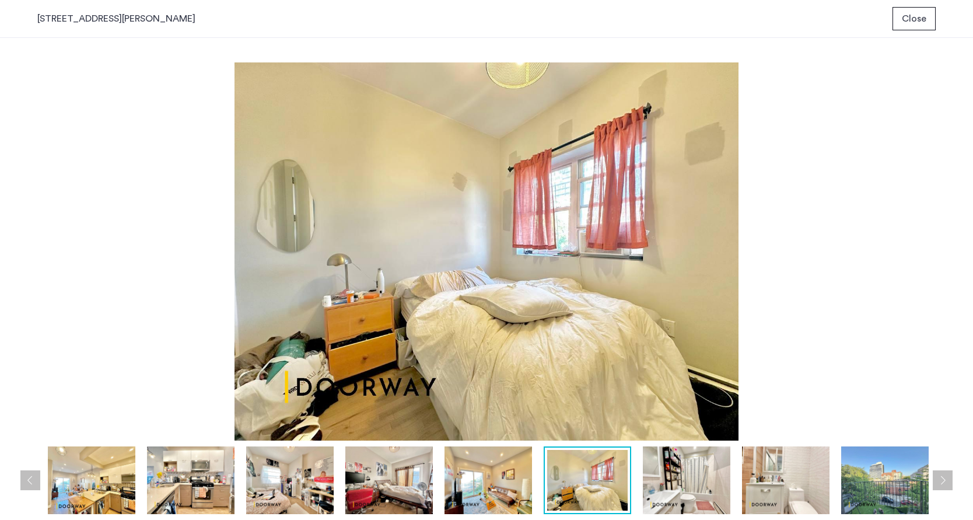
click at [619, 499] on img at bounding box center [587, 480] width 80 height 61
click at [678, 495] on img at bounding box center [686, 480] width 87 height 68
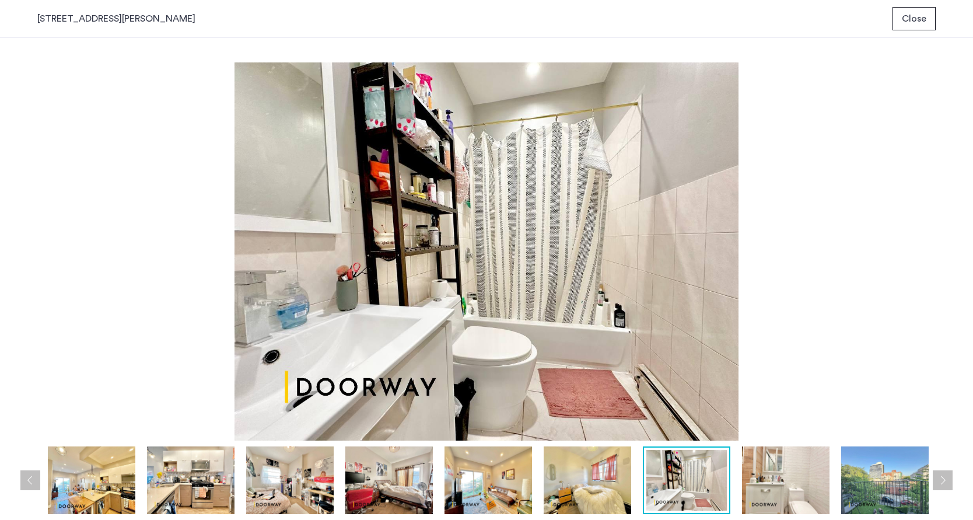
click at [767, 495] on img at bounding box center [785, 480] width 87 height 68
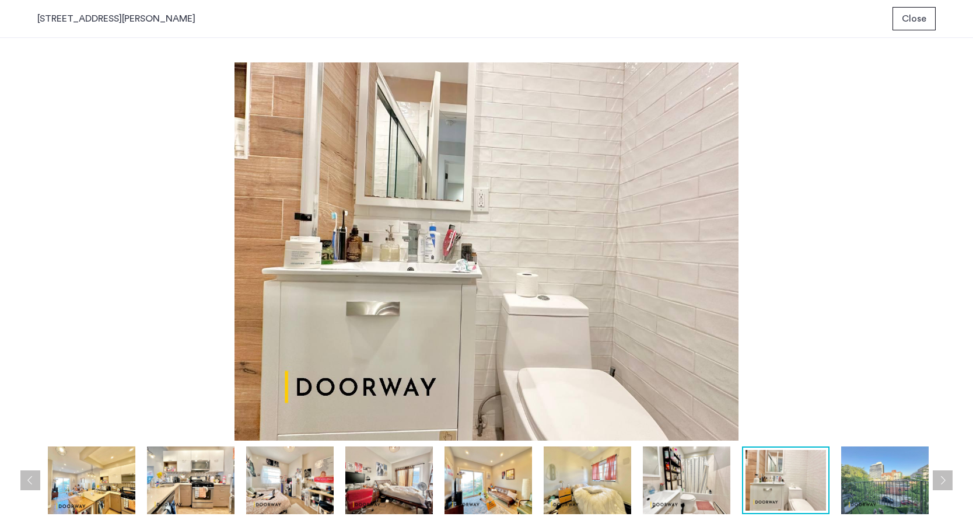
click at [880, 481] on img at bounding box center [884, 480] width 87 height 68
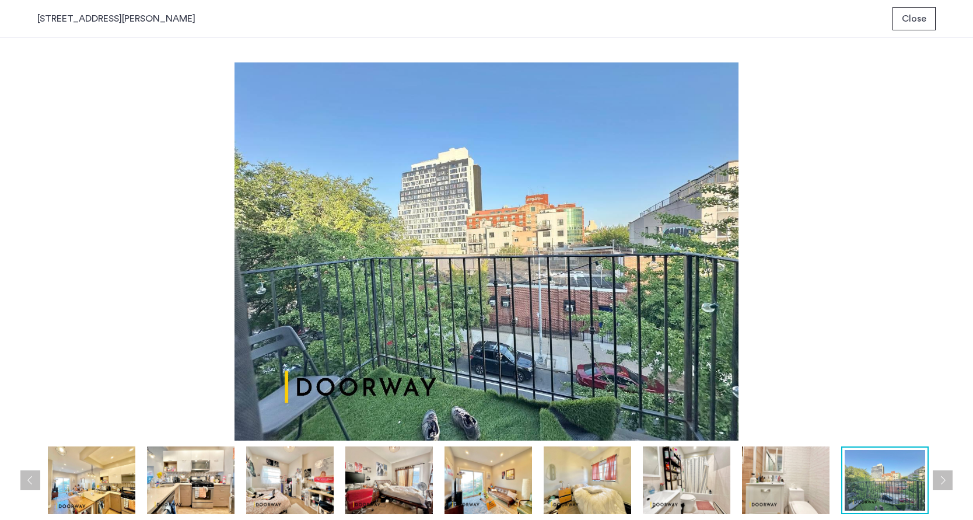
click at [928, 16] on button "Close" at bounding box center [913, 18] width 43 height 23
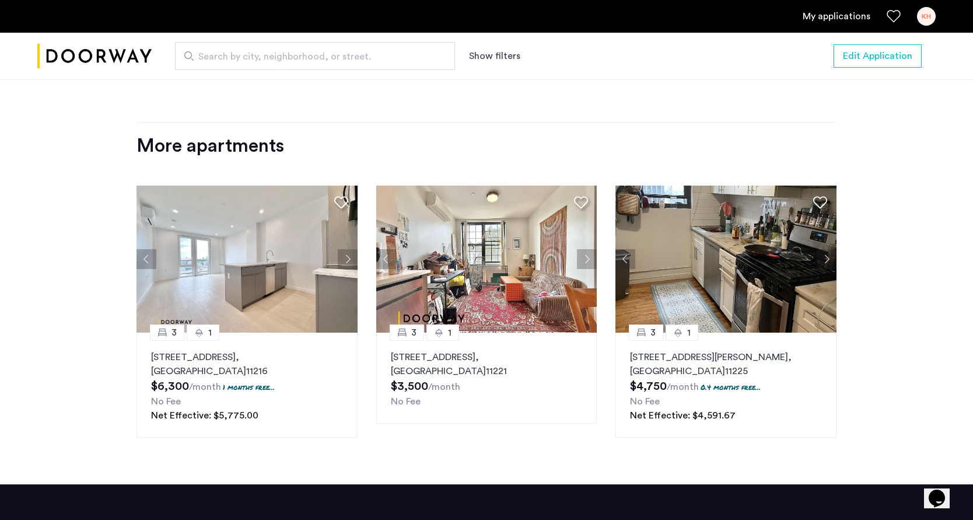
scroll to position [1218, 0]
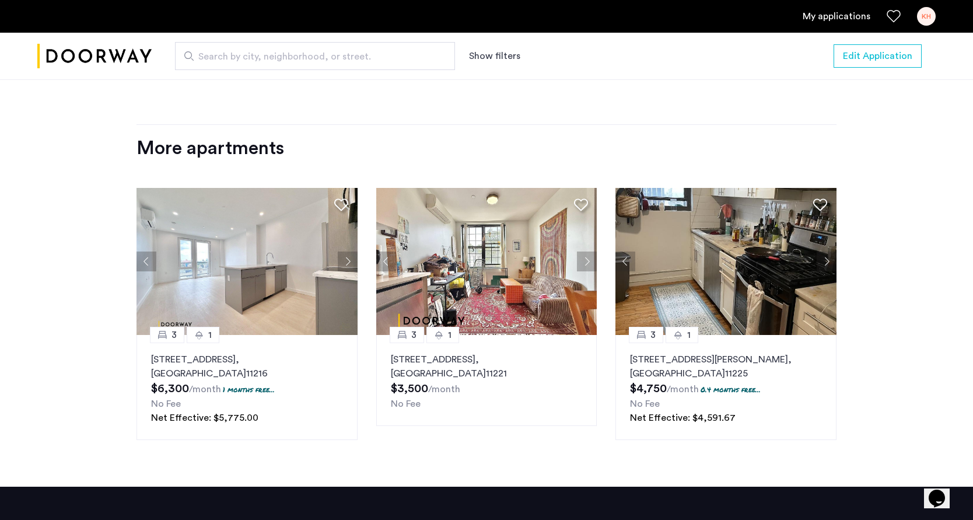
click at [507, 356] on p "771 Lexington Avenue, Unit 2F, Brooklyn , NY 11221" at bounding box center [487, 366] width 192 height 28
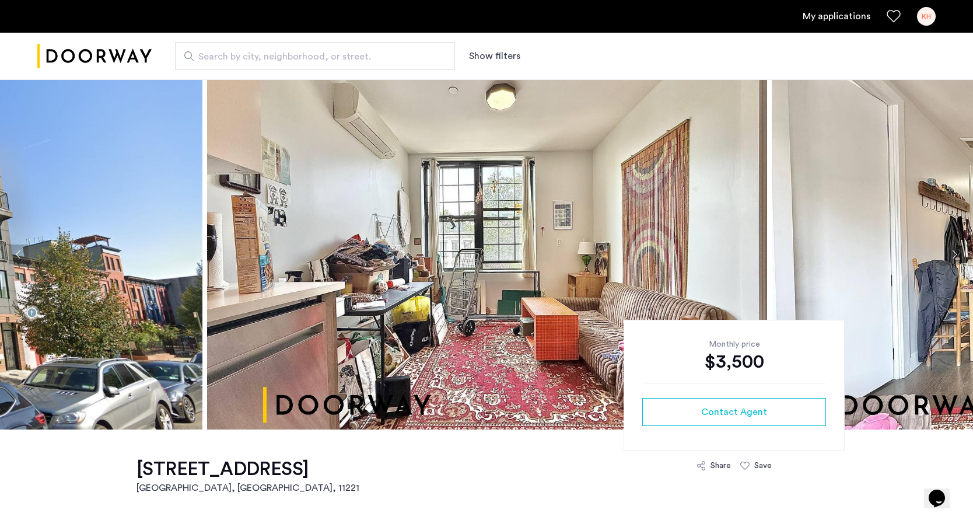
click at [509, 348] on img at bounding box center [487, 254] width 560 height 350
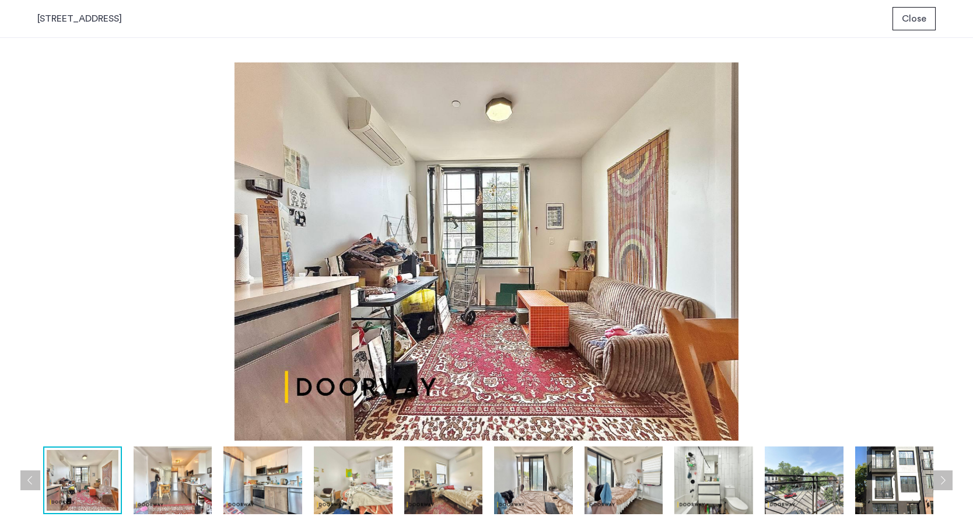
click at [941, 482] on button "Next apartment" at bounding box center [942, 480] width 20 height 20
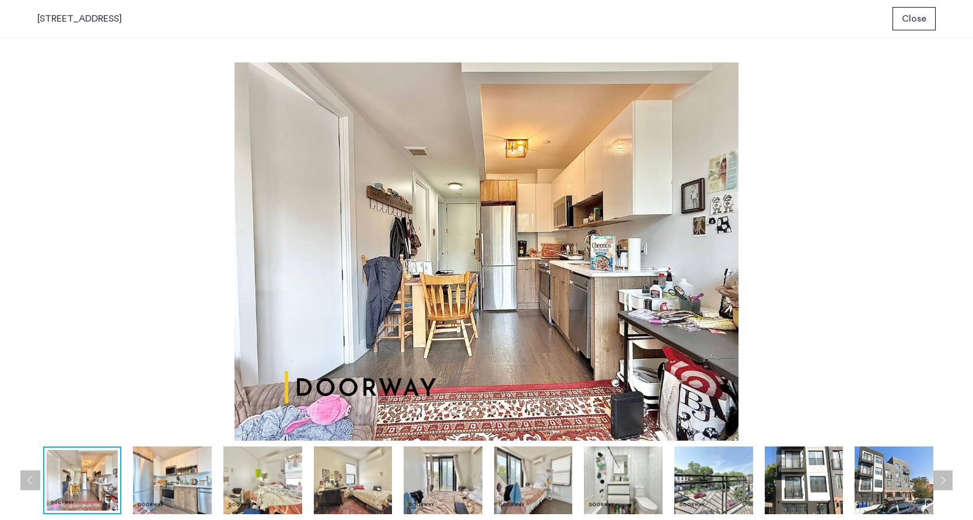
click at [941, 482] on button "Next apartment" at bounding box center [942, 480] width 20 height 20
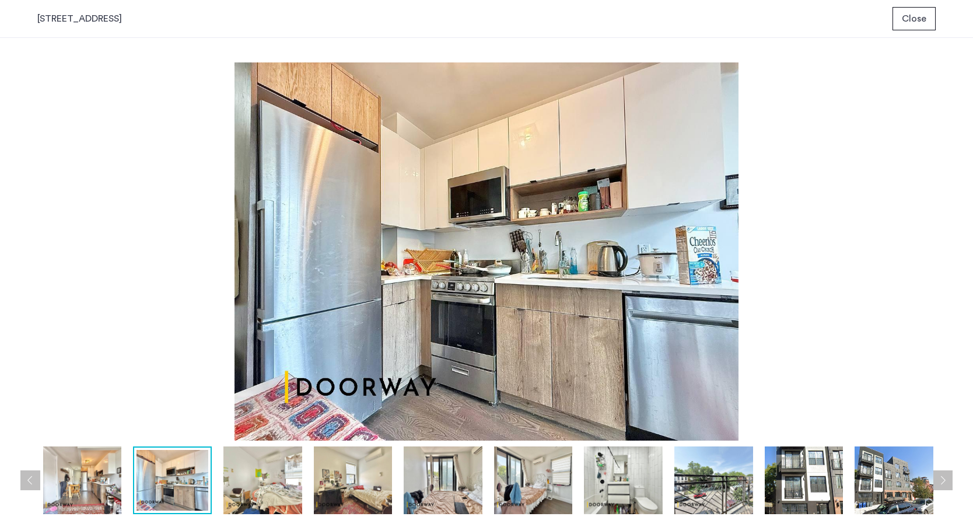
click at [940, 482] on button "Next apartment" at bounding box center [942, 480] width 20 height 20
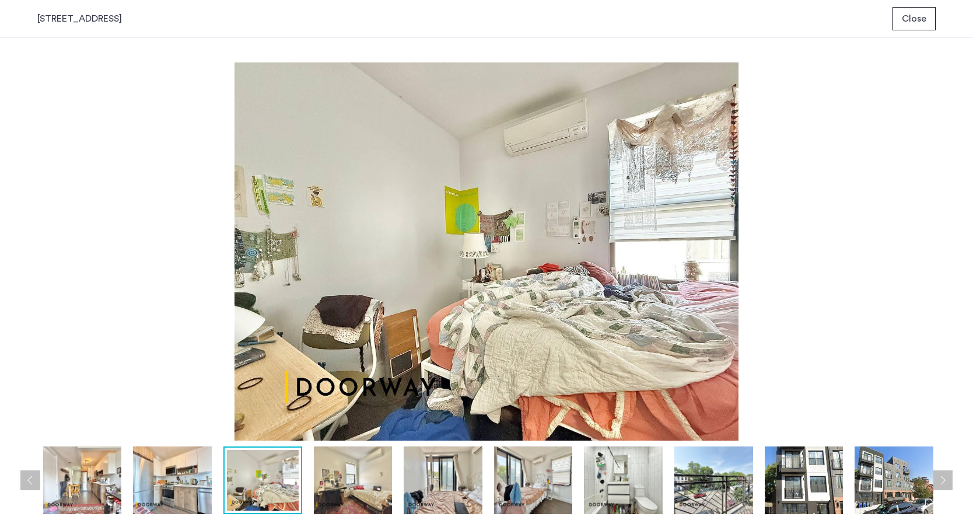
click at [941, 482] on button "Next apartment" at bounding box center [942, 480] width 20 height 20
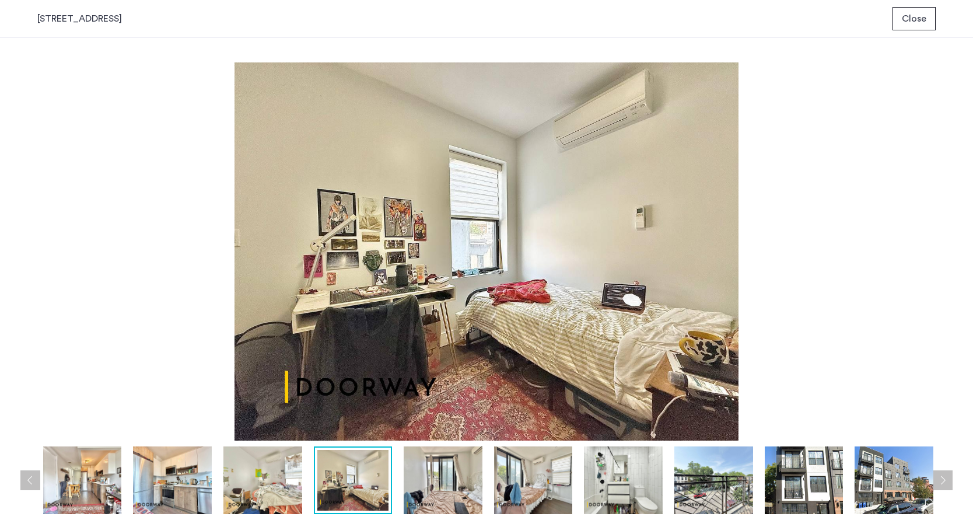
click at [941, 482] on button "Next apartment" at bounding box center [942, 480] width 20 height 20
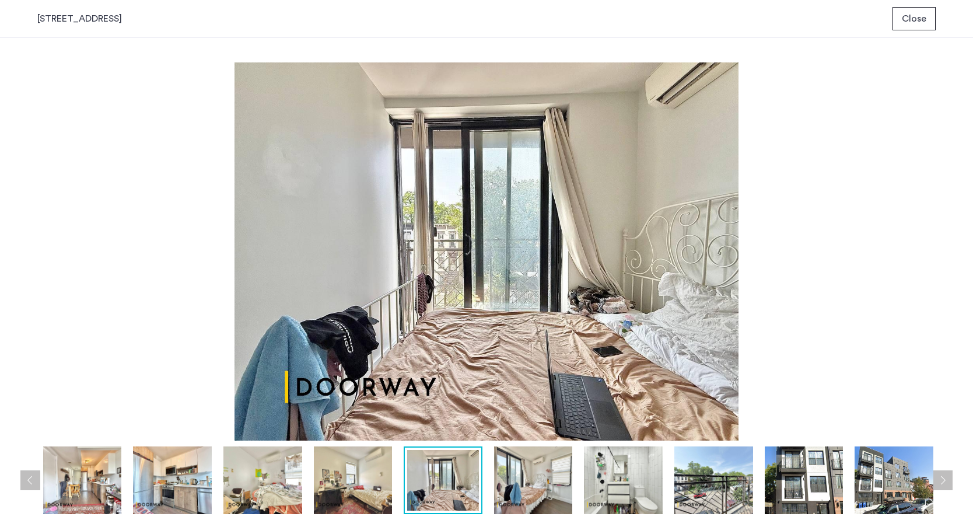
click at [941, 482] on button "Next apartment" at bounding box center [942, 480] width 20 height 20
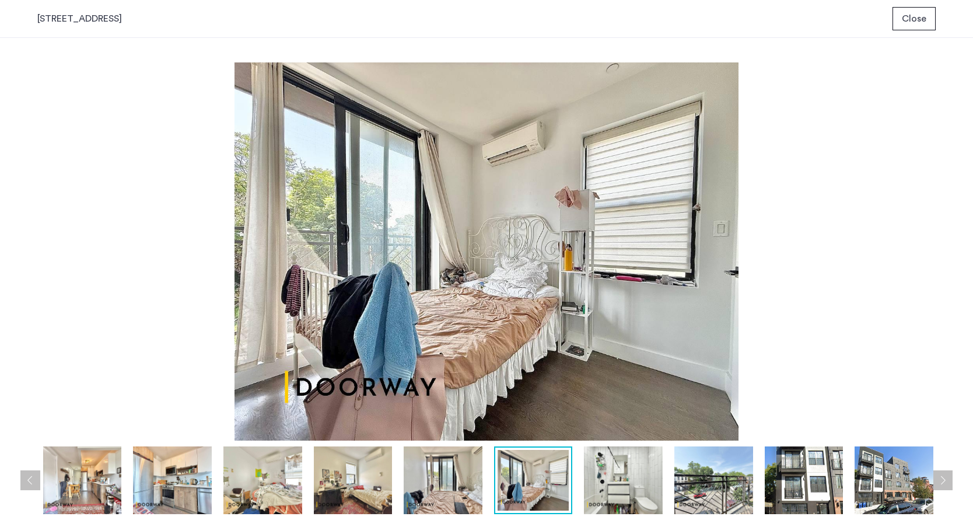
click at [941, 482] on button "Next apartment" at bounding box center [942, 480] width 20 height 20
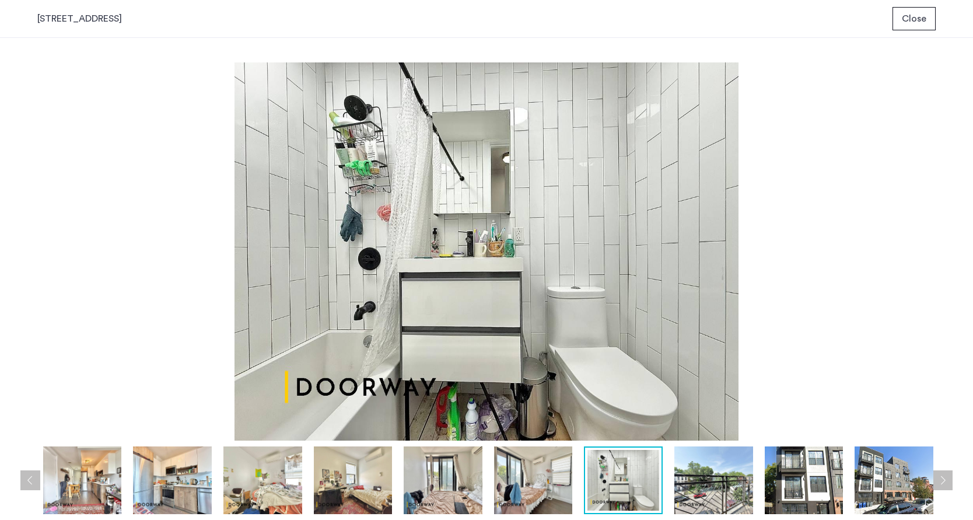
click at [20, 473] on button "Previous apartment" at bounding box center [30, 480] width 20 height 20
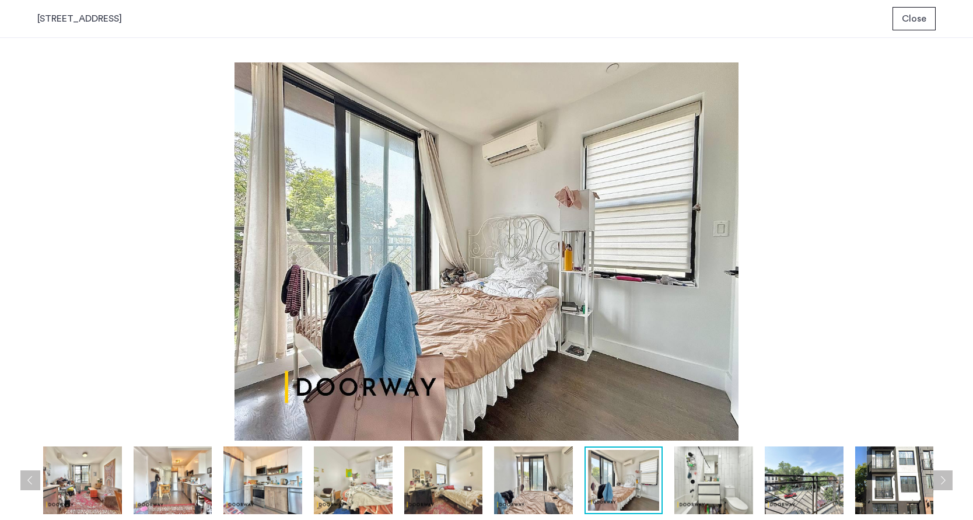
click at [21, 476] on button "Previous apartment" at bounding box center [30, 480] width 20 height 20
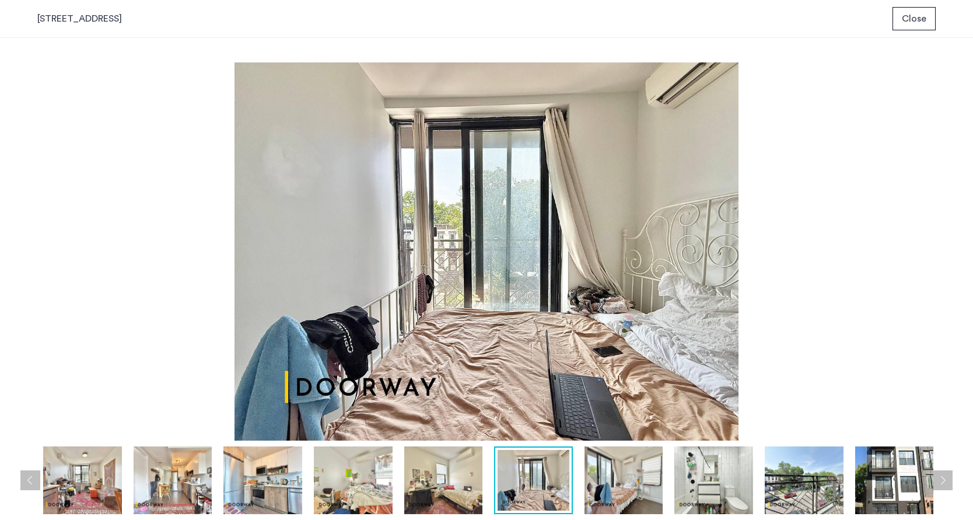
click at [939, 482] on button "Next apartment" at bounding box center [942, 480] width 20 height 20
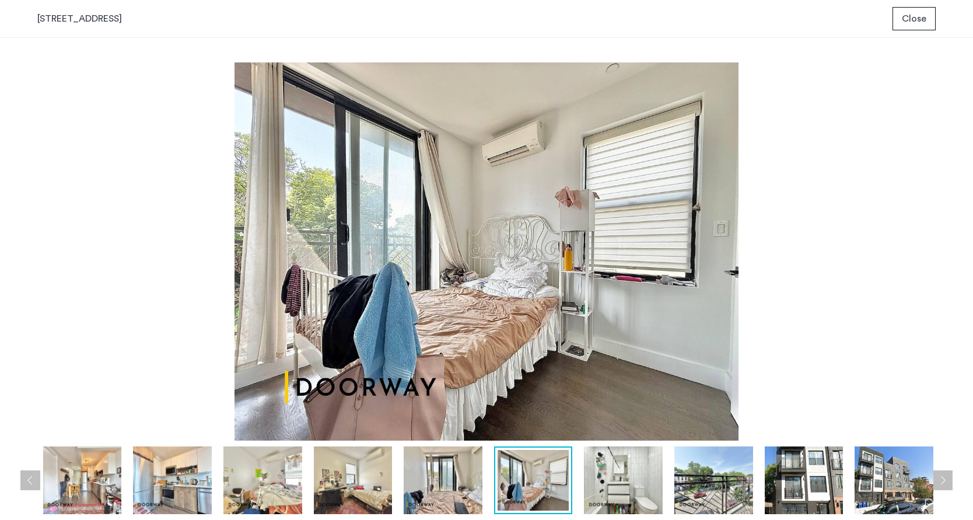
click at [939, 482] on button "Next apartment" at bounding box center [942, 480] width 20 height 20
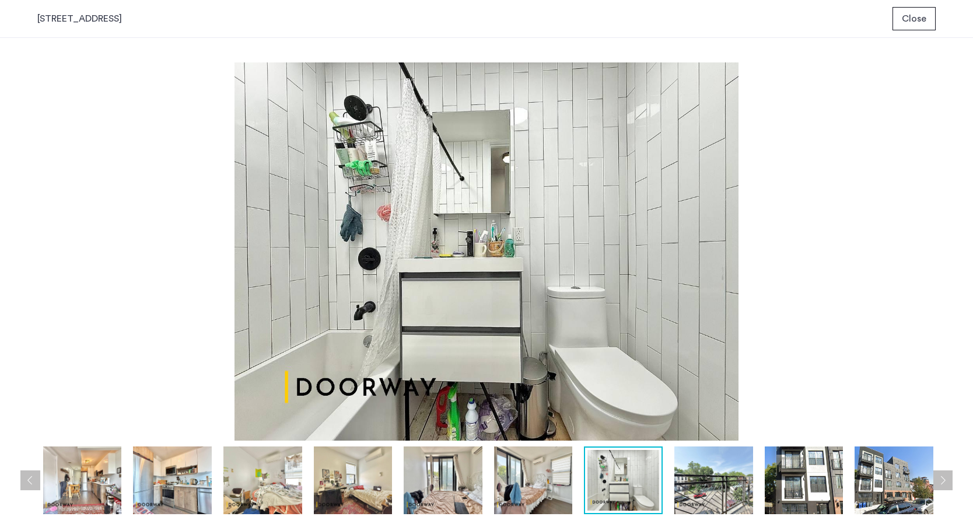
click at [939, 482] on button "Next apartment" at bounding box center [942, 480] width 20 height 20
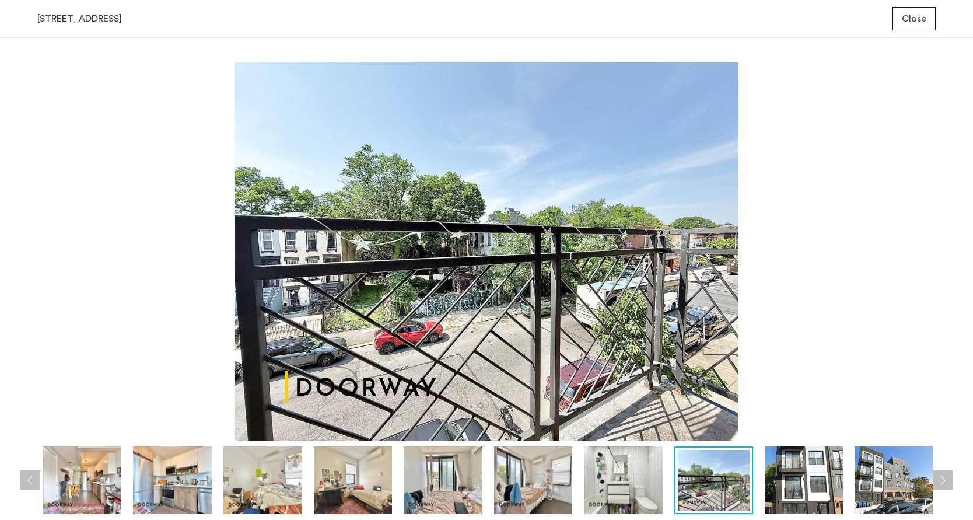
click at [939, 482] on button "Next apartment" at bounding box center [942, 480] width 20 height 20
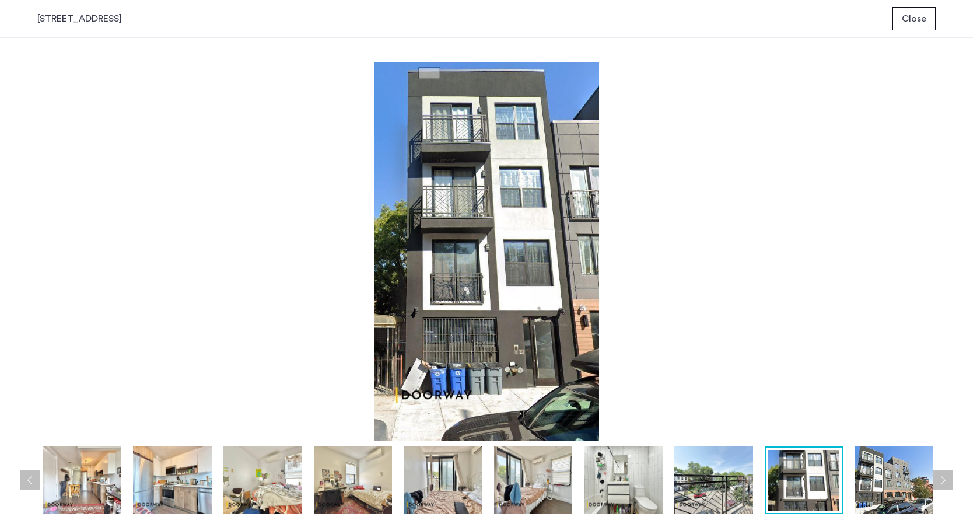
click at [939, 482] on button "Next apartment" at bounding box center [942, 480] width 20 height 20
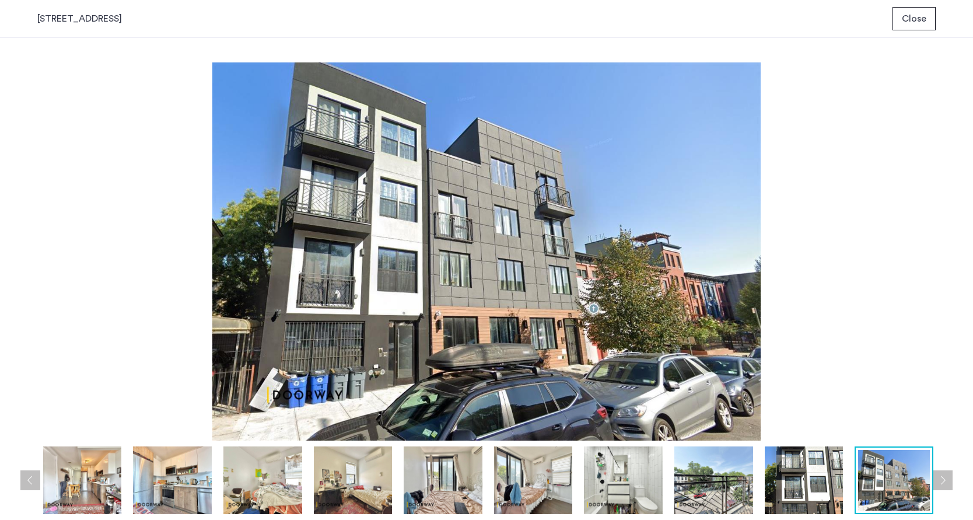
click at [939, 482] on button "Next apartment" at bounding box center [942, 480] width 20 height 20
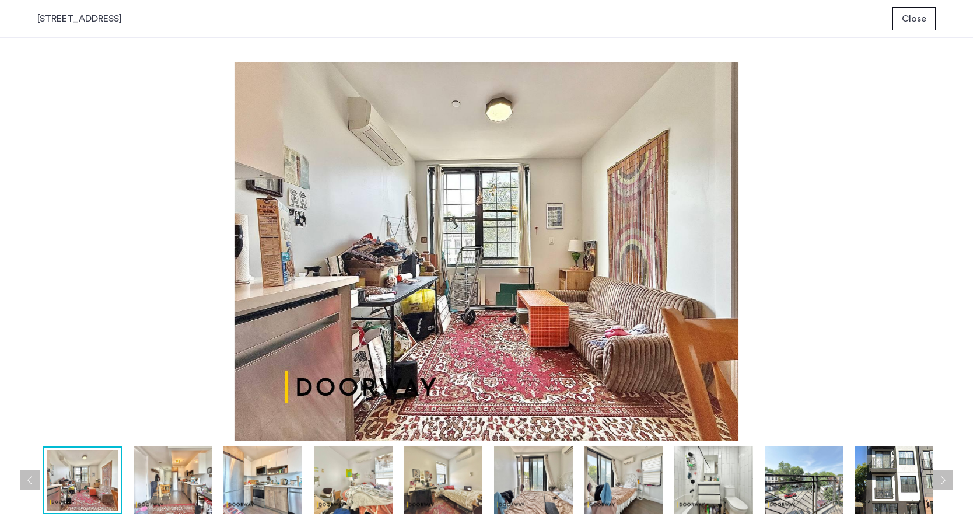
click at [939, 482] on button "Next apartment" at bounding box center [942, 480] width 20 height 20
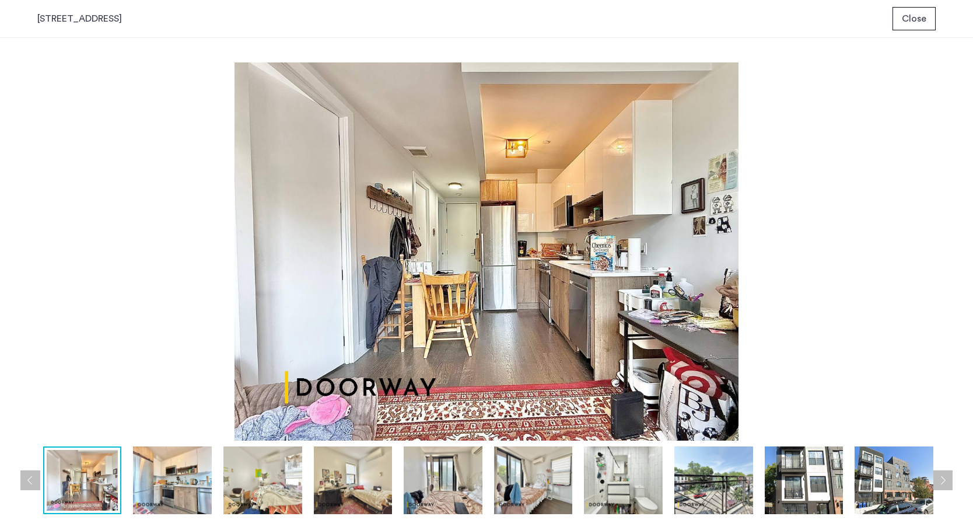
click at [939, 482] on button "Next apartment" at bounding box center [942, 480] width 20 height 20
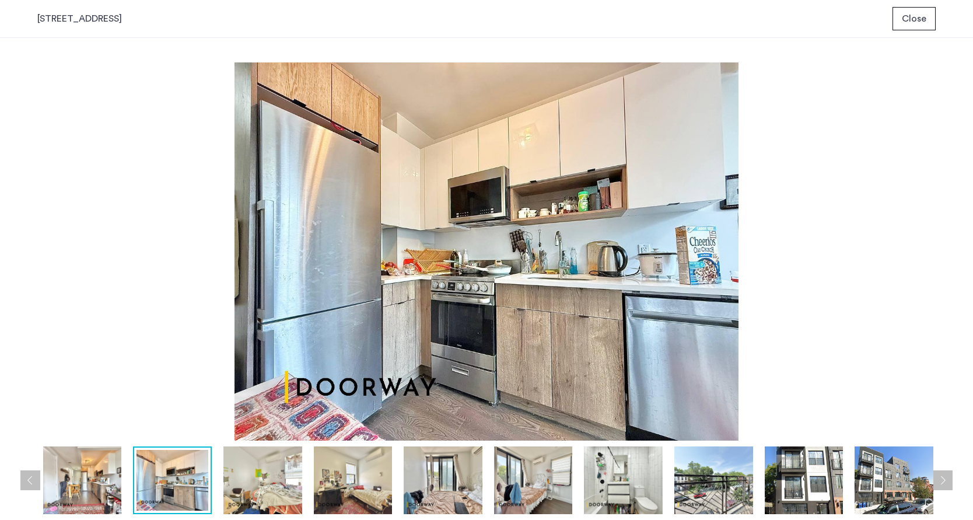
click at [939, 482] on button "Next apartment" at bounding box center [942, 480] width 20 height 20
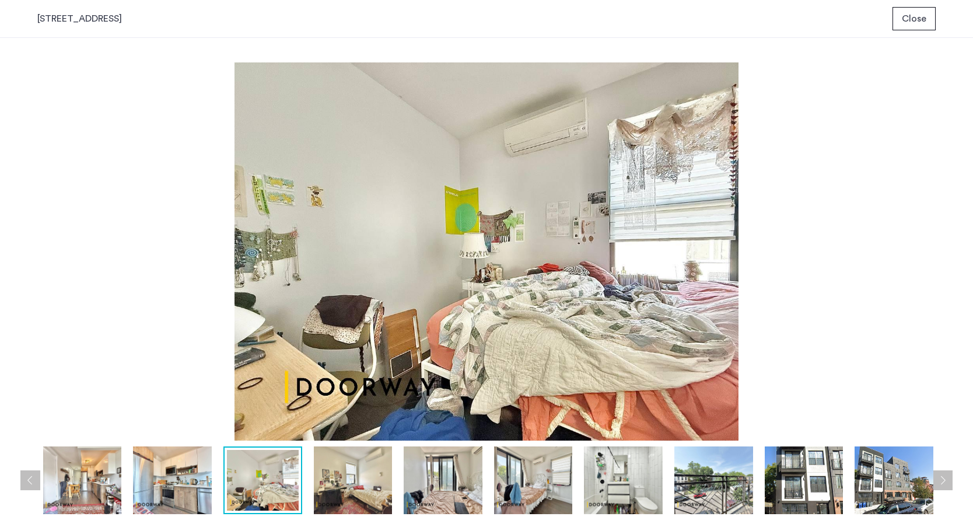
click at [939, 482] on button "Next apartment" at bounding box center [942, 480] width 20 height 20
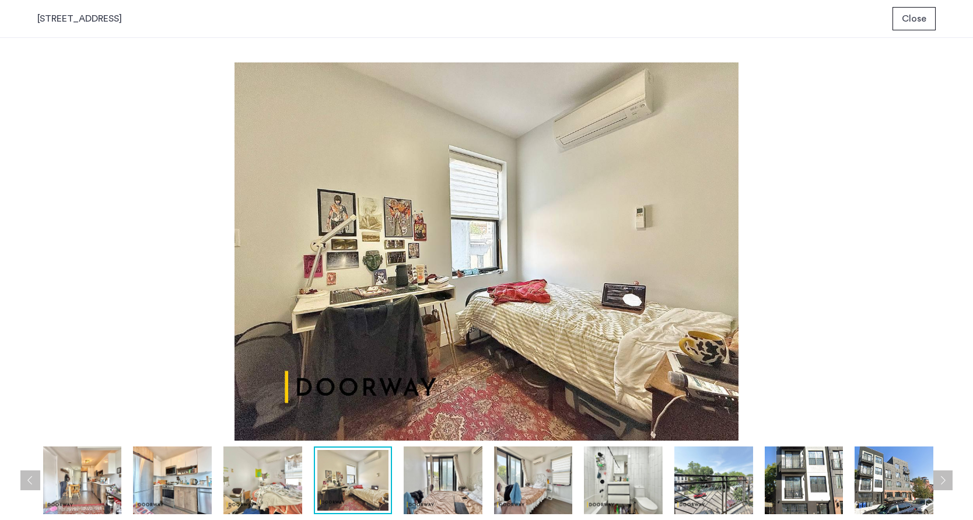
click at [939, 482] on button "Next apartment" at bounding box center [942, 480] width 20 height 20
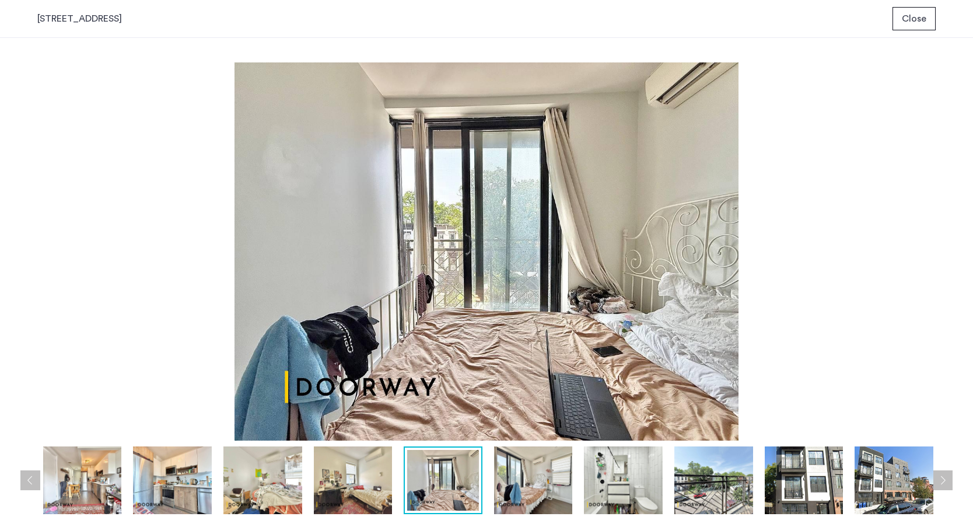
click at [939, 482] on button "Next apartment" at bounding box center [942, 480] width 20 height 20
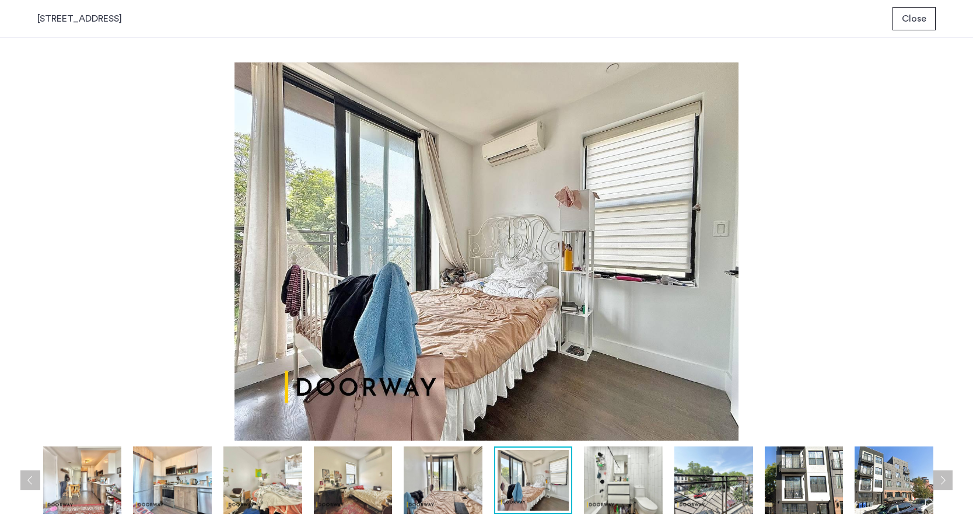
click at [939, 482] on button "Next apartment" at bounding box center [942, 480] width 20 height 20
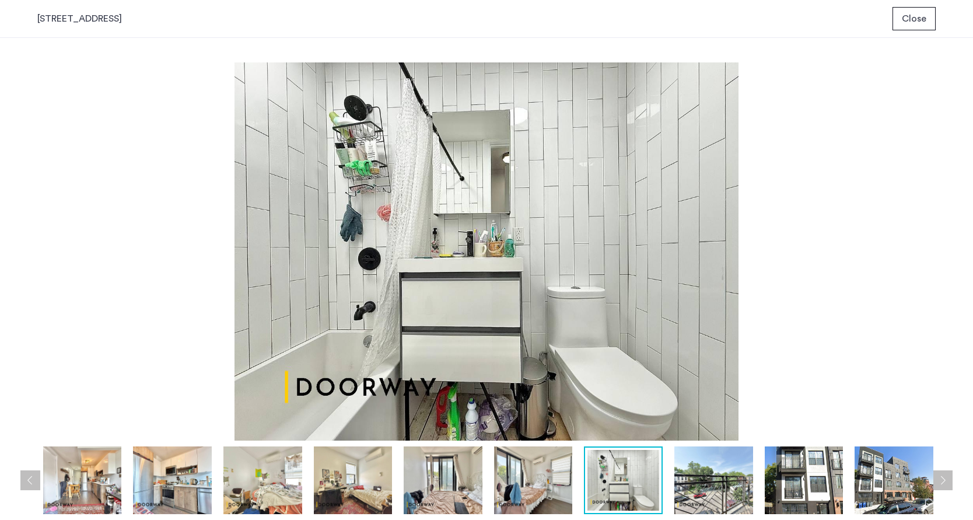
click at [271, 474] on img at bounding box center [262, 480] width 79 height 68
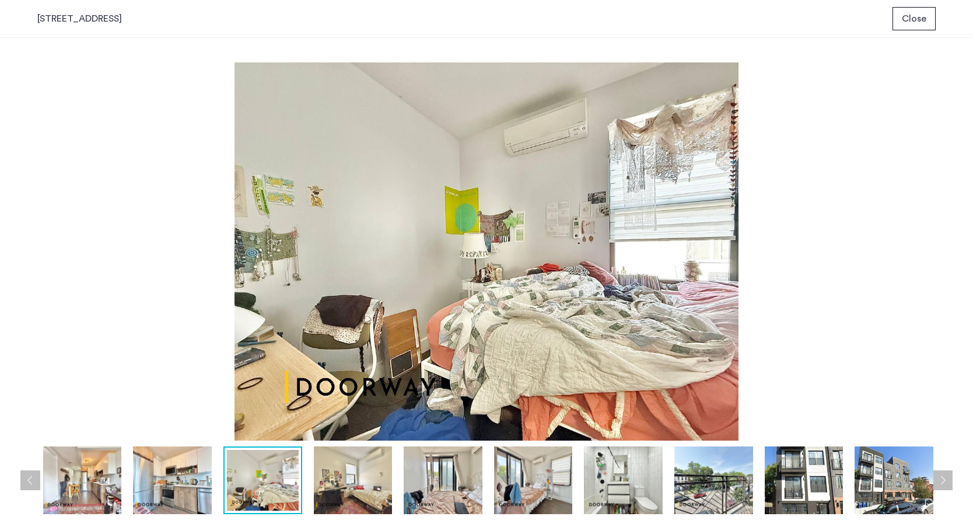
click at [356, 486] on img at bounding box center [353, 480] width 79 height 68
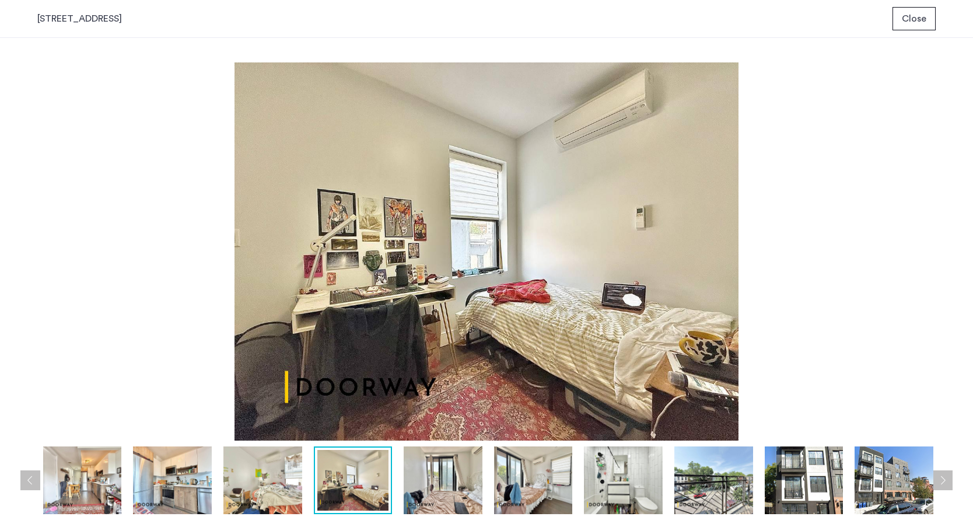
click at [451, 485] on img at bounding box center [443, 480] width 79 height 68
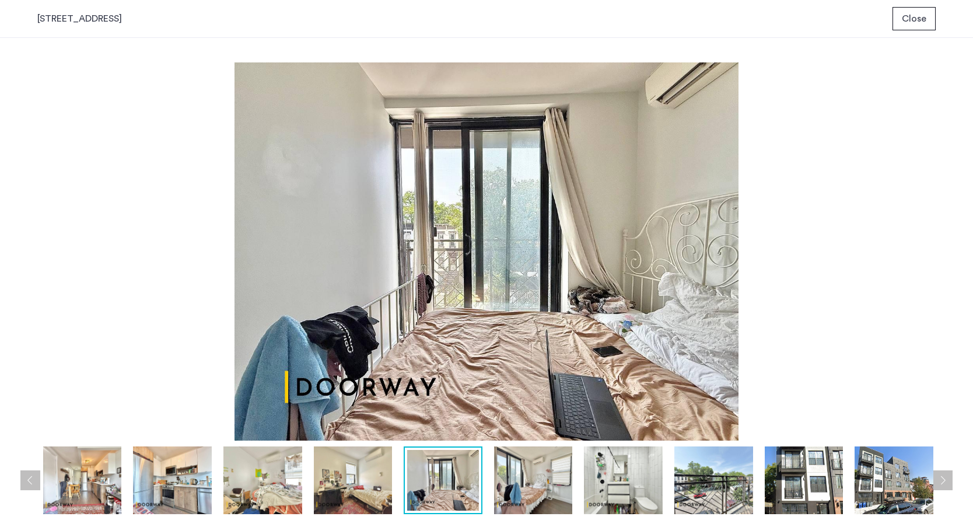
click at [542, 482] on img at bounding box center [533, 480] width 79 height 68
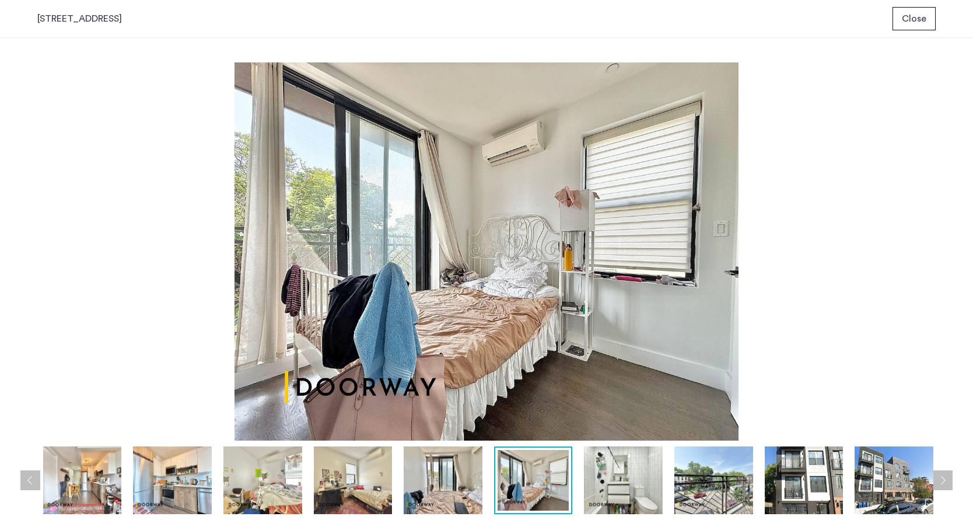
click at [655, 482] on img at bounding box center [623, 480] width 79 height 68
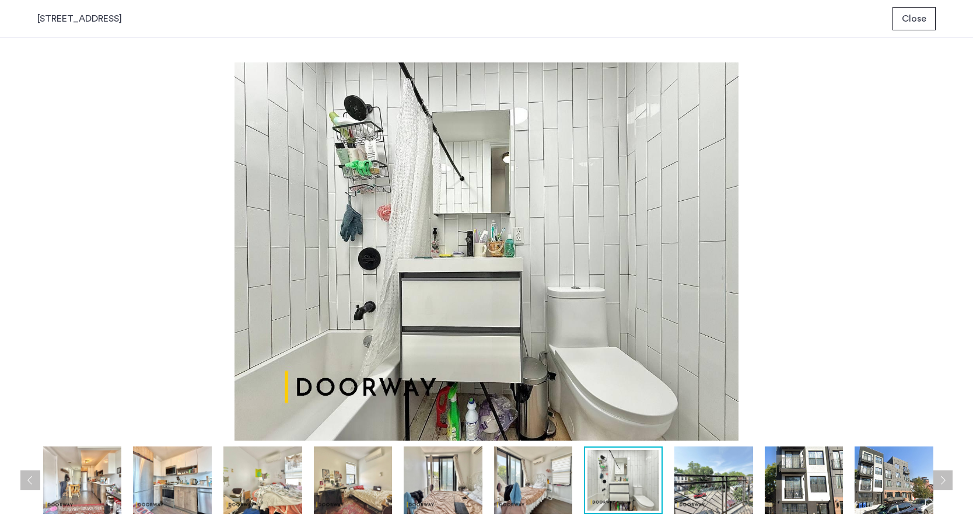
click at [716, 483] on img at bounding box center [713, 480] width 79 height 68
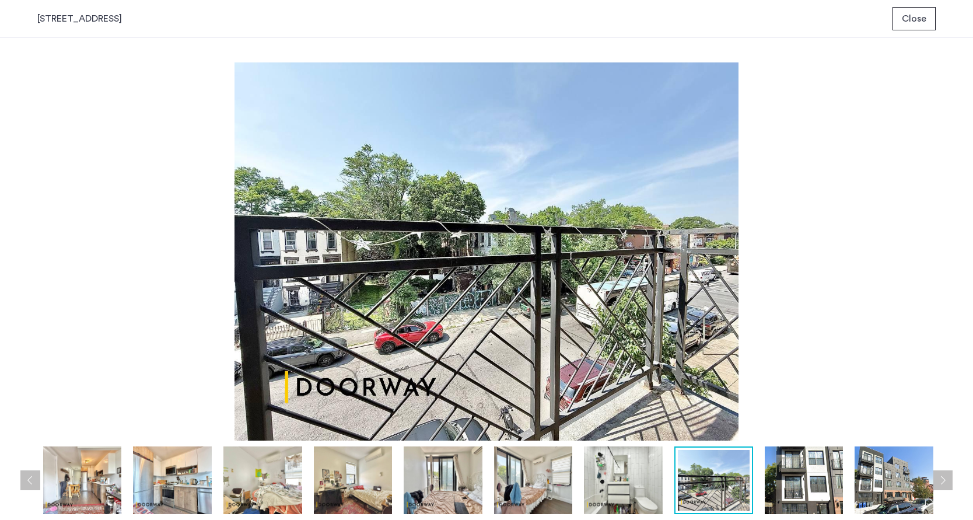
click at [787, 486] on img at bounding box center [804, 480] width 79 height 68
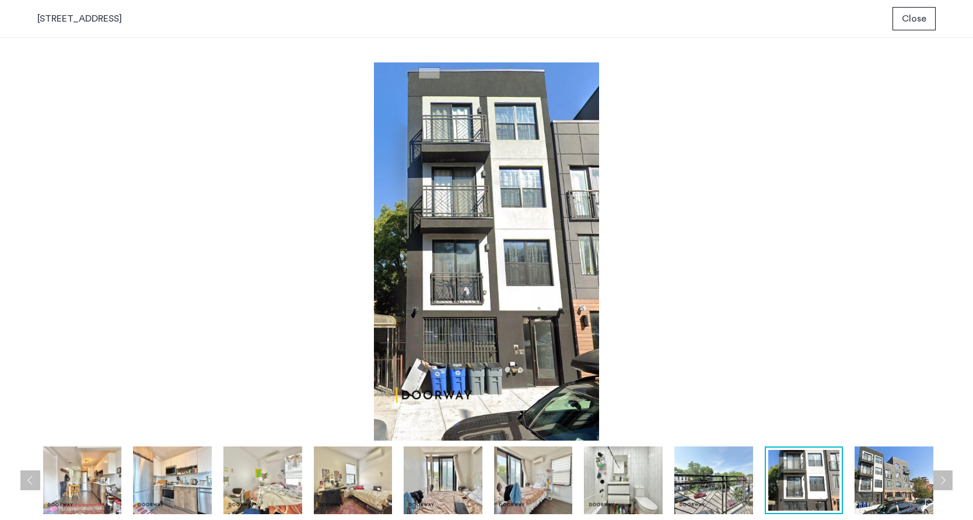
click at [888, 480] on img at bounding box center [893, 480] width 79 height 68
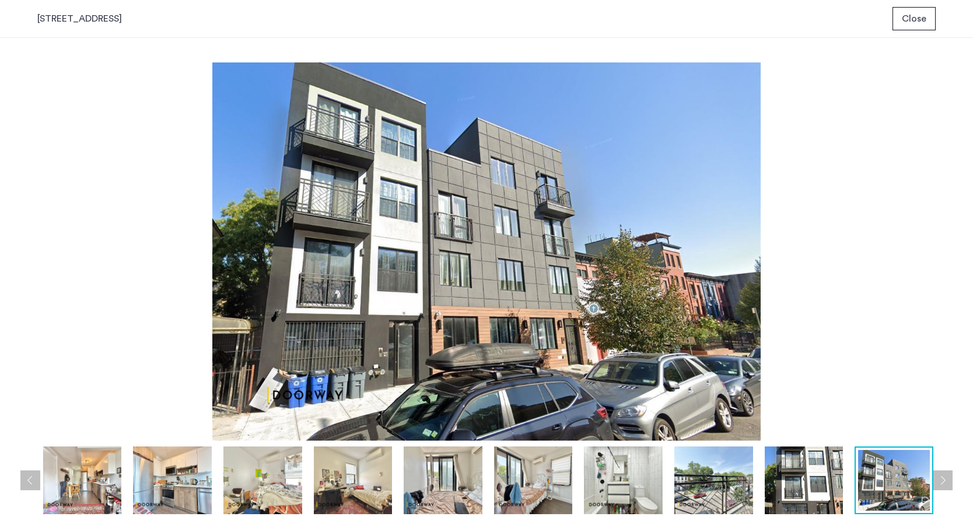
click at [944, 481] on button "Next apartment" at bounding box center [942, 480] width 20 height 20
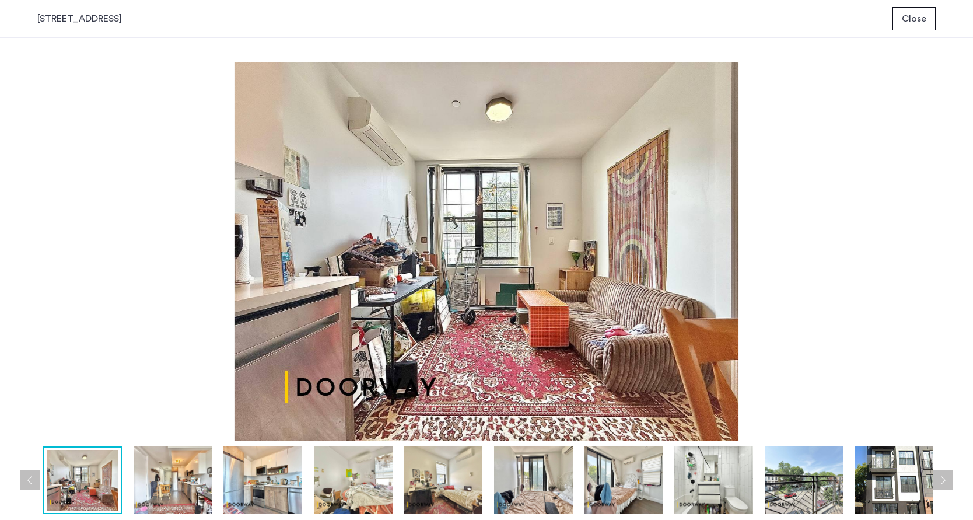
click at [914, 26] on button "Close" at bounding box center [913, 18] width 43 height 23
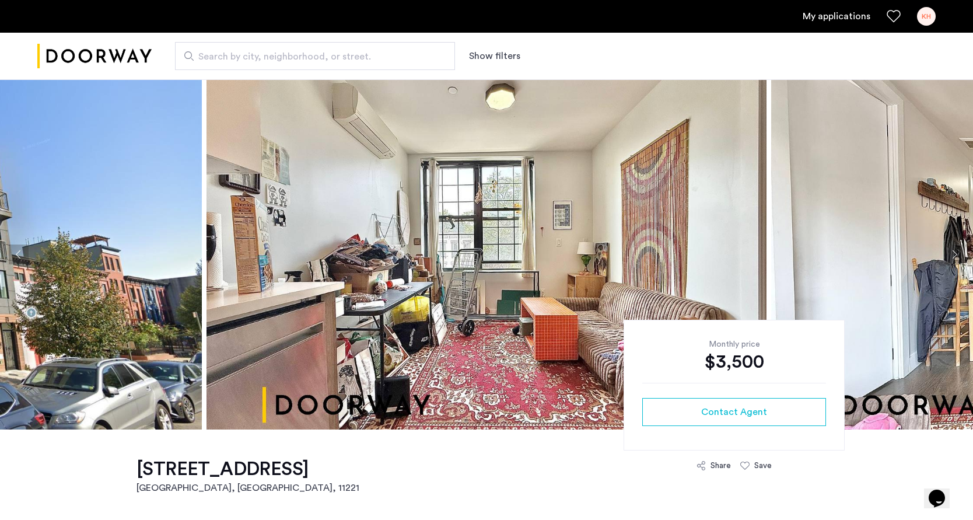
click at [814, 17] on link "My applications" at bounding box center [836, 16] width 68 height 14
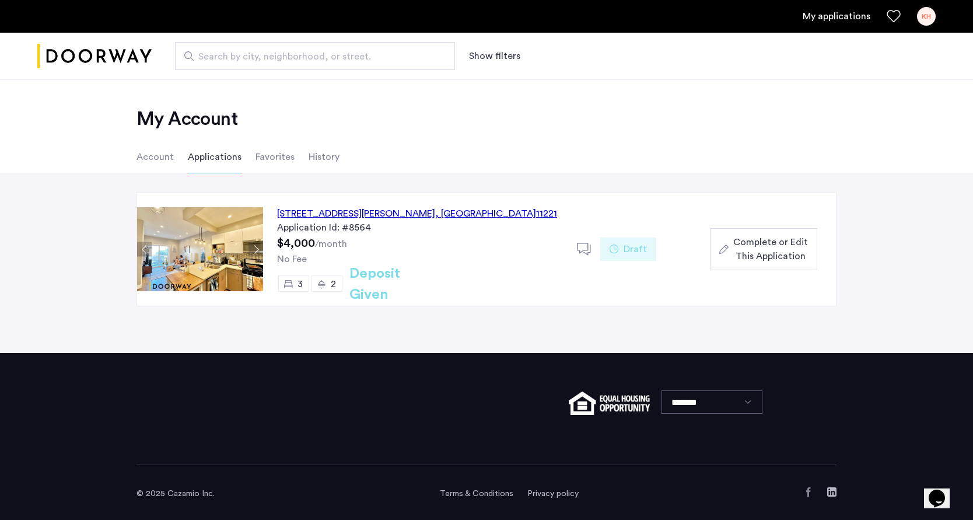
click at [398, 215] on div "591 Hart Street, Unit 3, Brooklyn , NY 11221" at bounding box center [417, 213] width 280 height 14
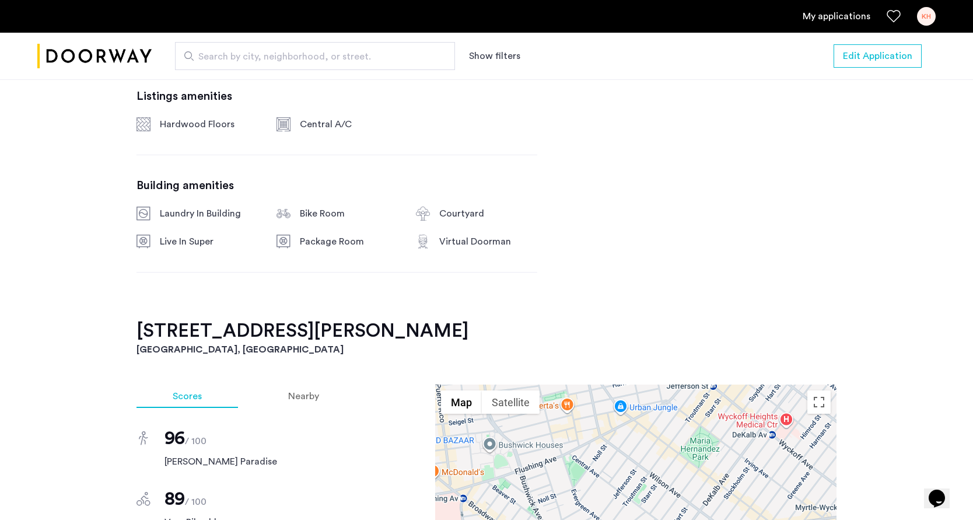
scroll to position [598, 0]
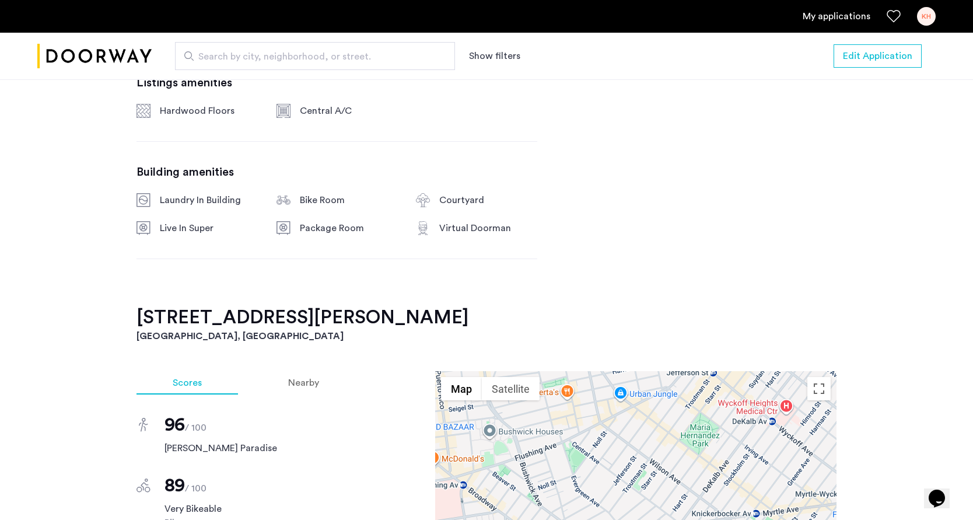
click at [837, 15] on link "My applications" at bounding box center [836, 16] width 68 height 14
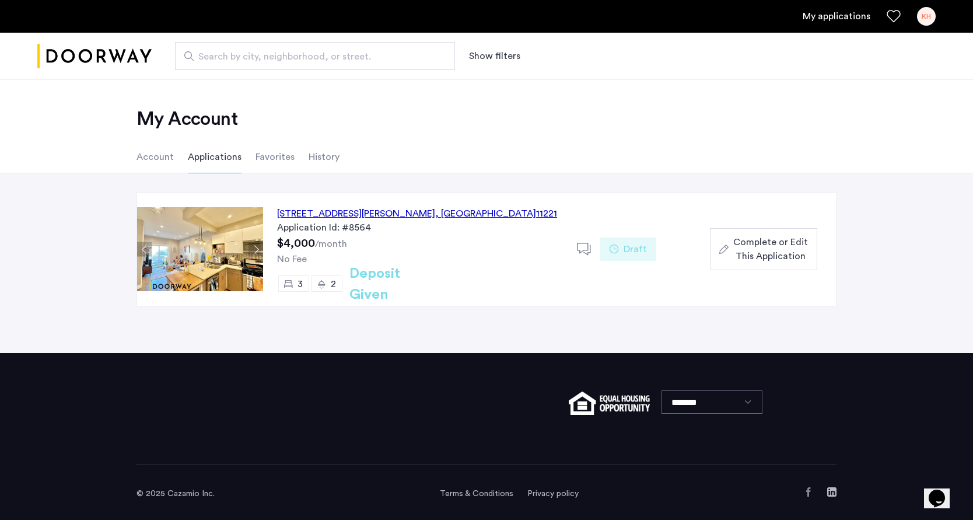
click at [616, 248] on icon at bounding box center [613, 248] width 9 height 9
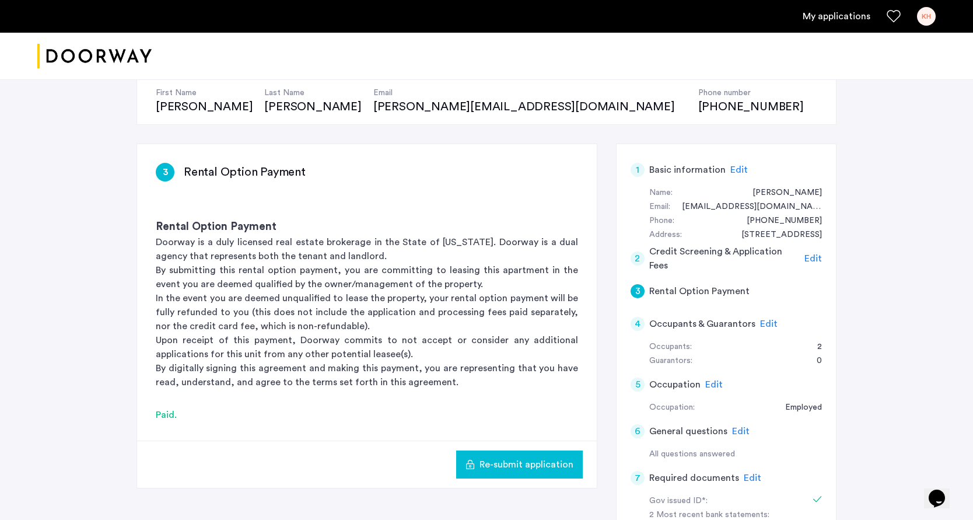
scroll to position [121, 0]
click at [641, 256] on div "2" at bounding box center [637, 257] width 14 height 14
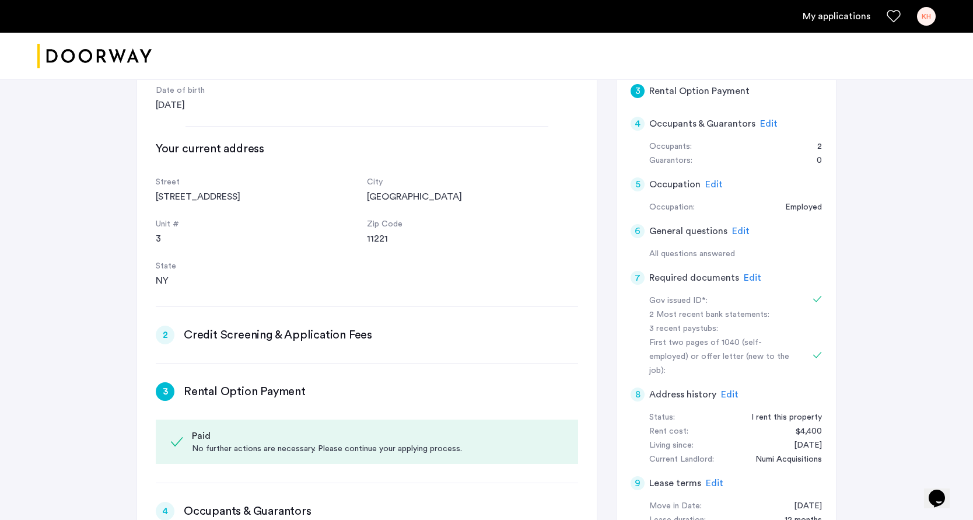
scroll to position [319, 0]
click at [348, 340] on h3 "Credit Screening & Application Fees" at bounding box center [278, 336] width 188 height 16
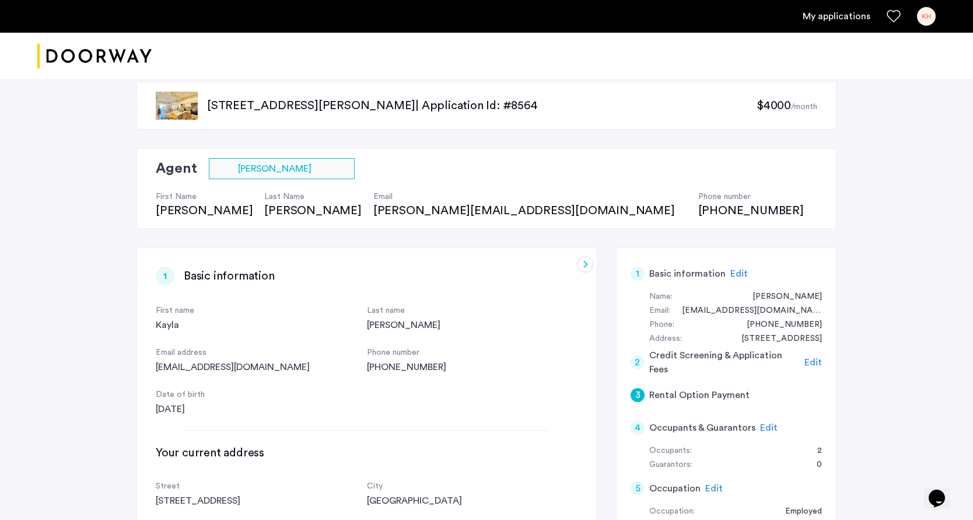
scroll to position [0, 0]
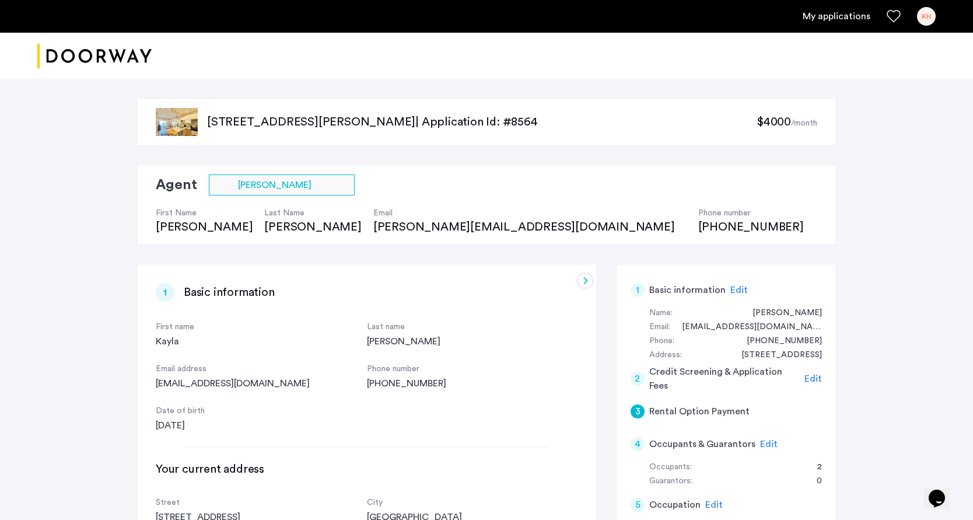
click at [582, 279] on div at bounding box center [585, 280] width 14 height 14
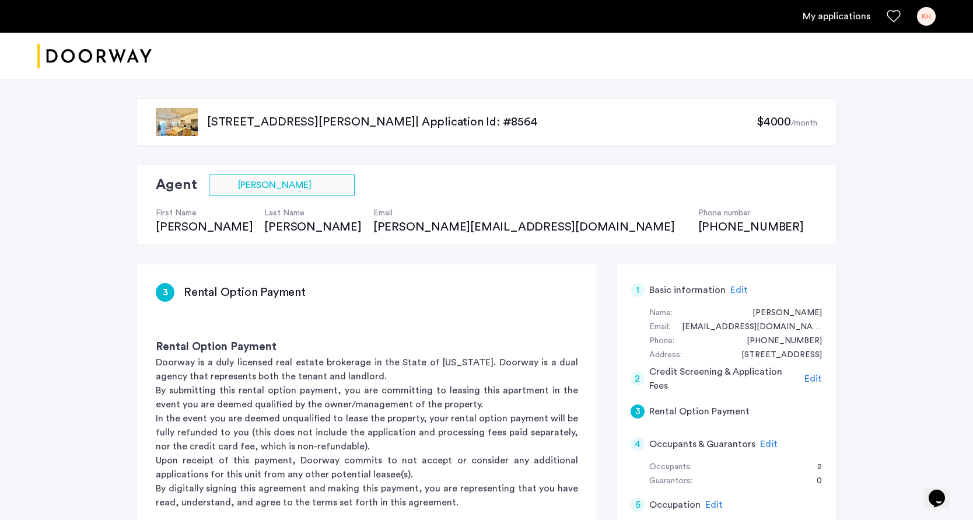
click at [203, 117] on div "591 Hart Street, Unit 3, Brooklyn, NY 11221 | Application Id: #8564 $4000 /month" at bounding box center [486, 122] width 700 height 48
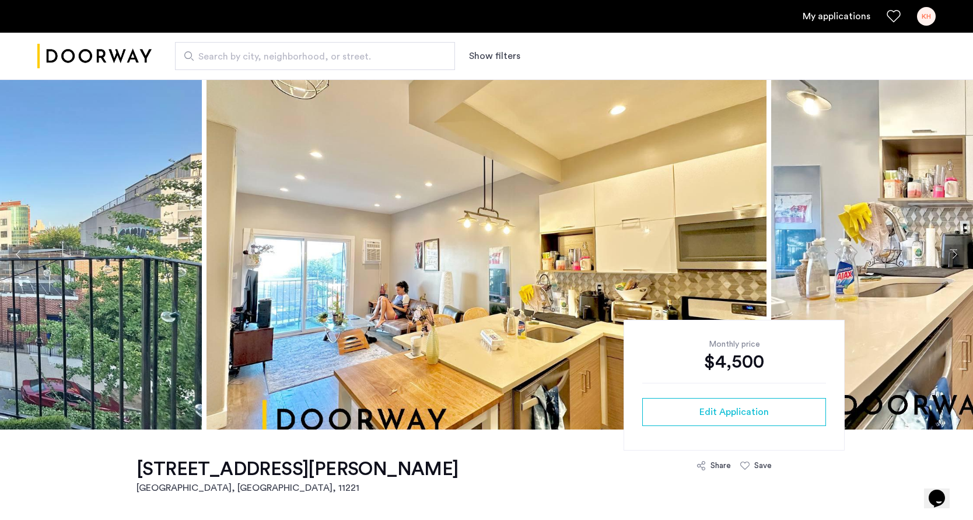
click at [834, 19] on link "My applications" at bounding box center [836, 16] width 68 height 14
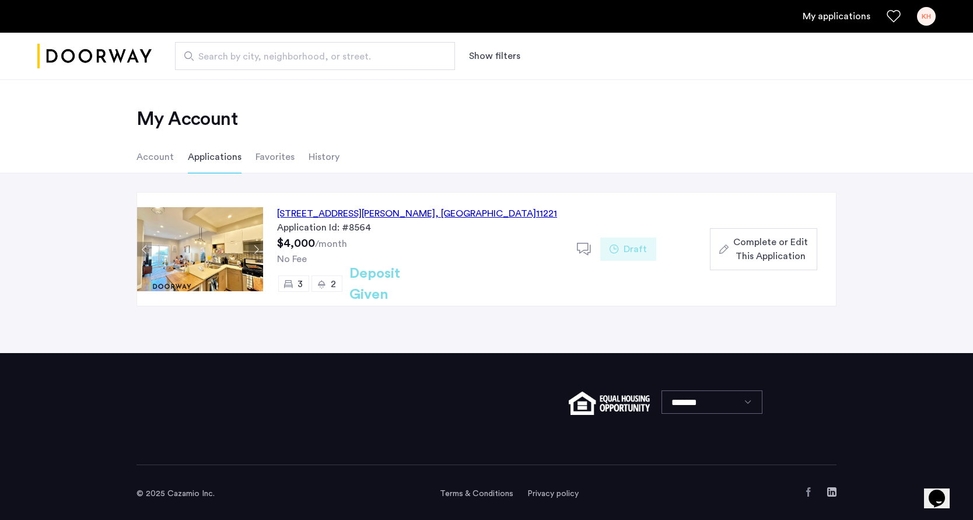
click at [721, 254] on div "Complete or Edit This Application" at bounding box center [763, 249] width 89 height 28
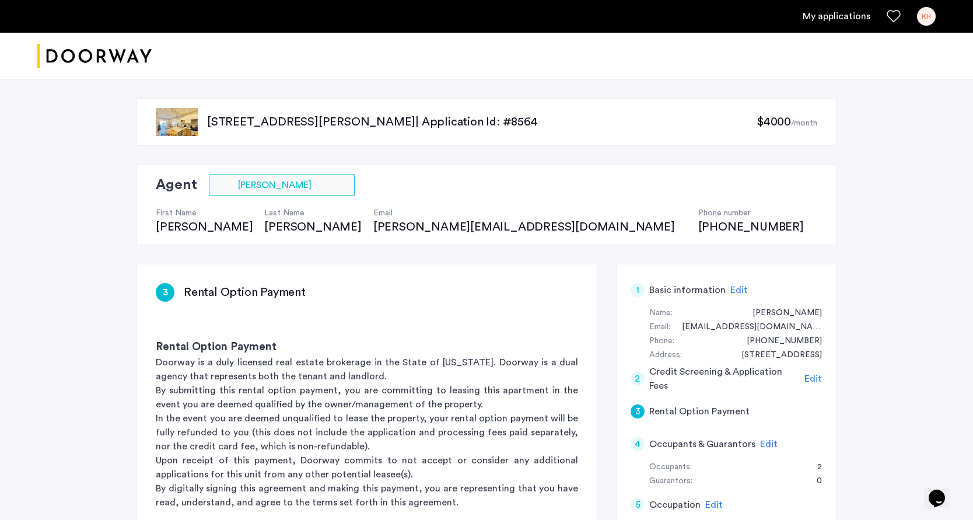
click at [732, 289] on span "Edit" at bounding box center [738, 289] width 17 height 9
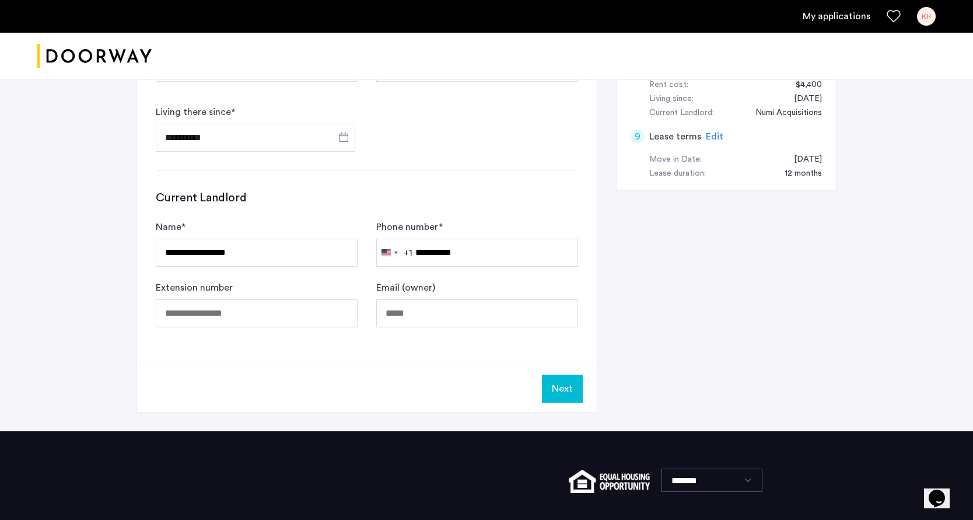
scroll to position [676, 0]
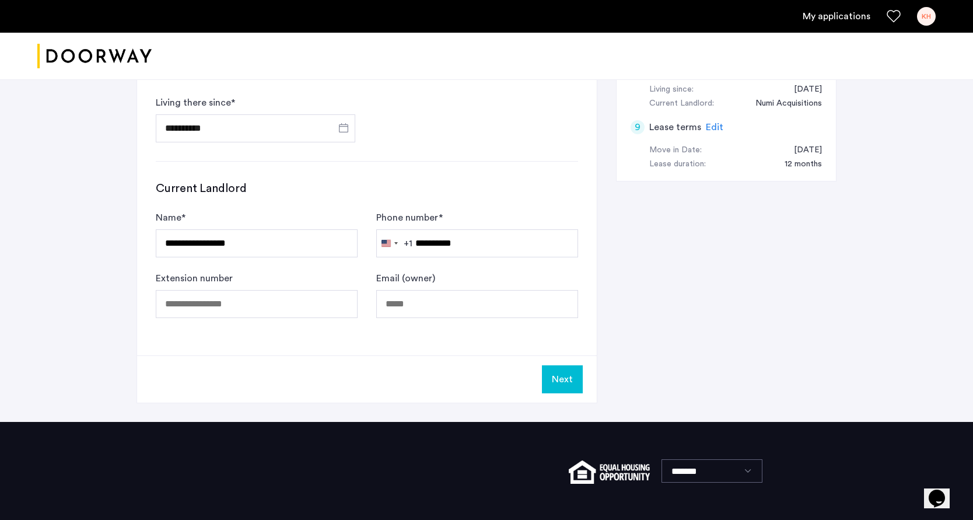
click at [560, 371] on button "Next" at bounding box center [562, 379] width 41 height 28
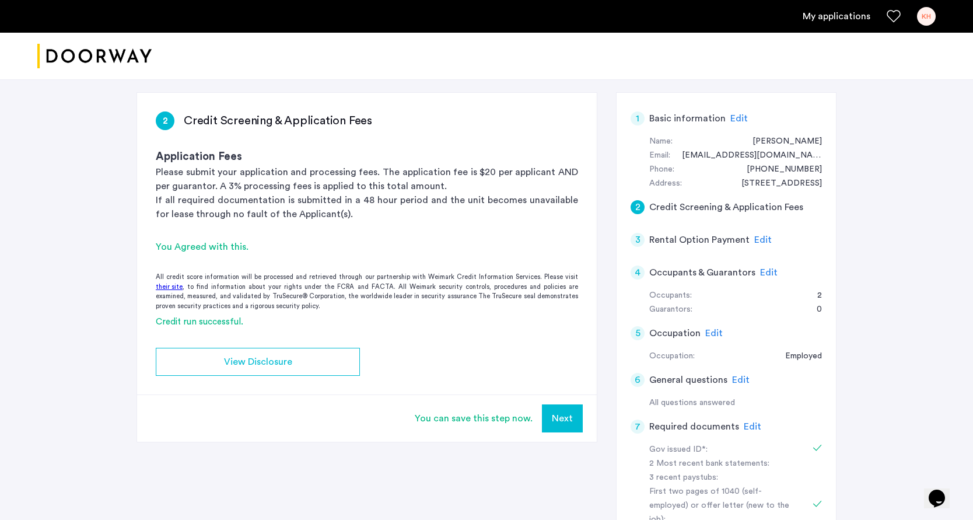
scroll to position [272, 0]
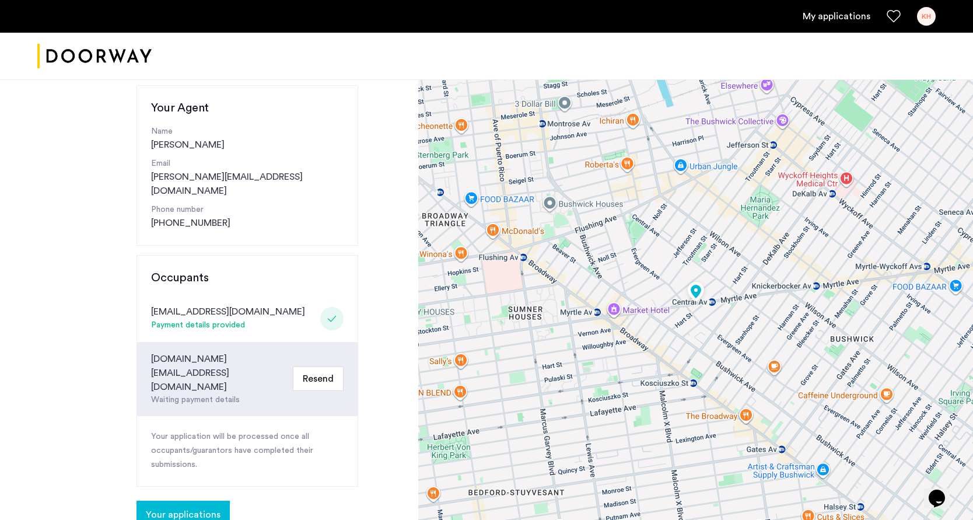
scroll to position [121, 0]
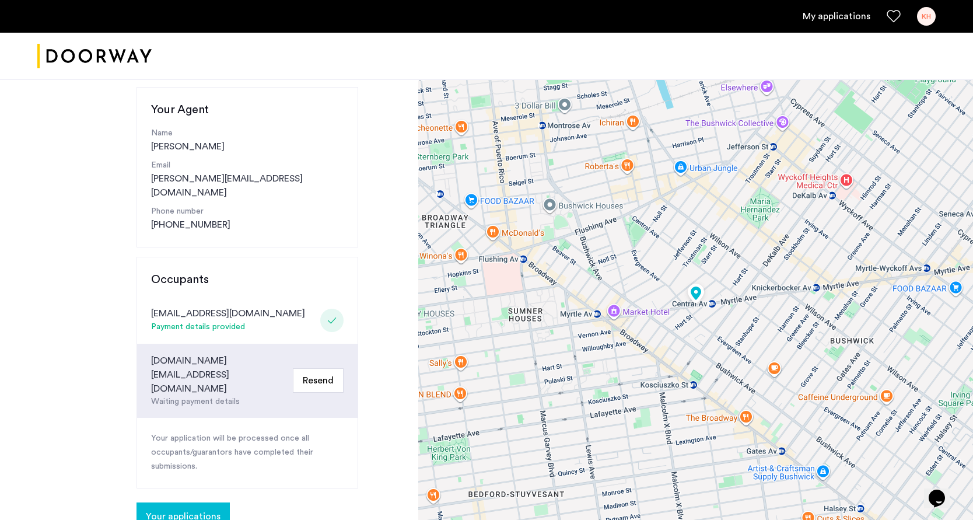
click at [215, 502] on button "Your applications" at bounding box center [182, 516] width 93 height 28
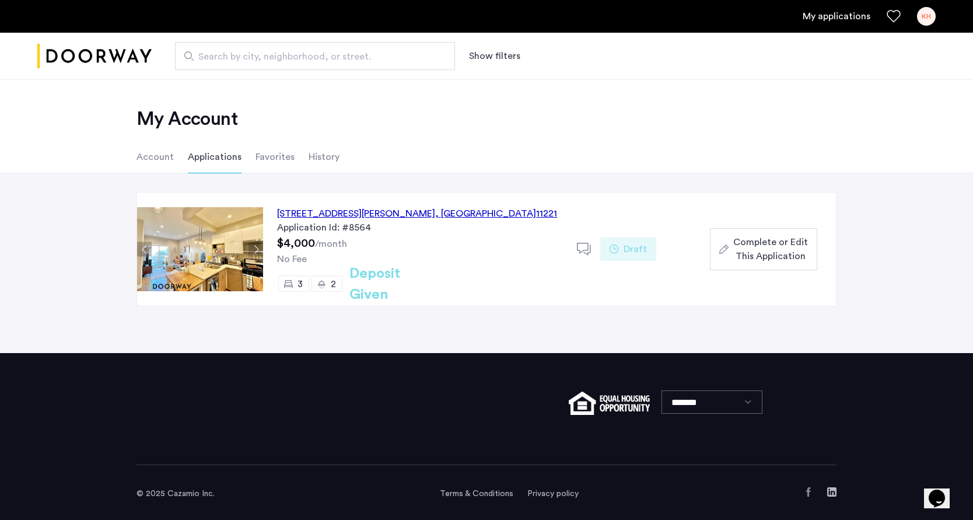
click at [367, 290] on h2 "Deposit Given" at bounding box center [395, 284] width 93 height 42
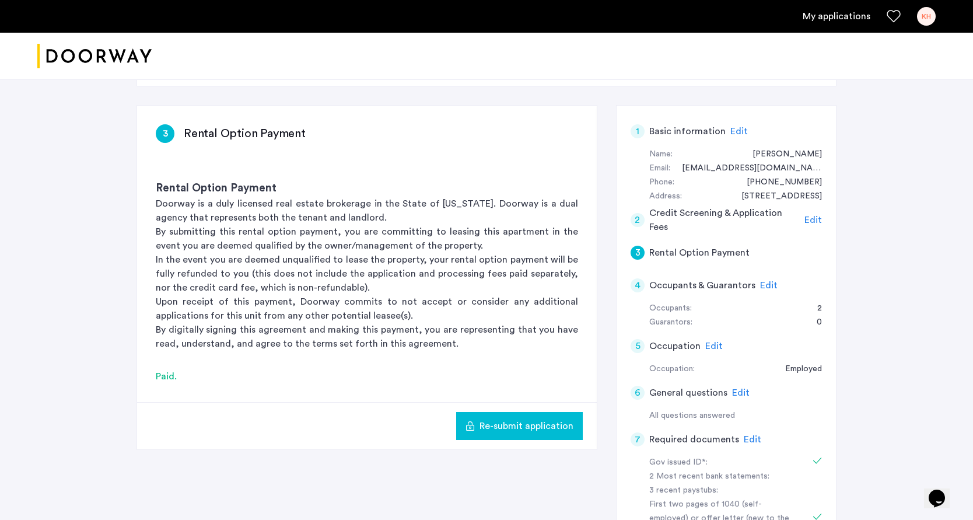
scroll to position [159, 0]
click at [817, 220] on span "Edit" at bounding box center [812, 219] width 17 height 9
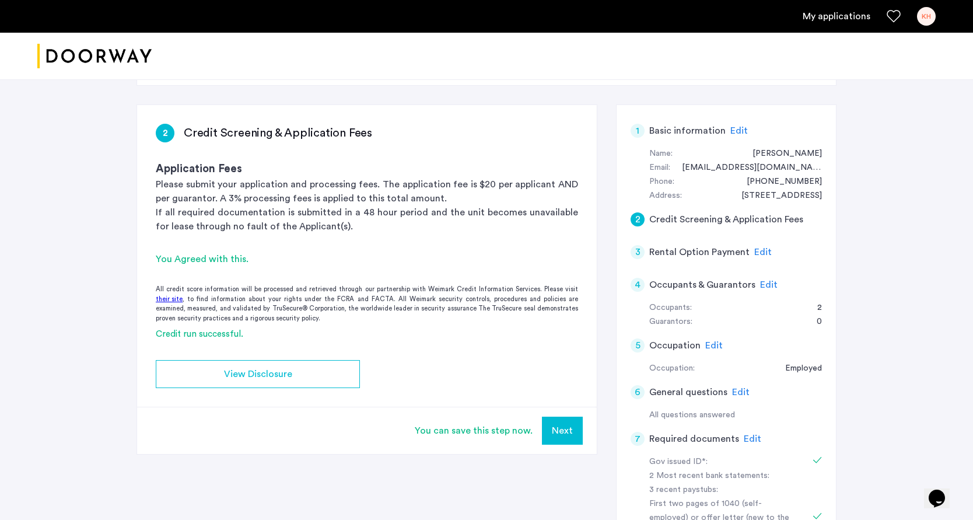
click at [761, 255] on span "Edit" at bounding box center [762, 251] width 17 height 9
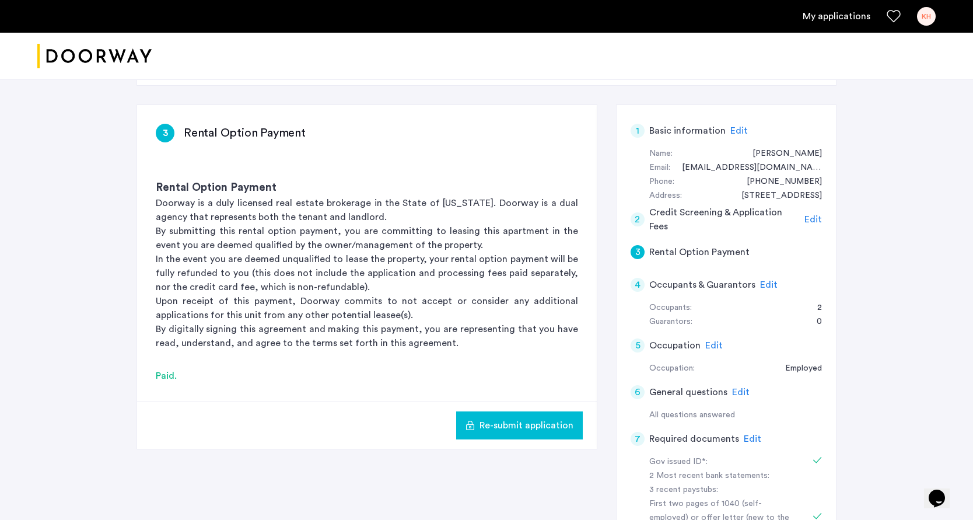
click at [767, 286] on span "Edit" at bounding box center [768, 284] width 17 height 9
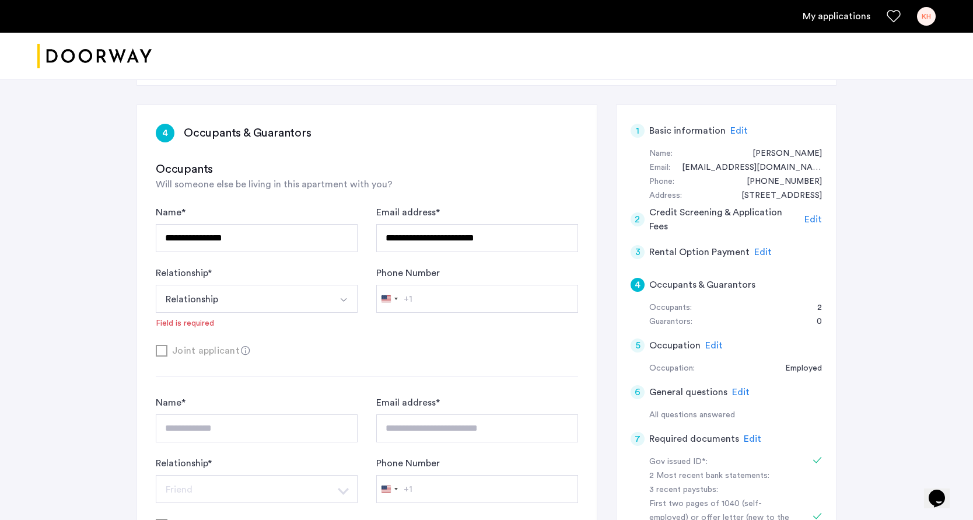
click at [347, 294] on button "Select option" at bounding box center [343, 299] width 28 height 28
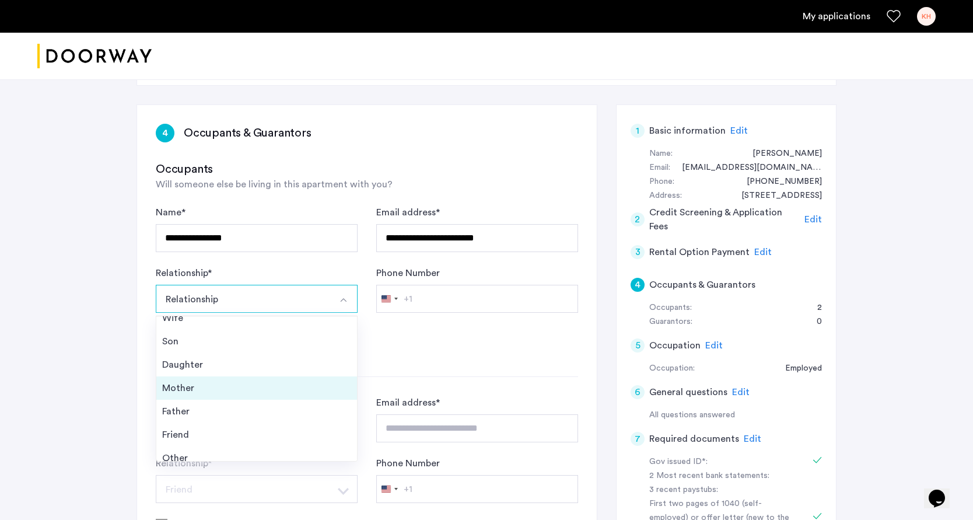
scroll to position [42, 0]
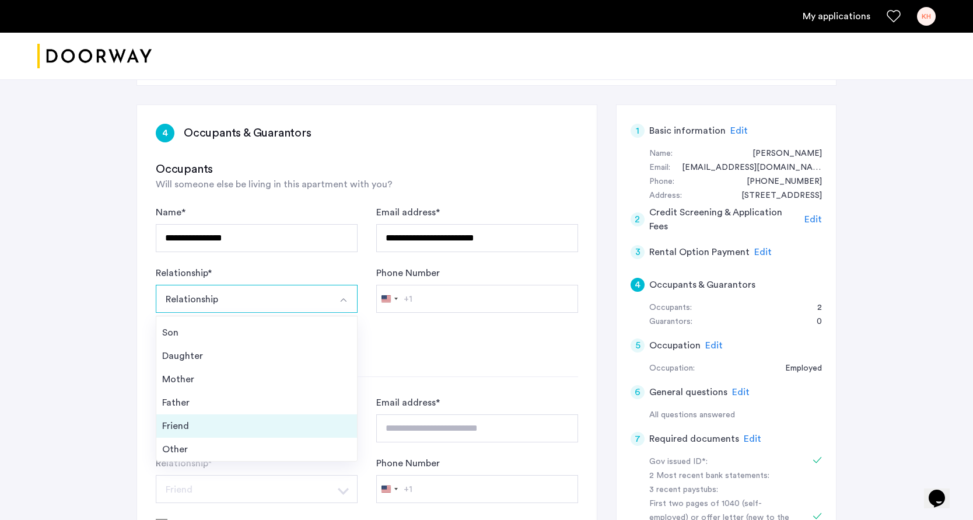
click at [301, 428] on div "Friend" at bounding box center [256, 426] width 189 height 14
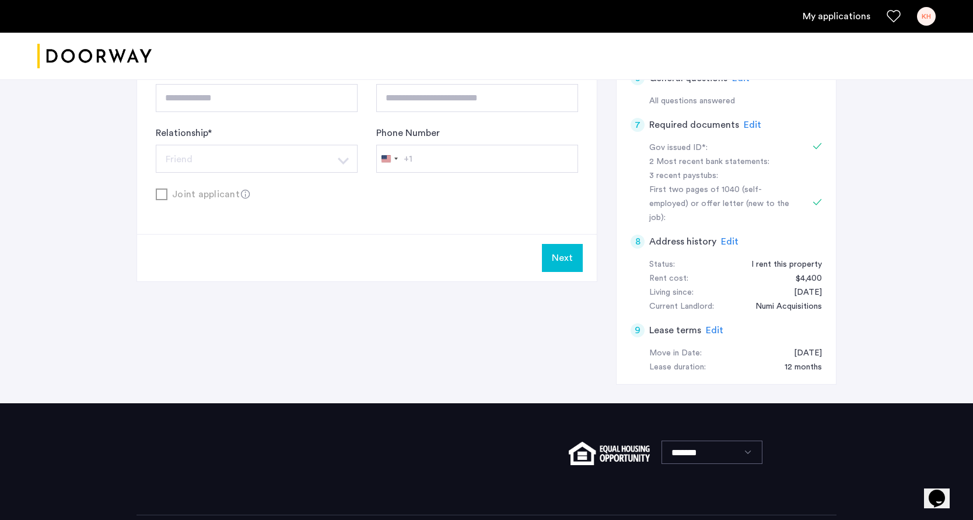
scroll to position [487, 0]
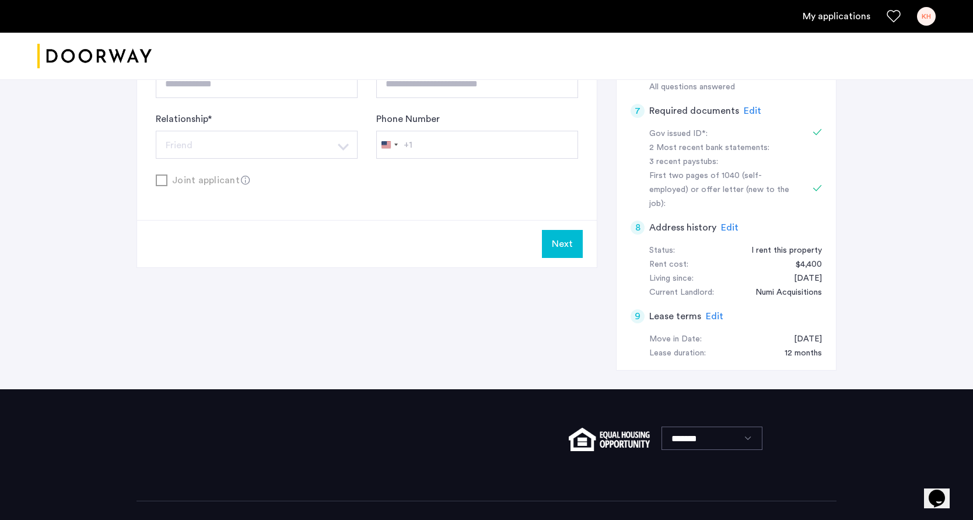
click at [561, 247] on button "Next" at bounding box center [562, 244] width 41 height 28
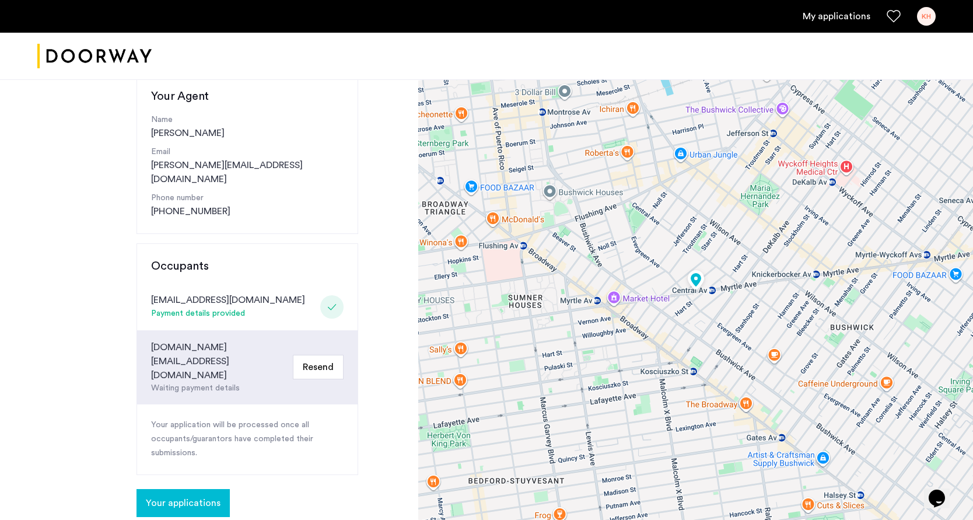
scroll to position [136, 0]
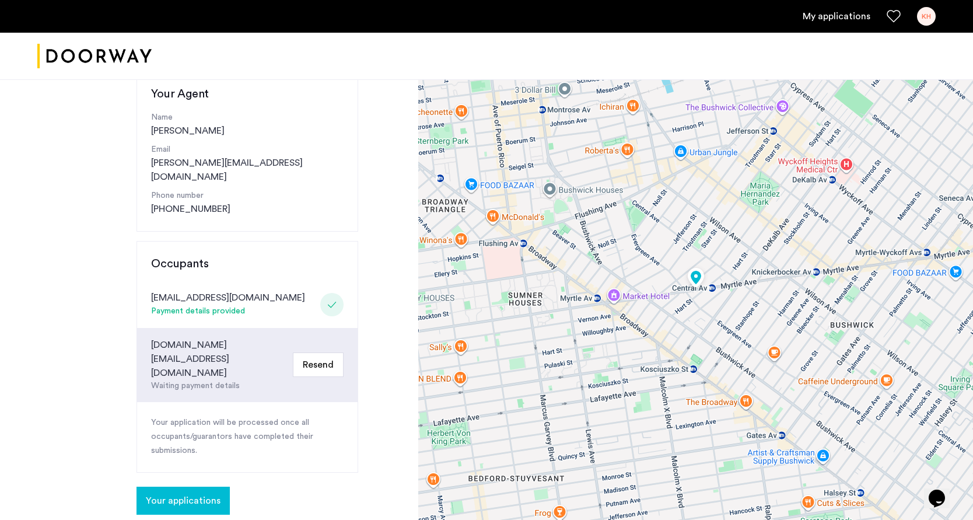
click at [183, 493] on span "Your applications" at bounding box center [183, 500] width 75 height 14
